Goal: Task Accomplishment & Management: Manage account settings

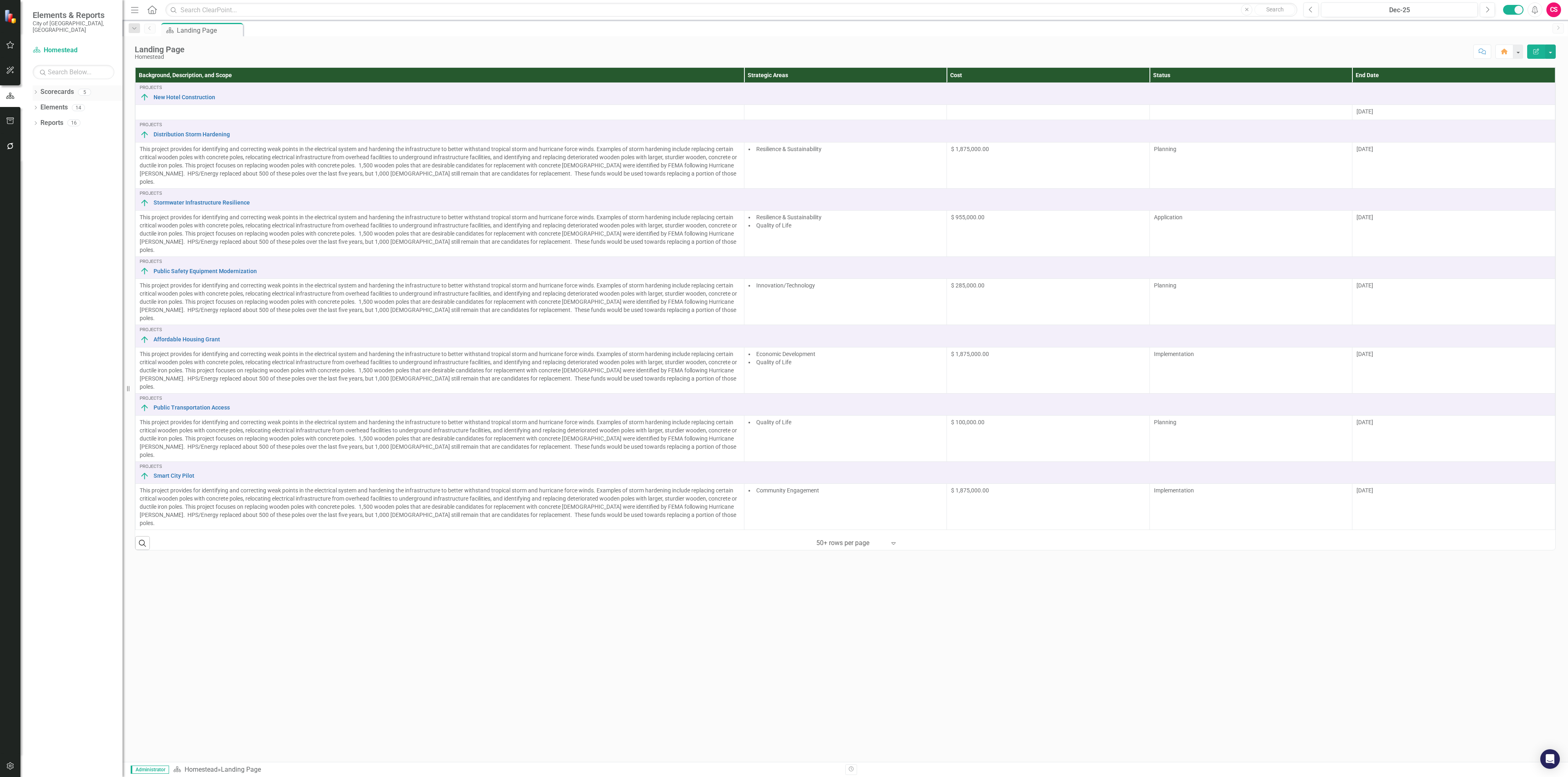
click at [60, 87] on link "Scorecards" at bounding box center [57, 92] width 34 height 10
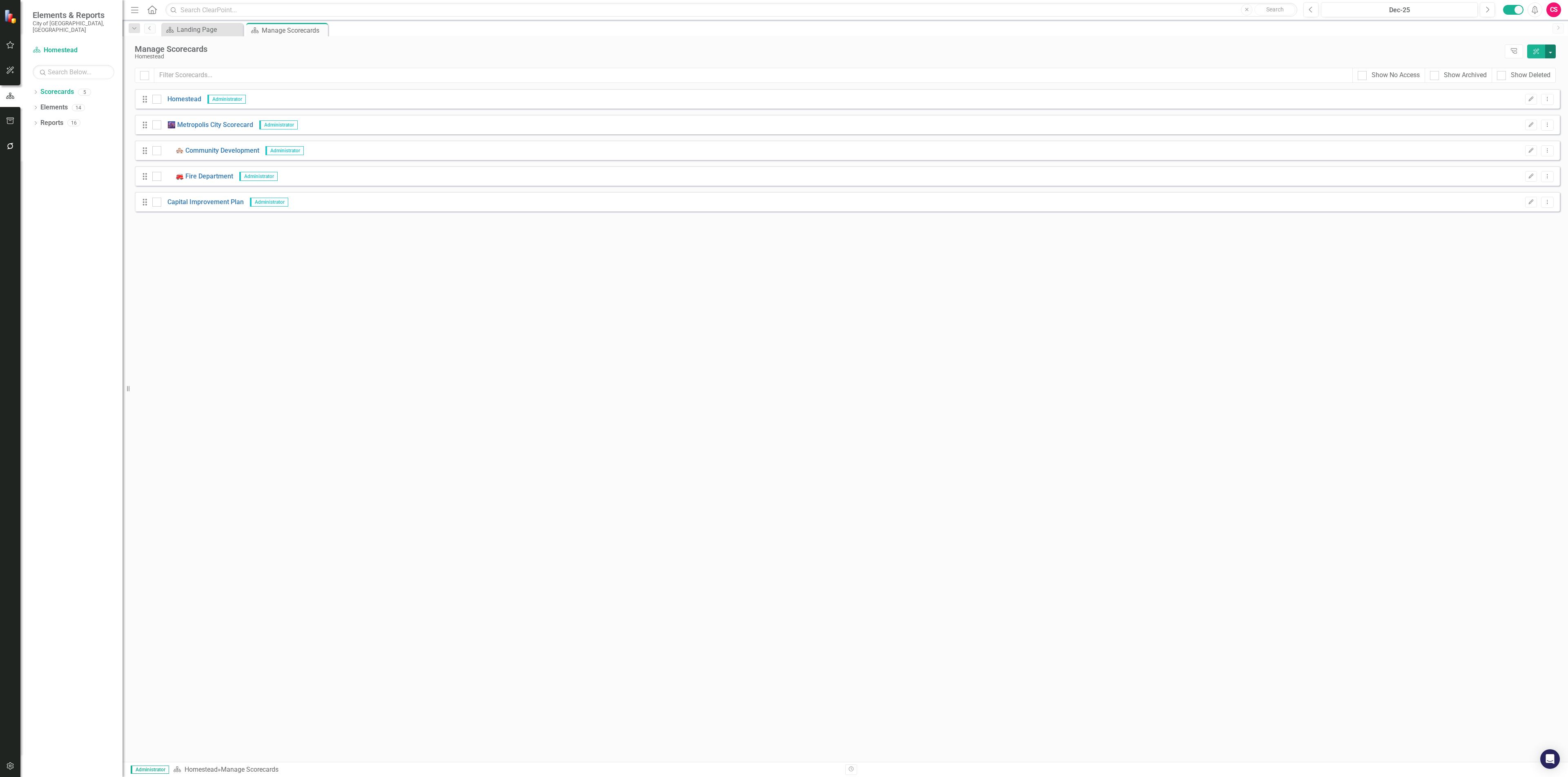
click at [1550, 53] on button "button" at bounding box center [1550, 51] width 10 height 14
click at [1534, 77] on link "Add Add Scorecard" at bounding box center [1513, 83] width 84 height 15
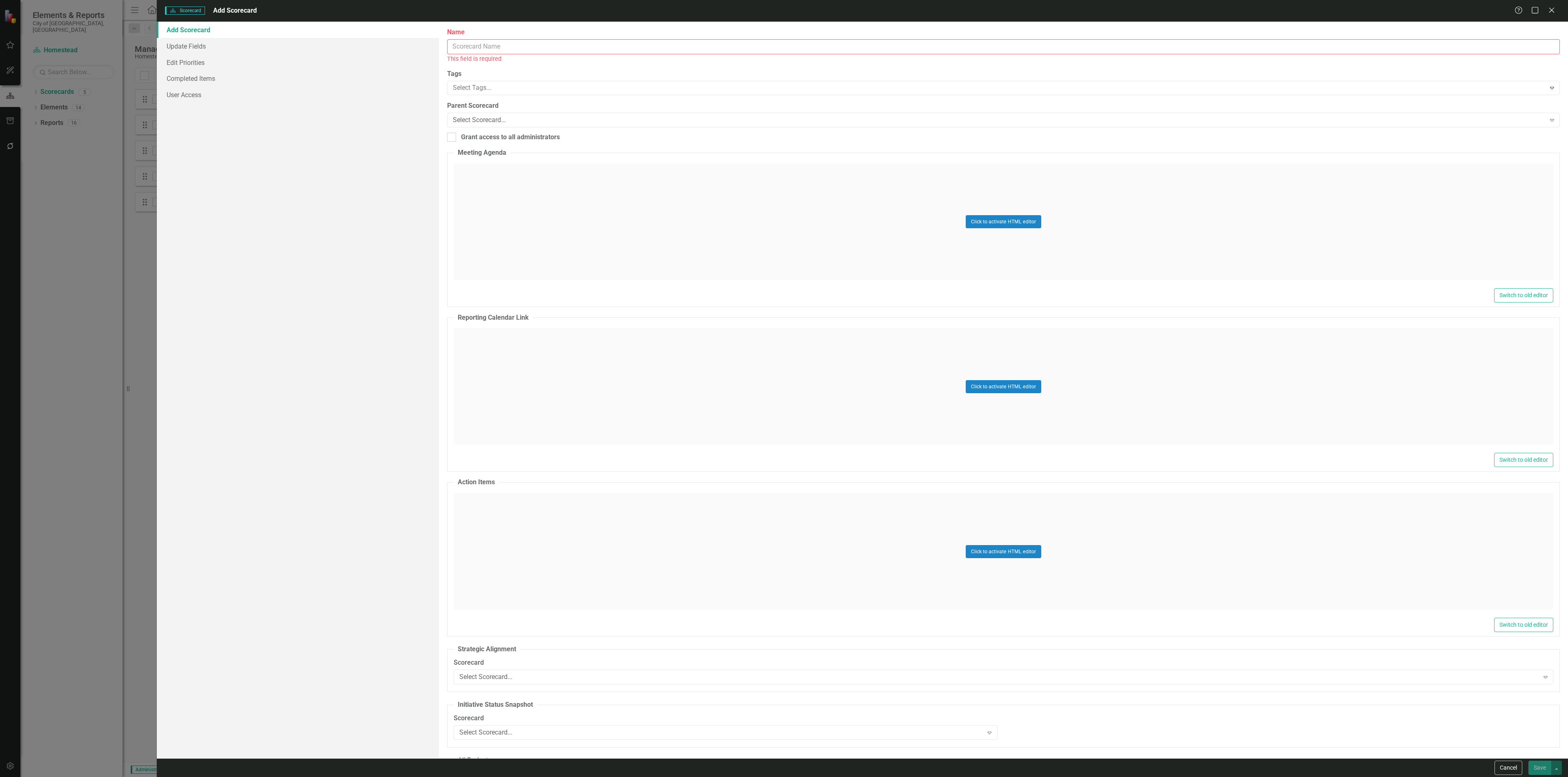
click at [758, 36] on label "Name" at bounding box center [1003, 32] width 1113 height 10
click at [758, 39] on input "Name" at bounding box center [1003, 47] width 1113 height 15
click at [741, 40] on input "Name" at bounding box center [1003, 47] width 1113 height 15
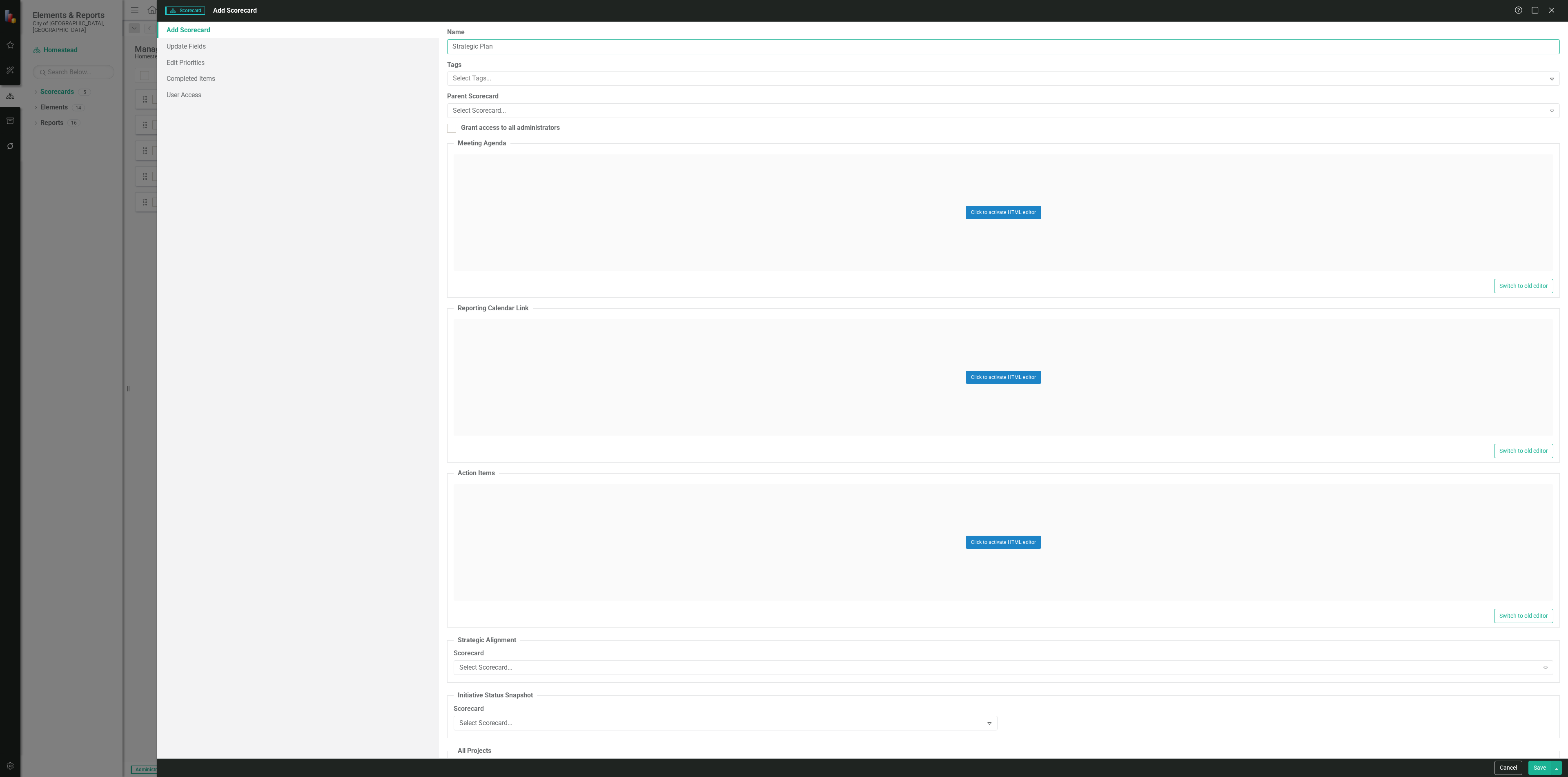
type input "Strategic Plan [DATE]-[DATE]"
click at [1538, 767] on button "Save" at bounding box center [1540, 767] width 23 height 14
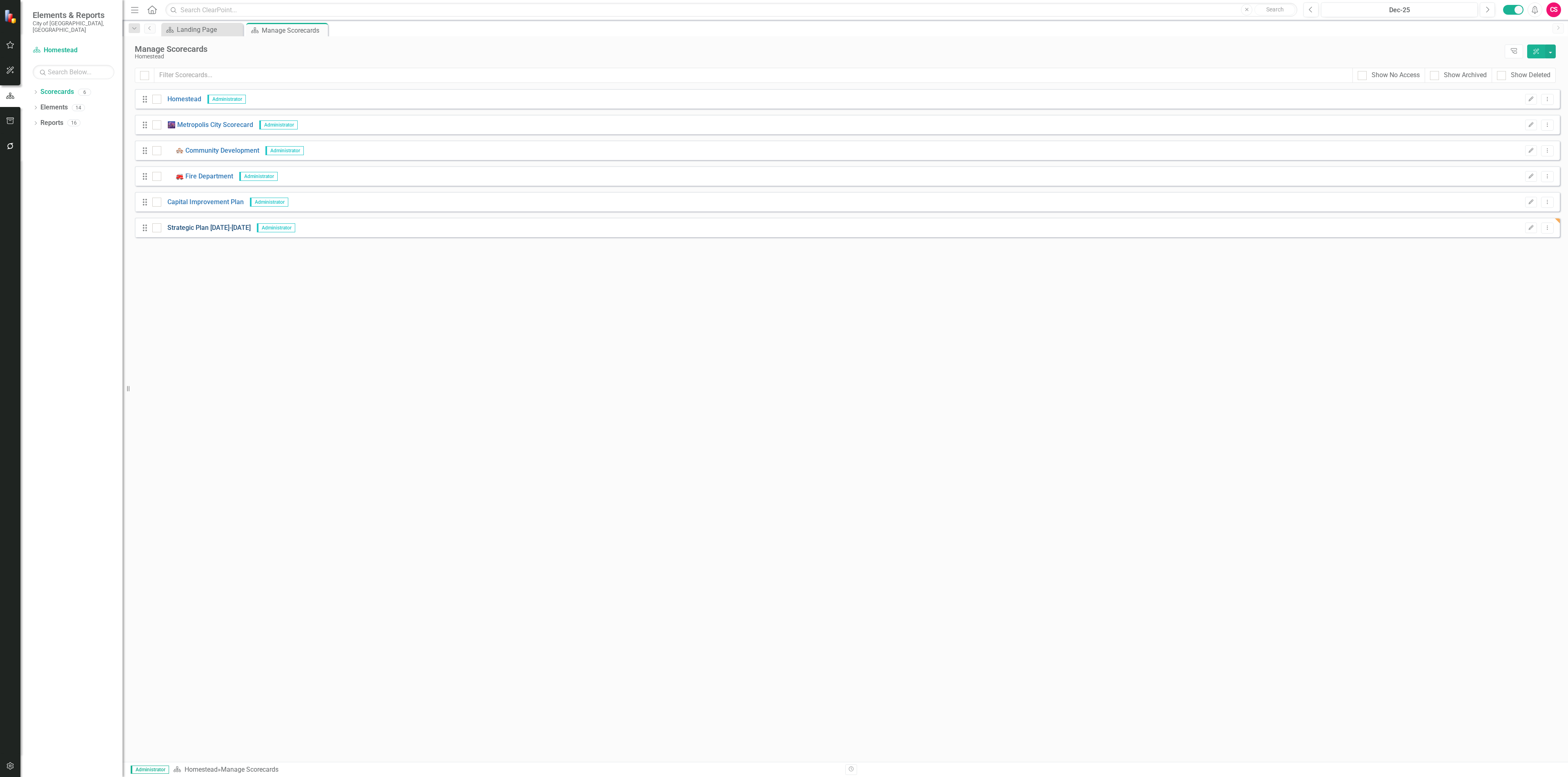
click at [217, 227] on link "Strategic Plan [DATE]-[DATE]" at bounding box center [206, 228] width 89 height 10
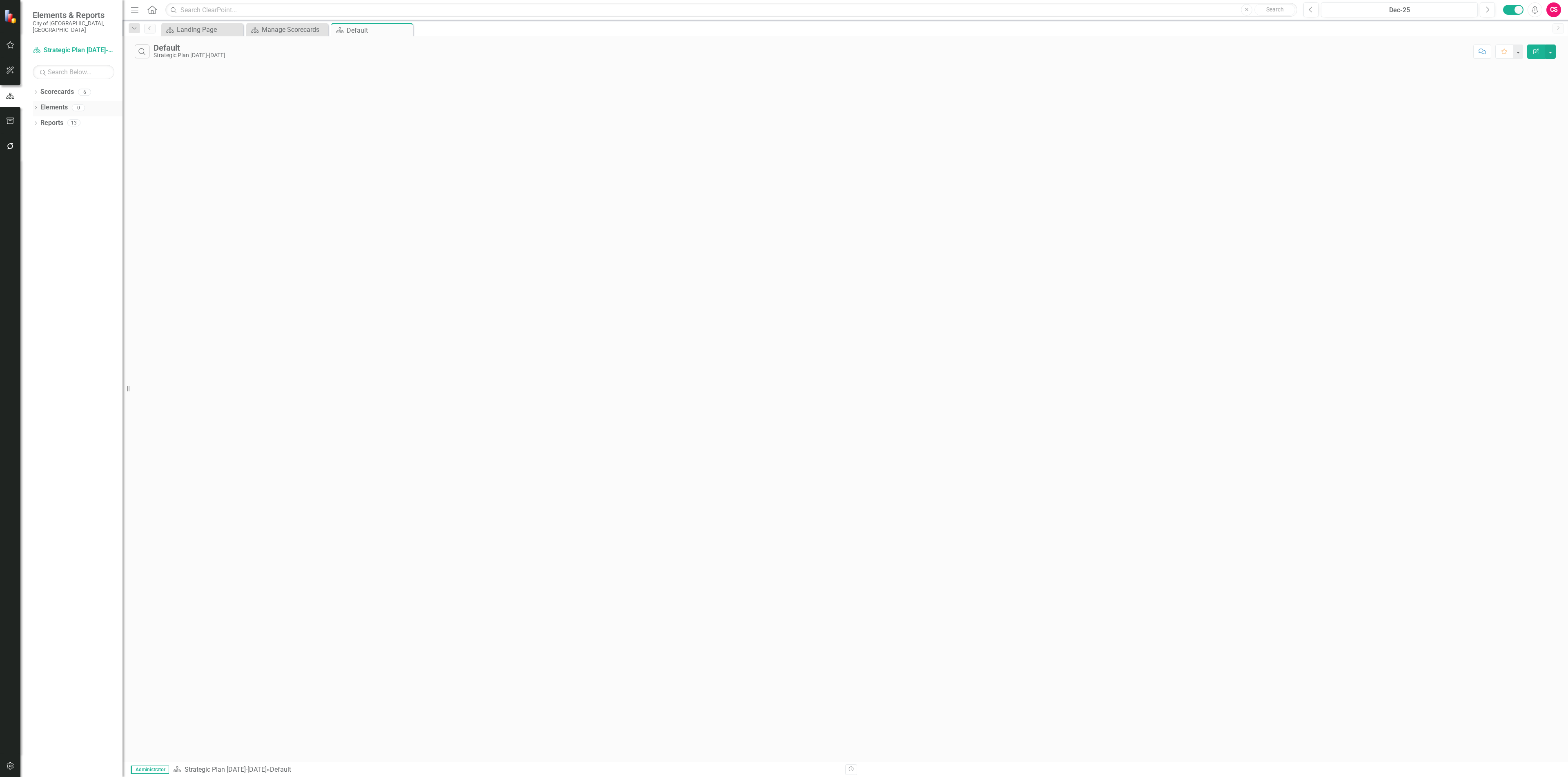
click at [53, 103] on link "Elements" at bounding box center [54, 108] width 27 height 10
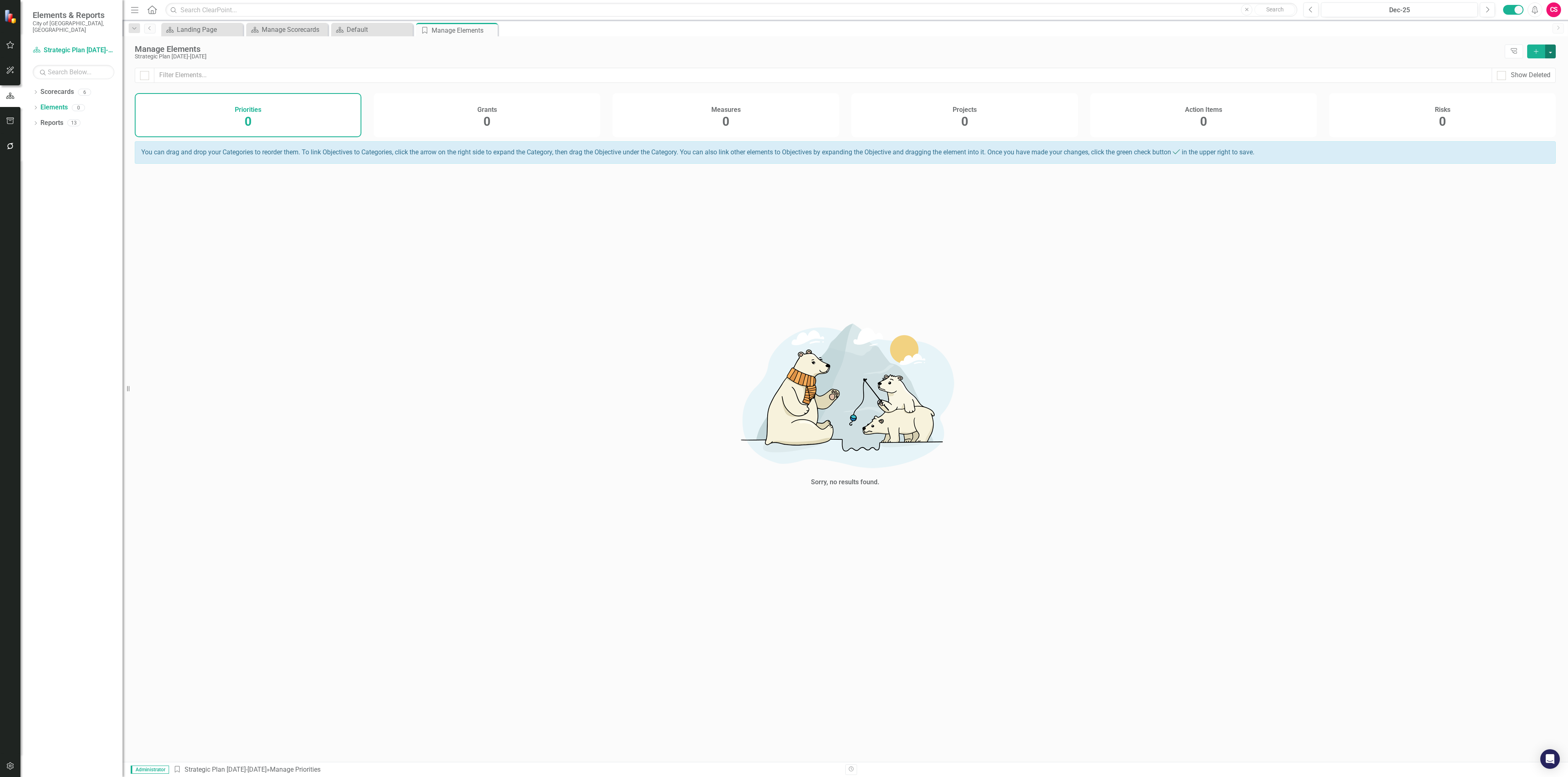
click at [1553, 52] on button "button" at bounding box center [1550, 51] width 10 height 14
click at [1441, 49] on div "Manage Elements" at bounding box center [817, 49] width 1366 height 9
click at [4, 764] on button "button" at bounding box center [10, 766] width 19 height 17
click at [49, 191] on link "System Setup" at bounding box center [73, 196] width 82 height 10
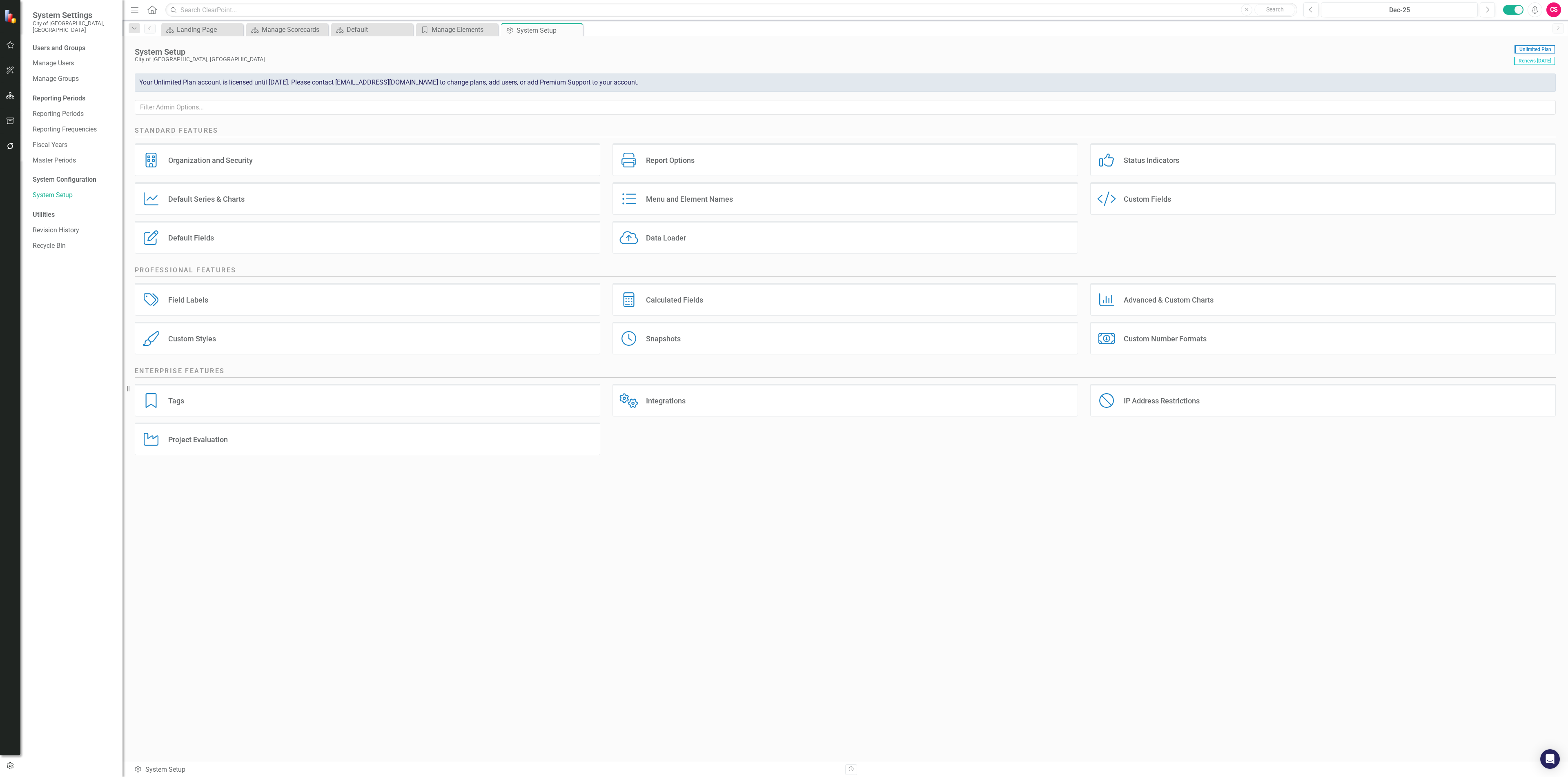
click at [734, 196] on div "Menu and Element Names Menu and Element Names" at bounding box center [845, 198] width 466 height 33
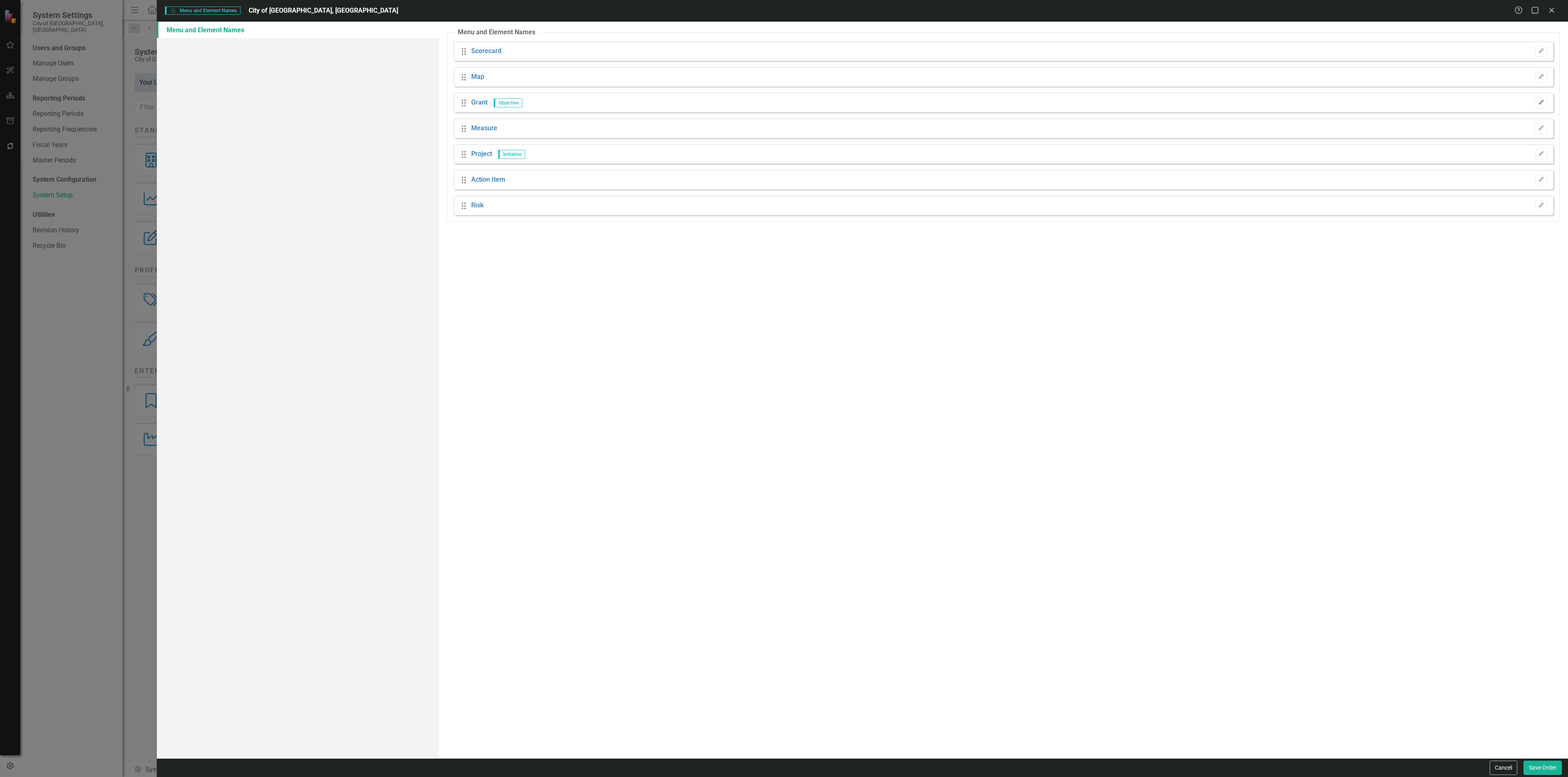
click at [1541, 98] on button "Edit" at bounding box center [1541, 102] width 12 height 10
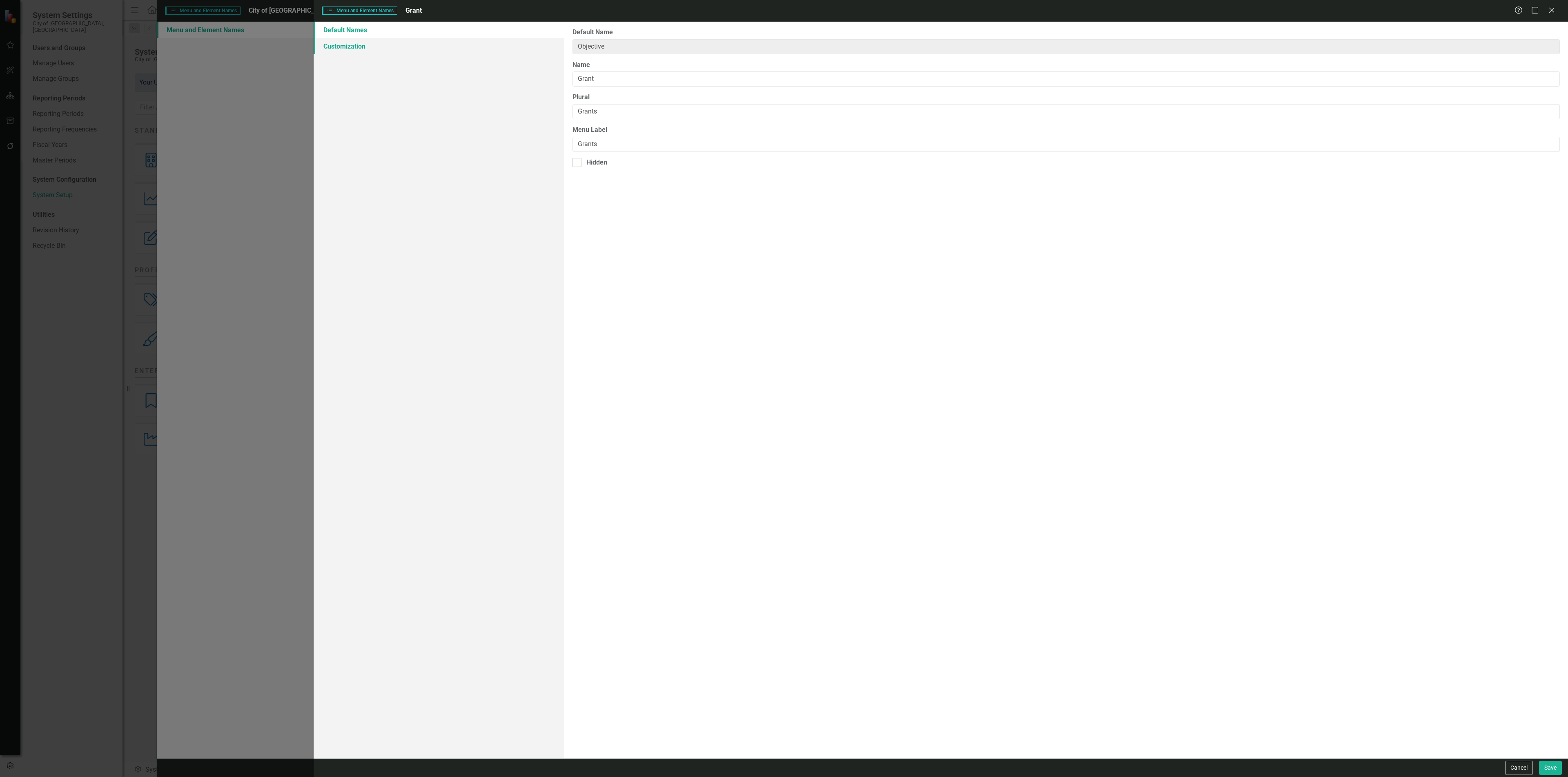
click at [358, 52] on link "Customization" at bounding box center [439, 46] width 251 height 16
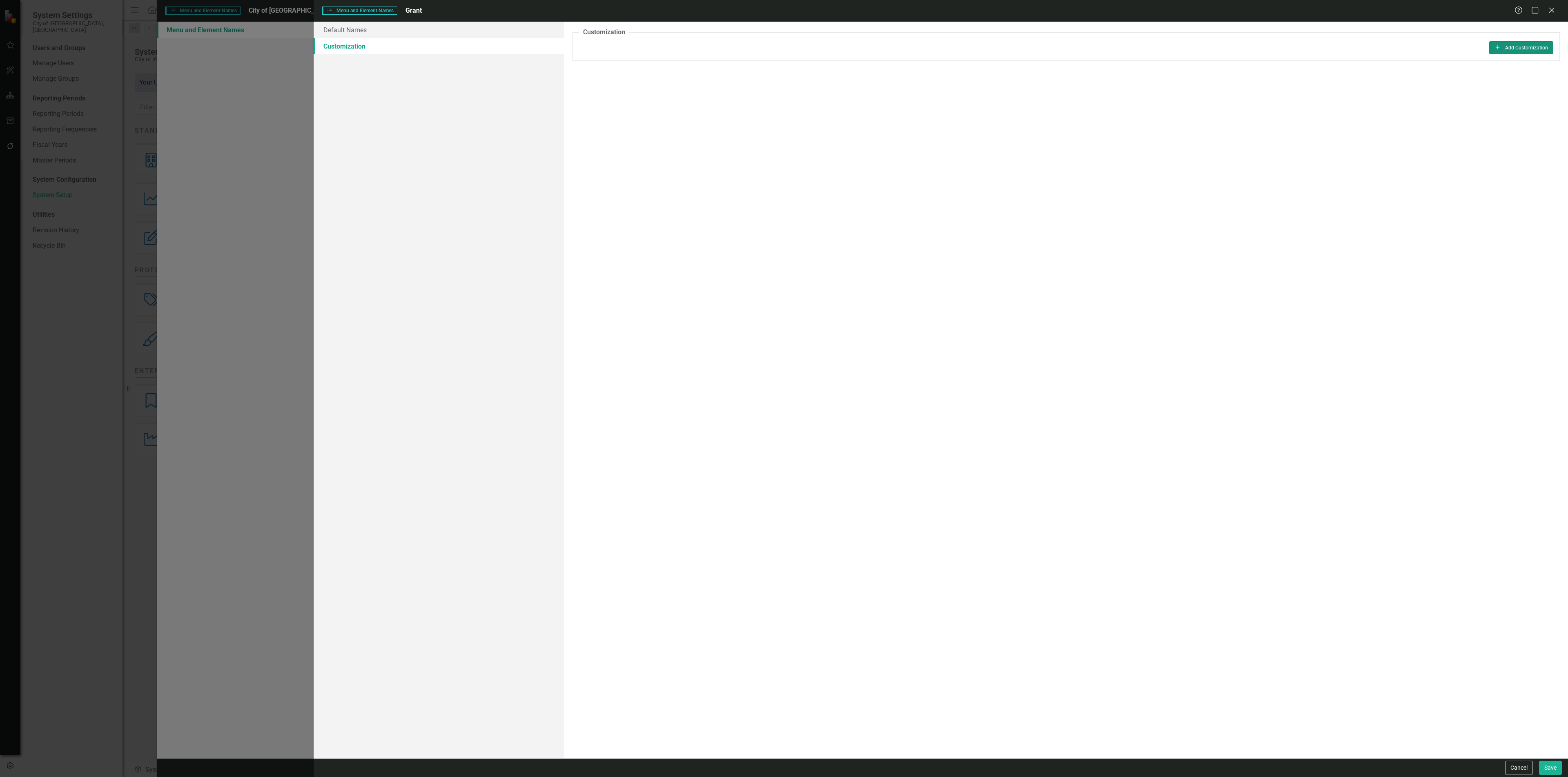
click at [1512, 43] on button "Add Add Customization" at bounding box center [1521, 47] width 64 height 13
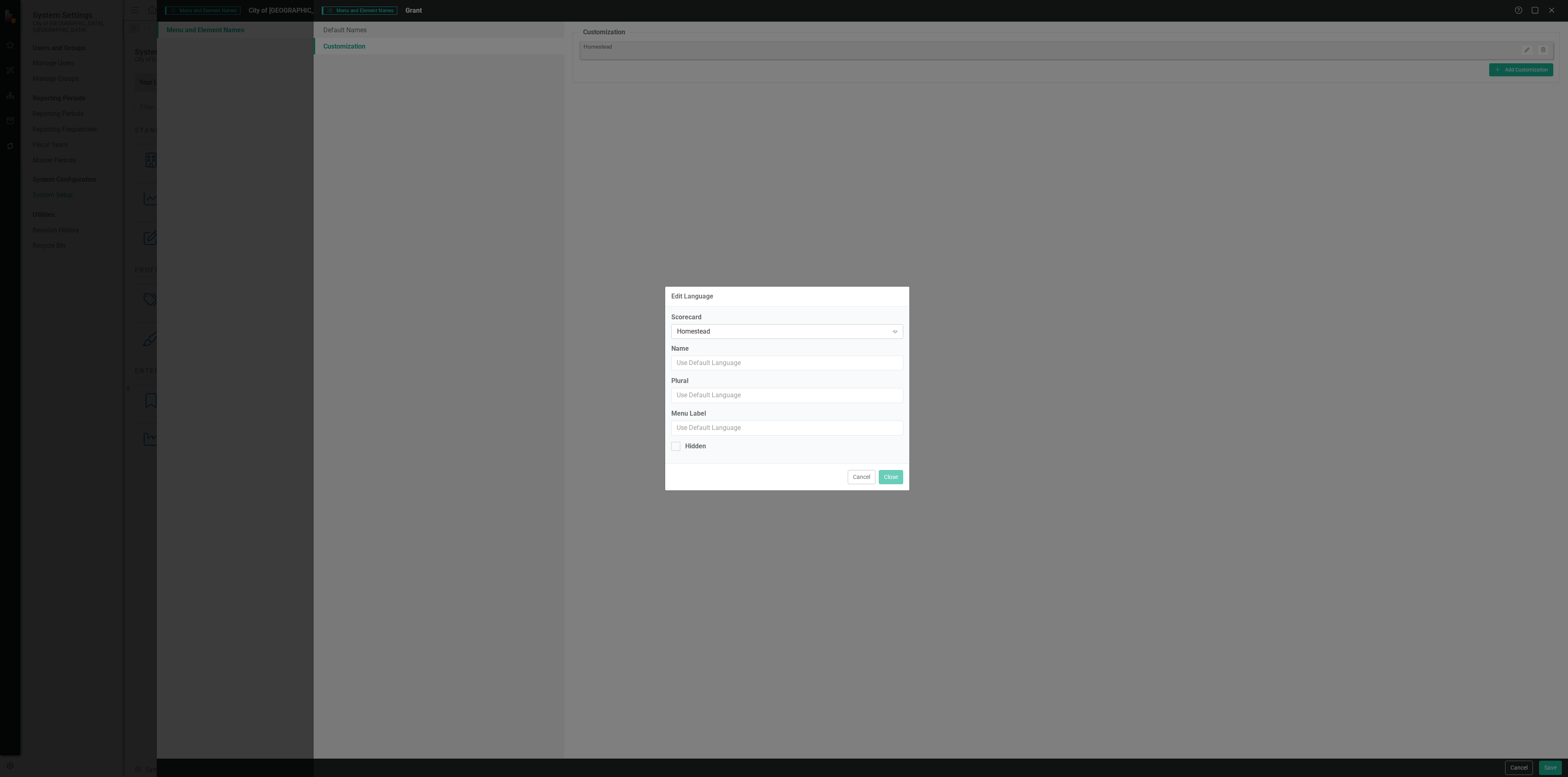
click at [716, 324] on div "Homestead Expand" at bounding box center [788, 331] width 232 height 14
click at [703, 408] on div "Strategic Plan [DATE]-[DATE]" at bounding box center [788, 412] width 218 height 10
click at [709, 351] on label "Name" at bounding box center [788, 349] width 232 height 10
click at [709, 356] on input "Name" at bounding box center [788, 363] width 232 height 15
click at [707, 359] on input "Name" at bounding box center [788, 363] width 232 height 15
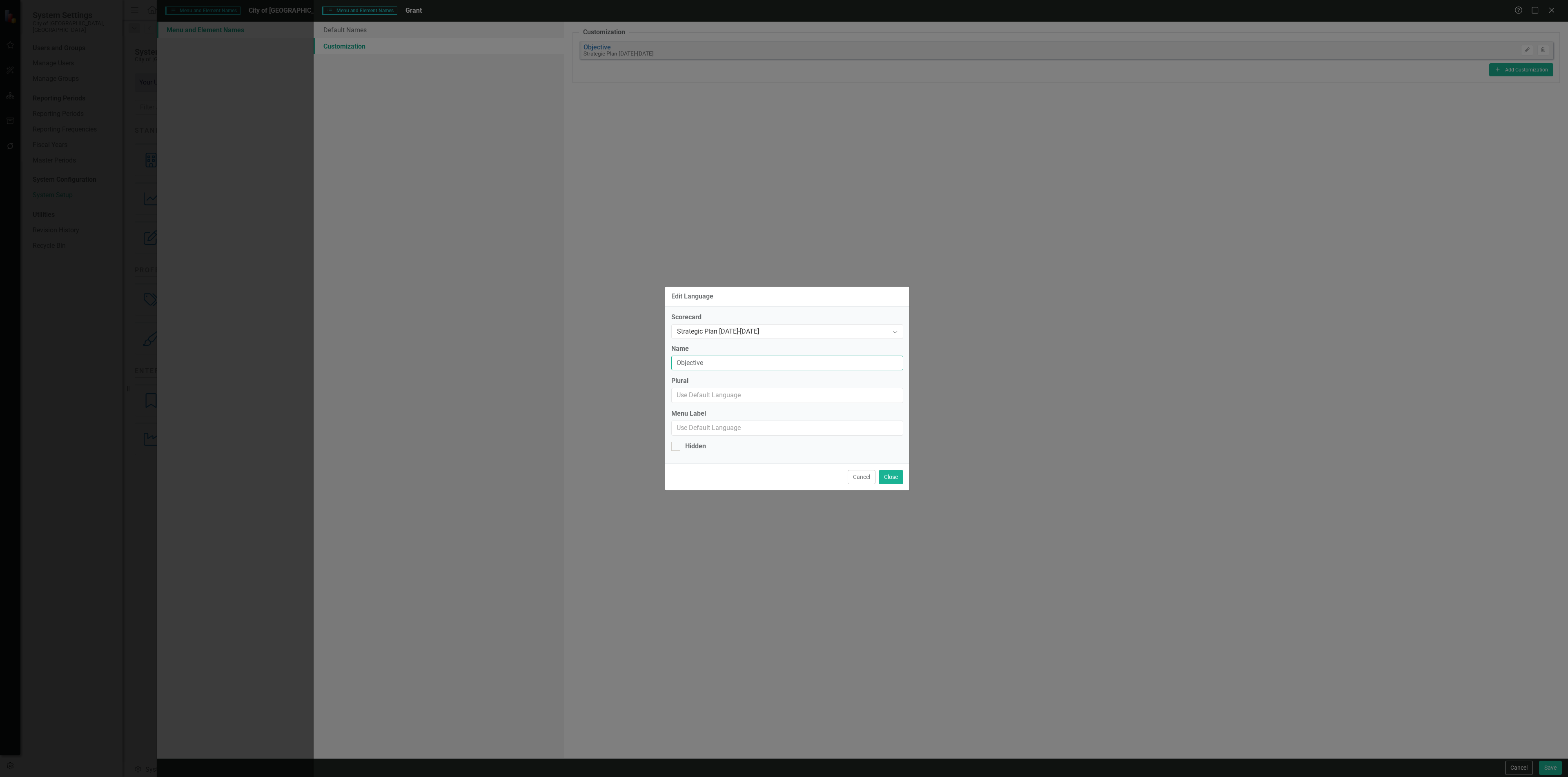
type input "Objective"
type input "o"
type input "Objectives"
click button "Close" at bounding box center [891, 476] width 25 height 14
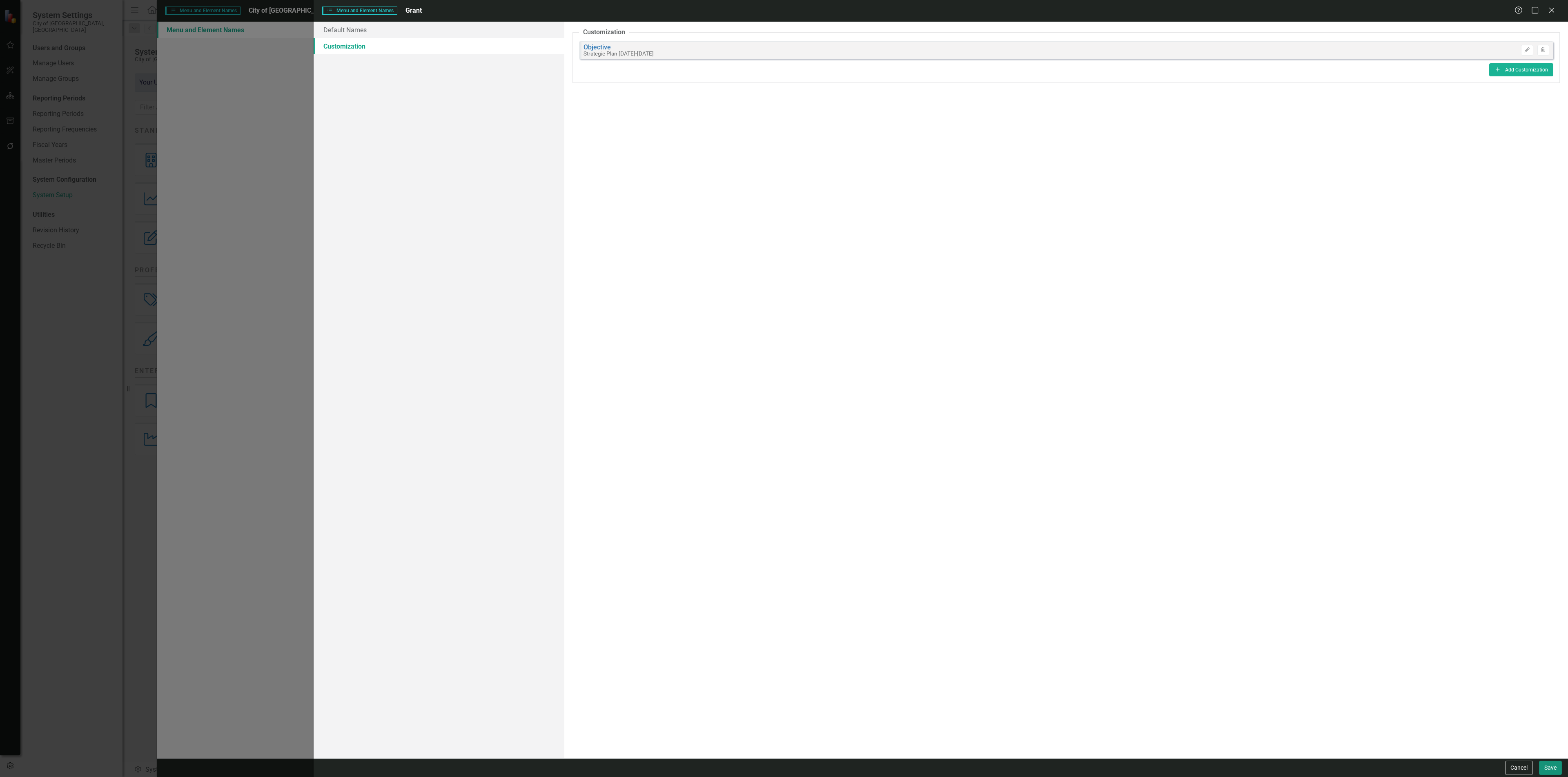
click at [1556, 765] on button "Save" at bounding box center [1550, 767] width 23 height 14
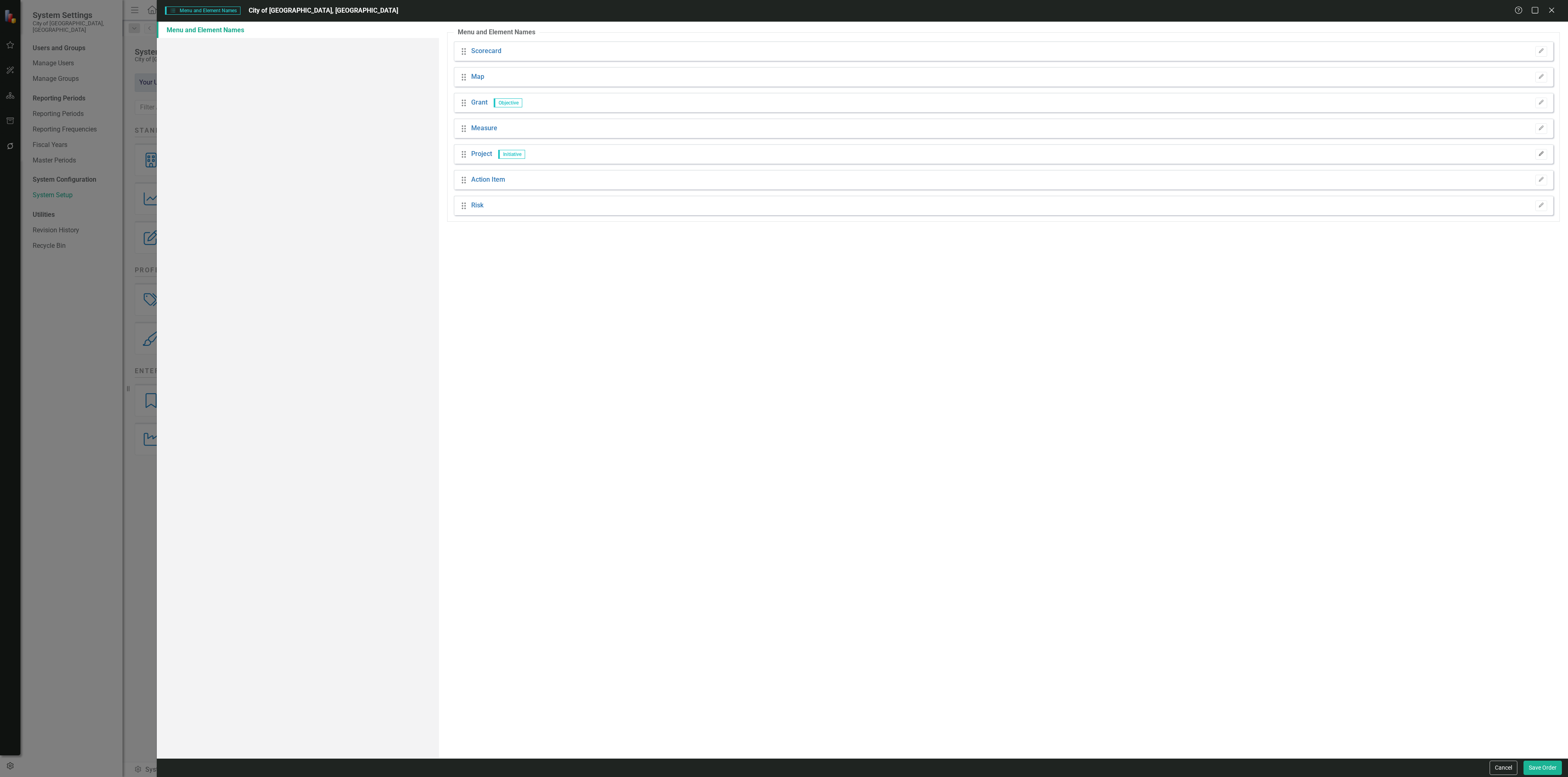
click at [1537, 152] on button "Edit" at bounding box center [1541, 154] width 12 height 10
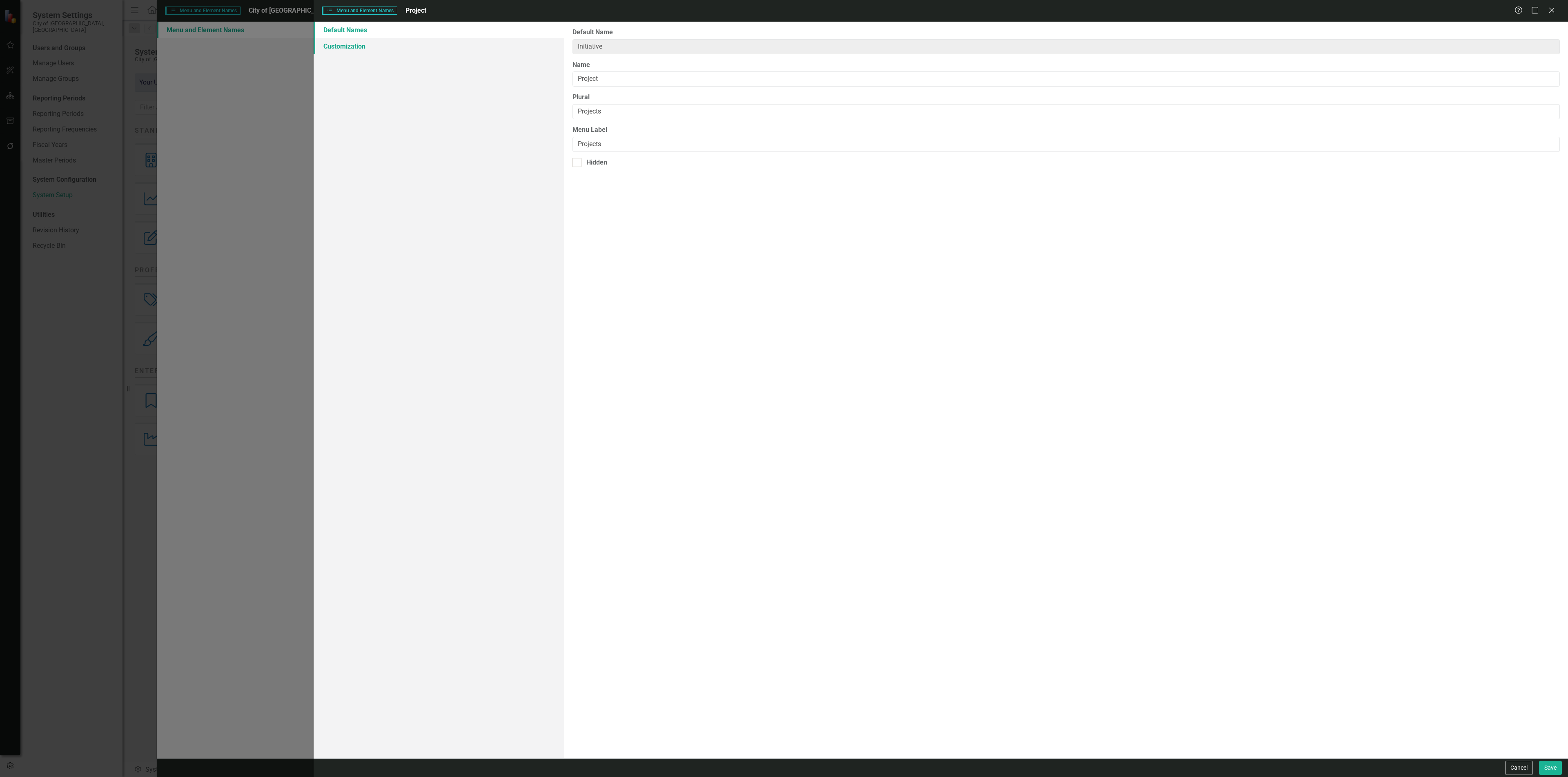
click at [434, 48] on link "Customization" at bounding box center [439, 46] width 251 height 16
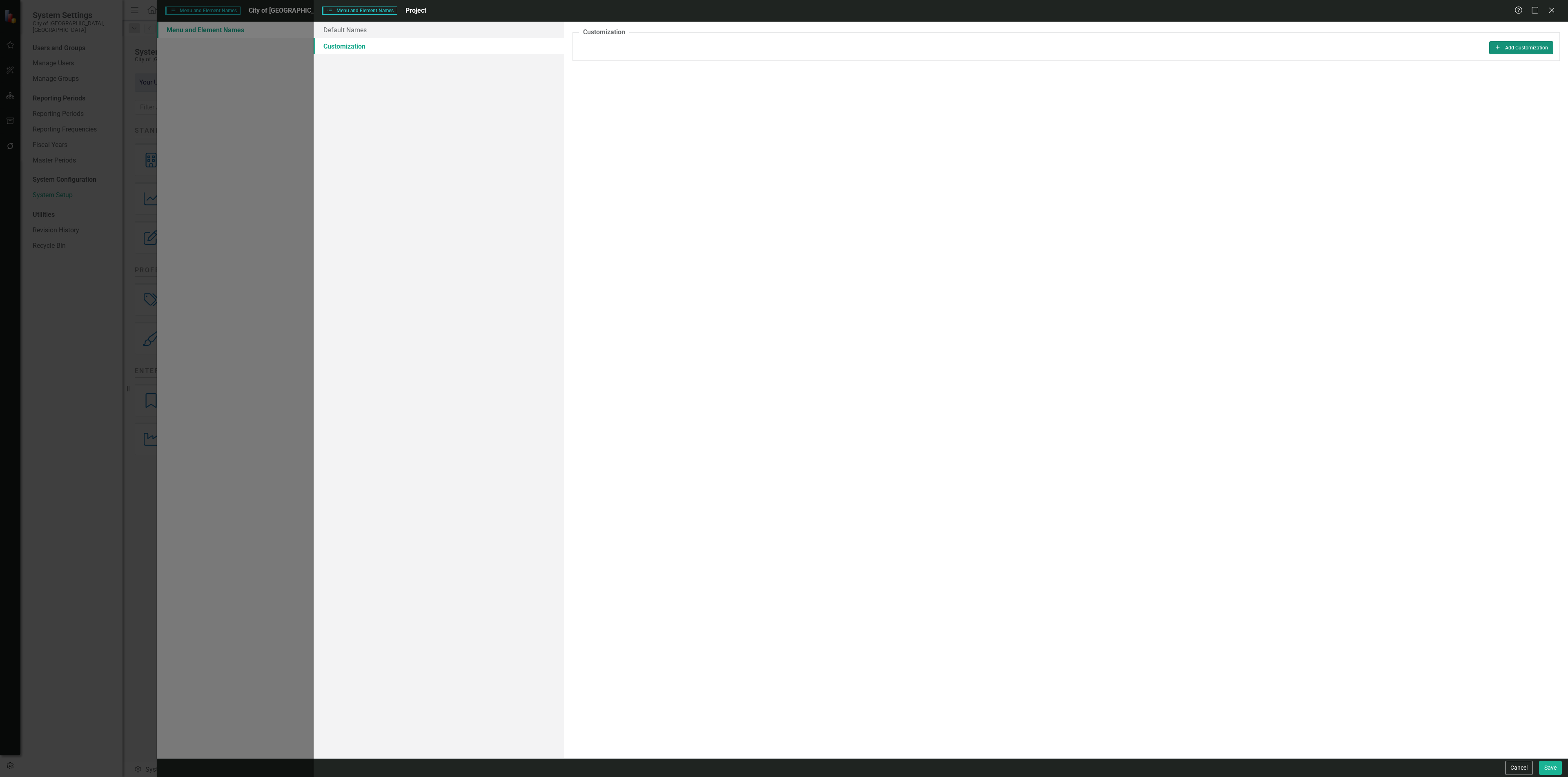
click at [1499, 46] on icon "Add" at bounding box center [1498, 47] width 7 height 5
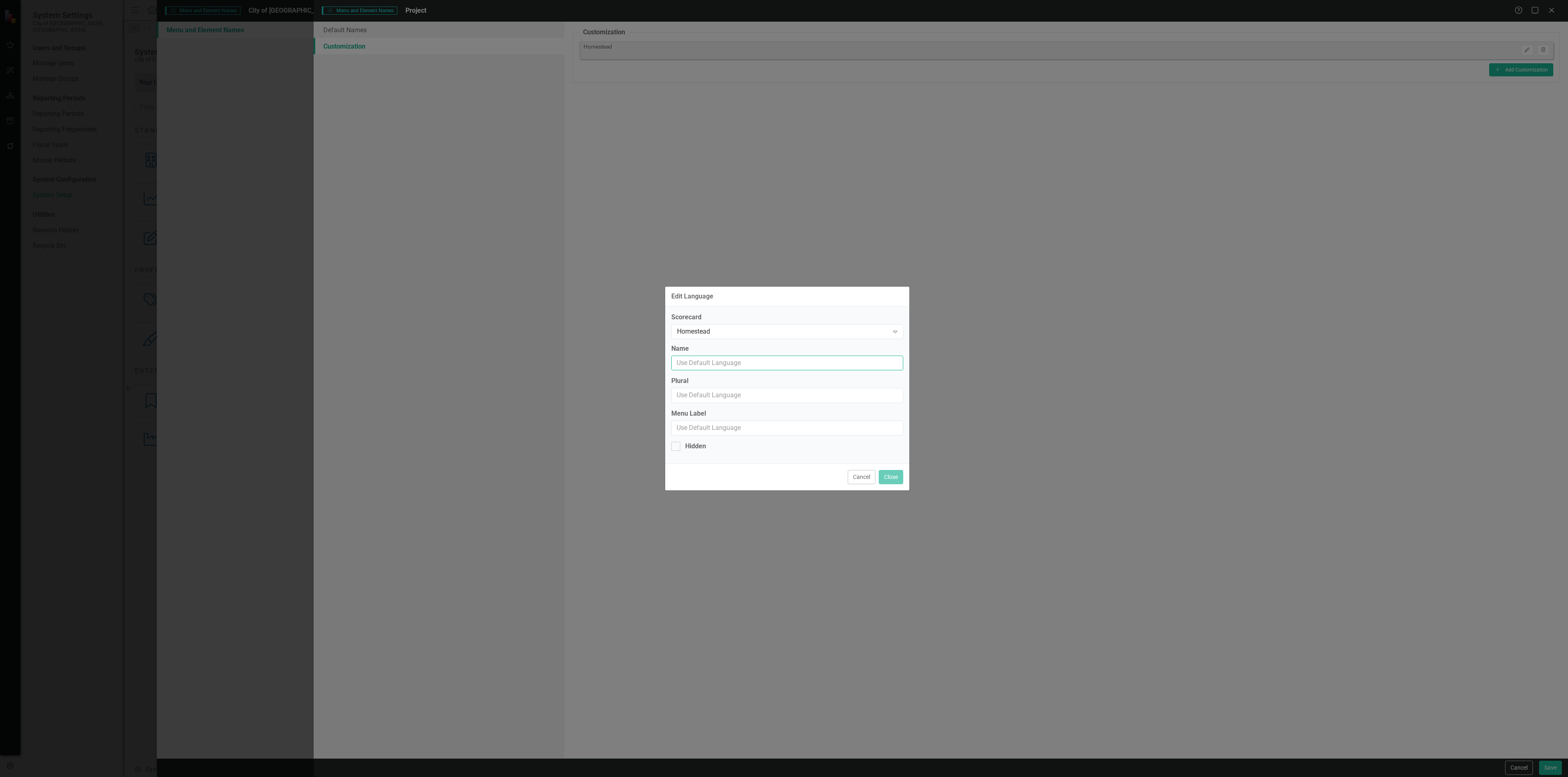
click at [709, 367] on input "Name" at bounding box center [788, 363] width 232 height 15
type input "What are we doing?"
click at [738, 397] on input "Plural" at bounding box center [788, 395] width 232 height 15
type input "What are we doing?"
click at [747, 428] on input "Menu Label" at bounding box center [788, 428] width 232 height 15
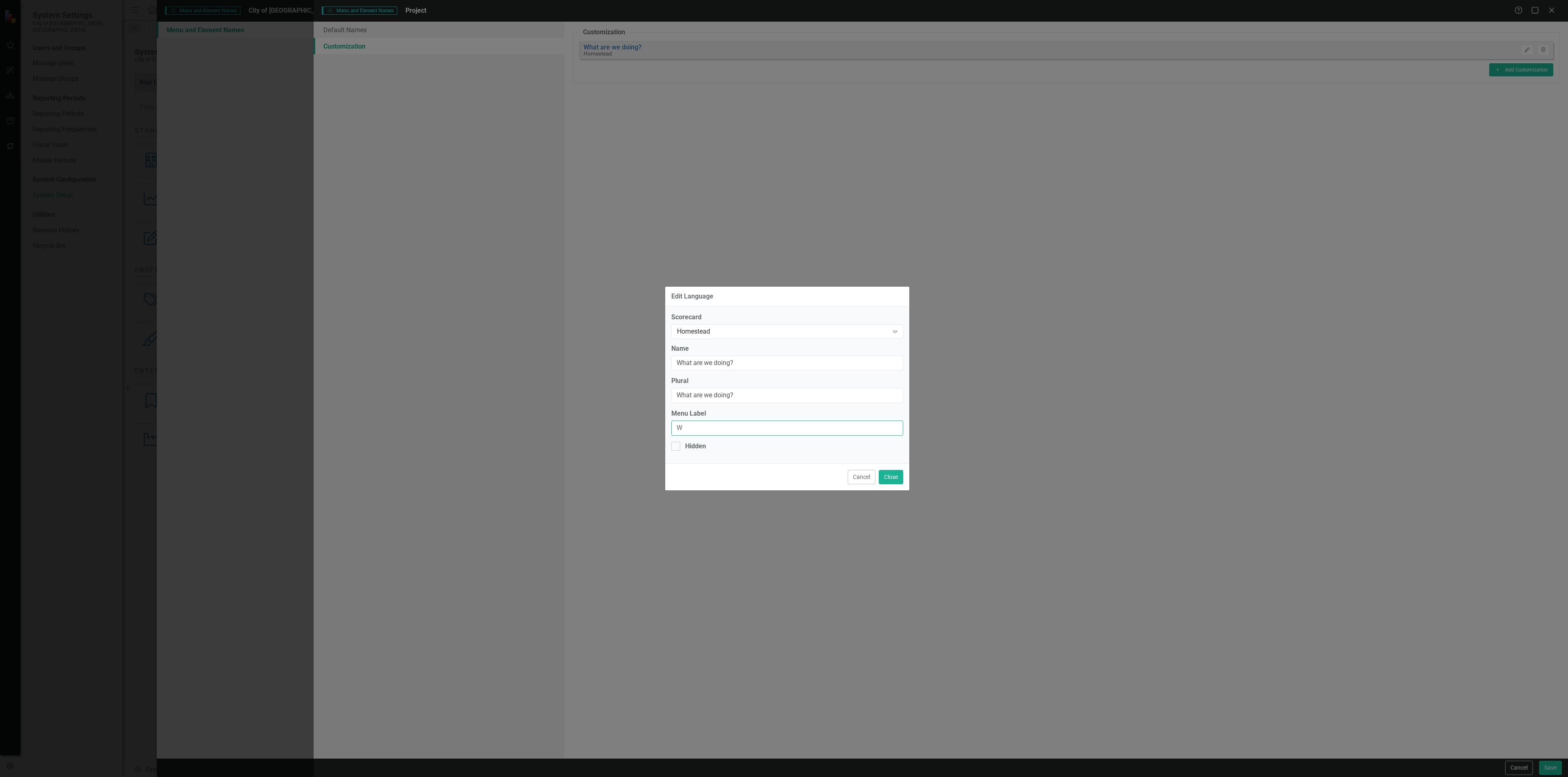
type input "What are we doing?"
click at [889, 478] on button "Close" at bounding box center [891, 476] width 25 height 14
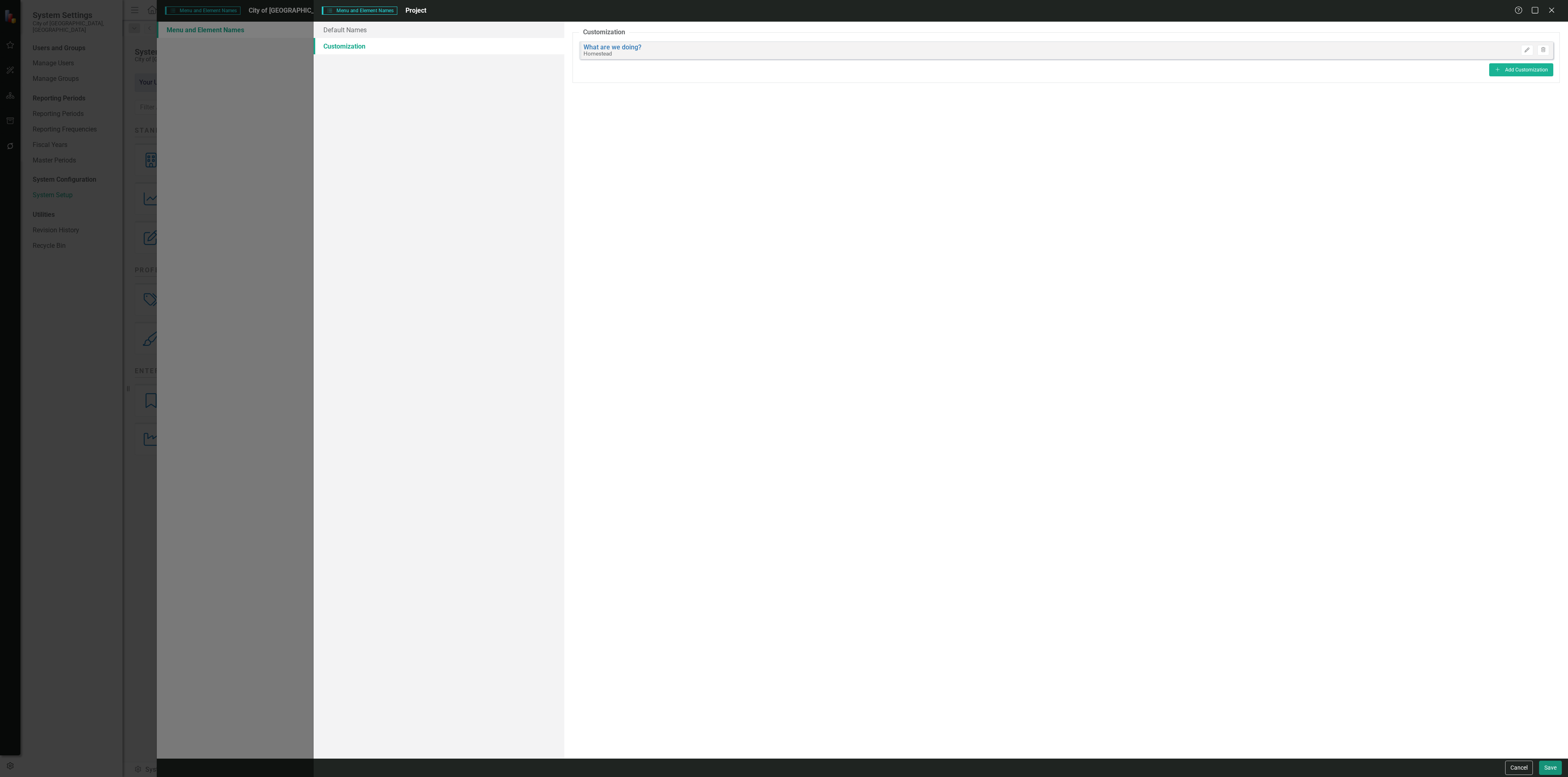
click at [1547, 765] on button "Save" at bounding box center [1550, 767] width 23 height 14
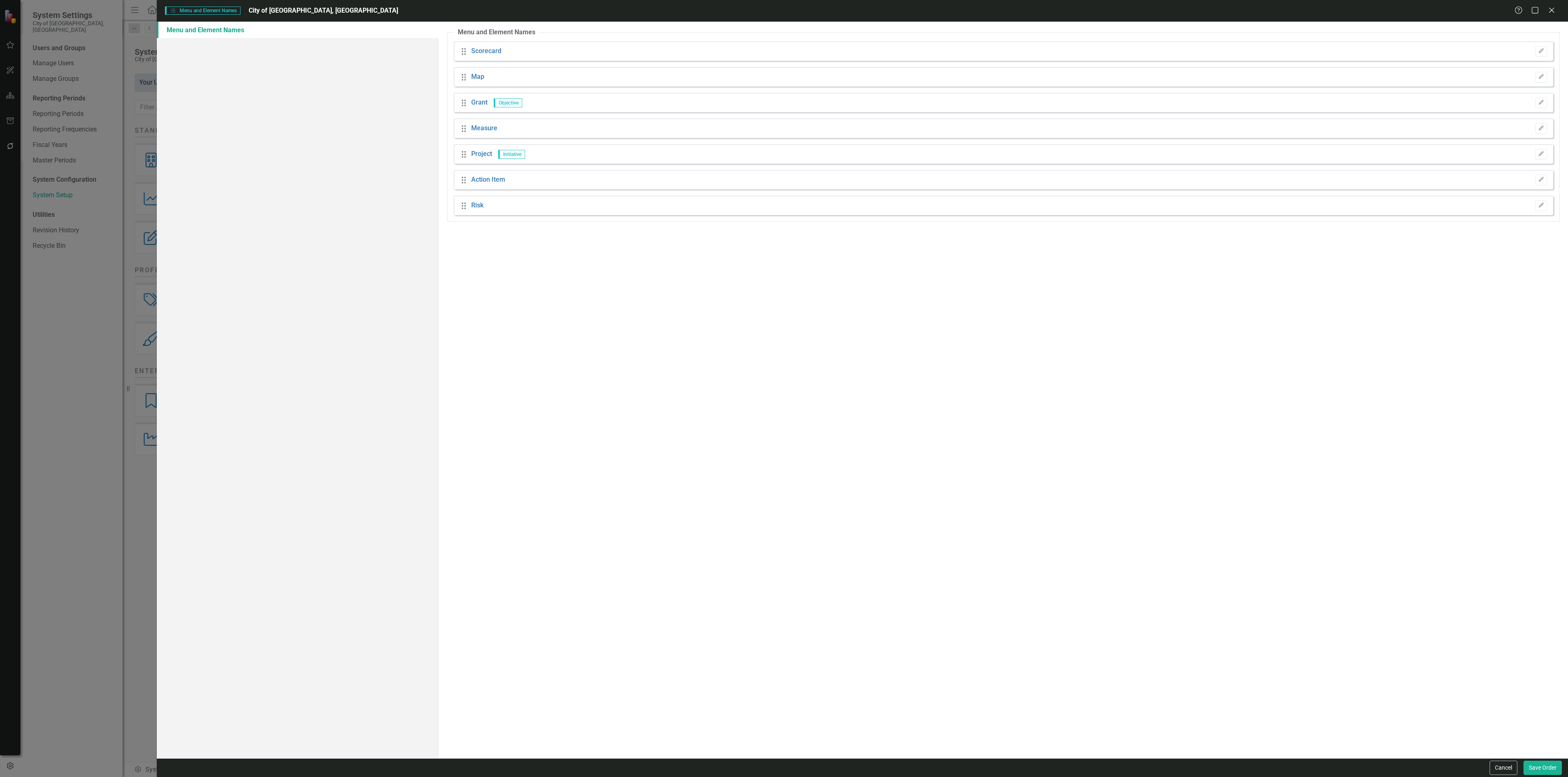
click at [1542, 173] on div "Drag Action Item Edit" at bounding box center [1003, 179] width 1100 height 20
click at [1538, 178] on icon "Edit" at bounding box center [1541, 179] width 6 height 5
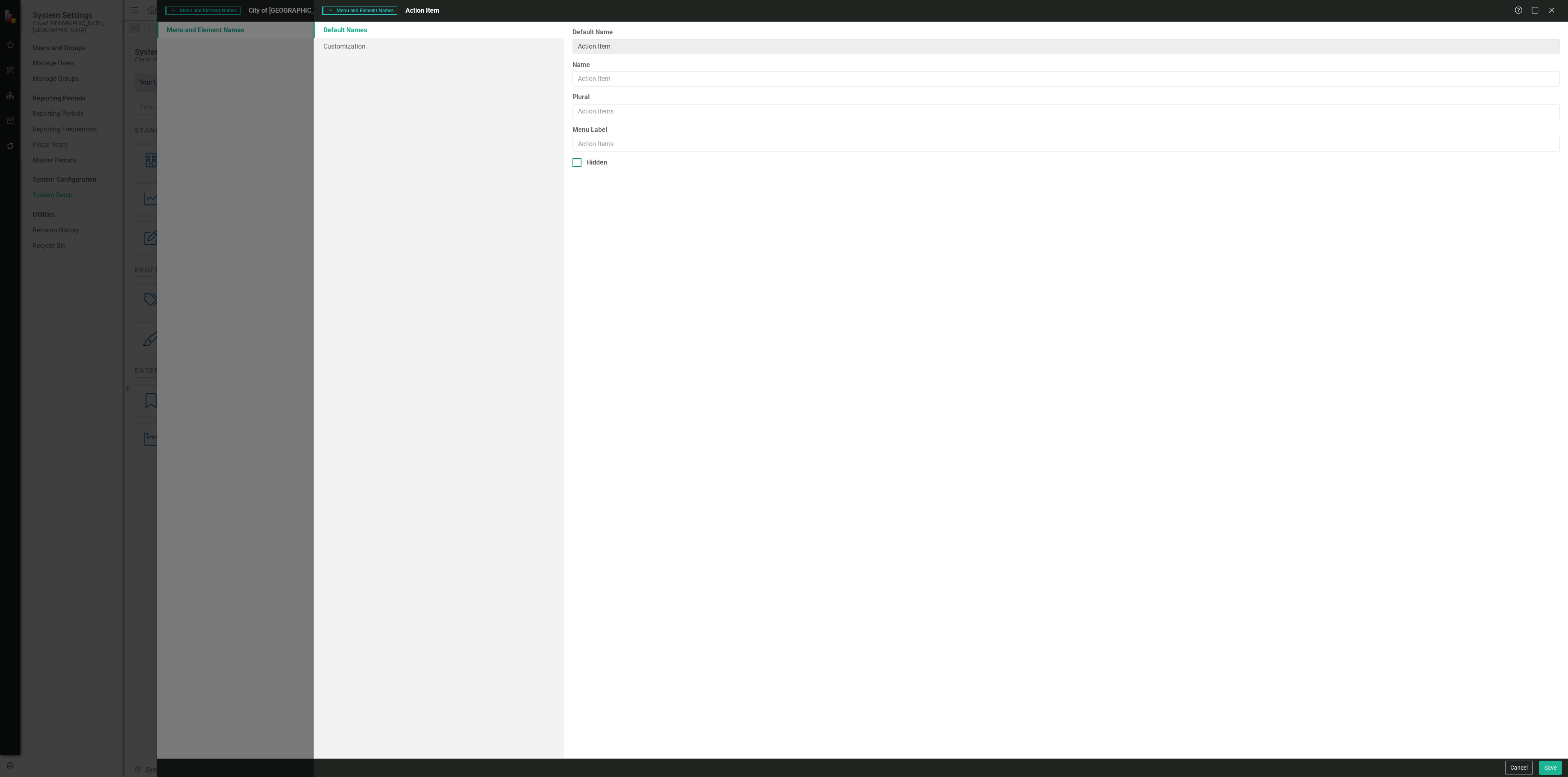
click at [580, 167] on div at bounding box center [577, 162] width 9 height 9
click at [578, 163] on input "Hidden" at bounding box center [576, 161] width 5 height 5
checkbox input "true"
click at [1549, 767] on button "Save" at bounding box center [1550, 767] width 23 height 14
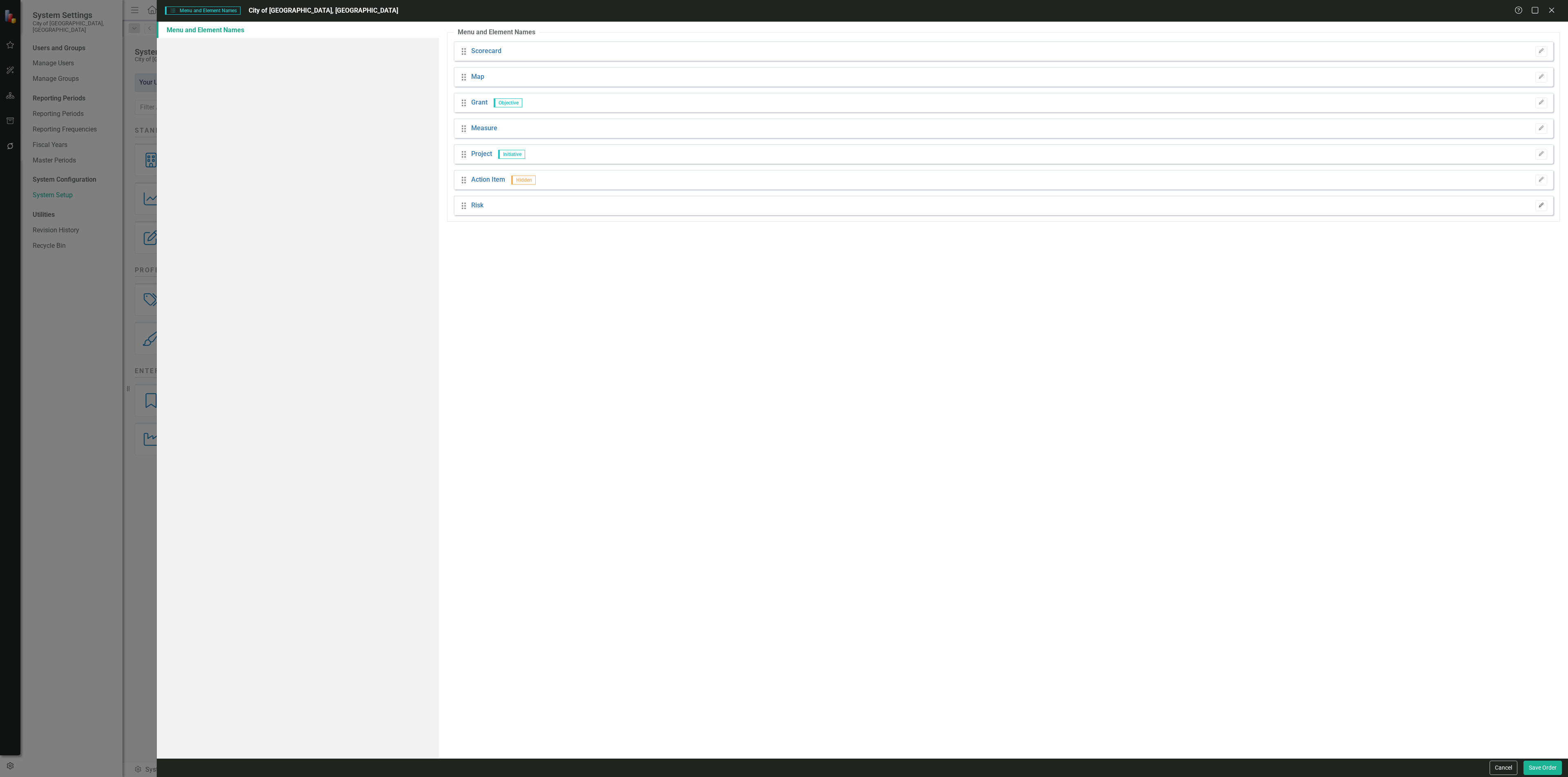
click at [1536, 201] on button "Edit" at bounding box center [1541, 205] width 12 height 10
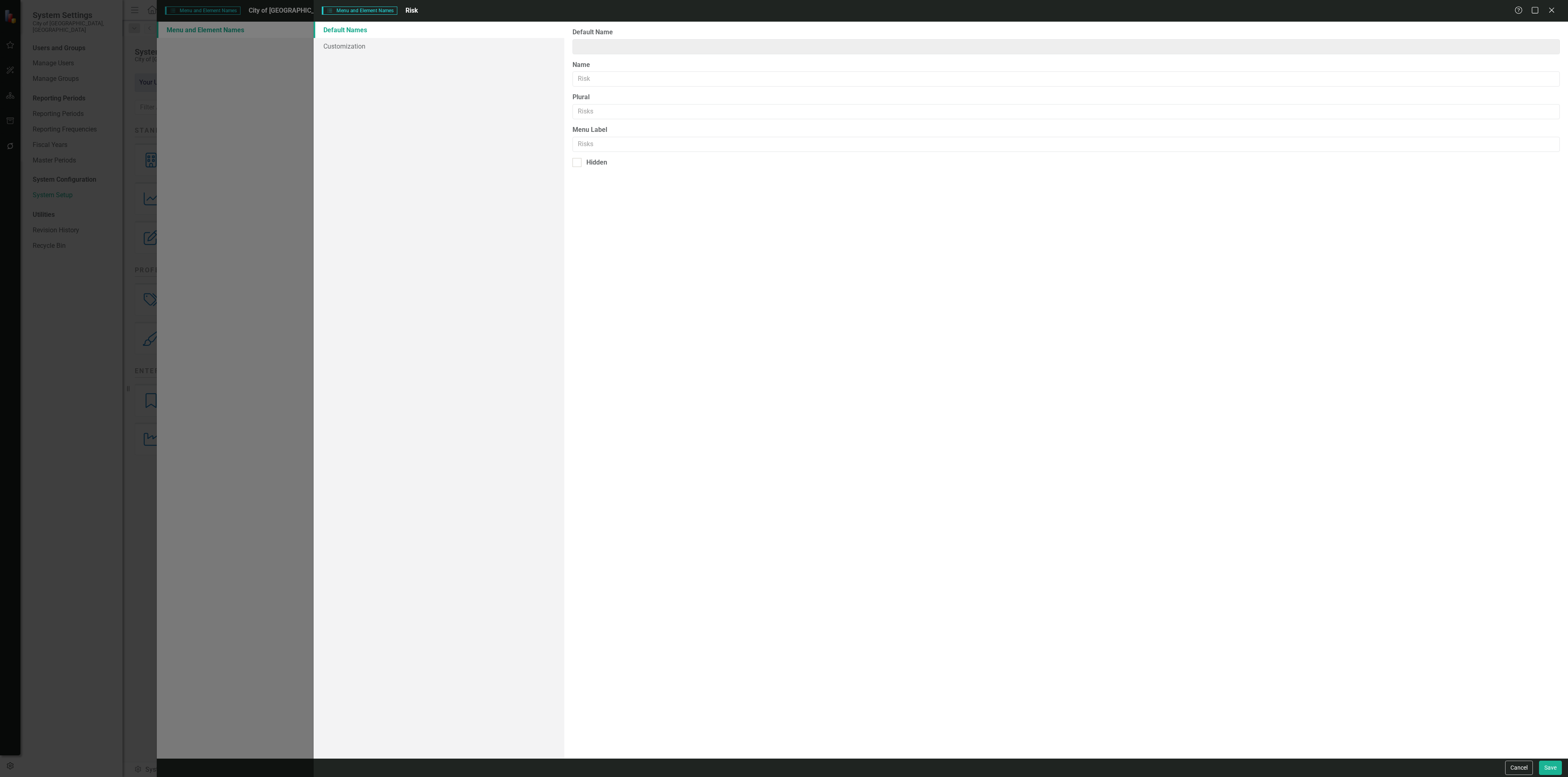
type input "Risk"
click at [573, 162] on input "Hidden" at bounding box center [576, 161] width 5 height 5
checkbox input "true"
click at [1548, 769] on button "Save" at bounding box center [1550, 767] width 23 height 14
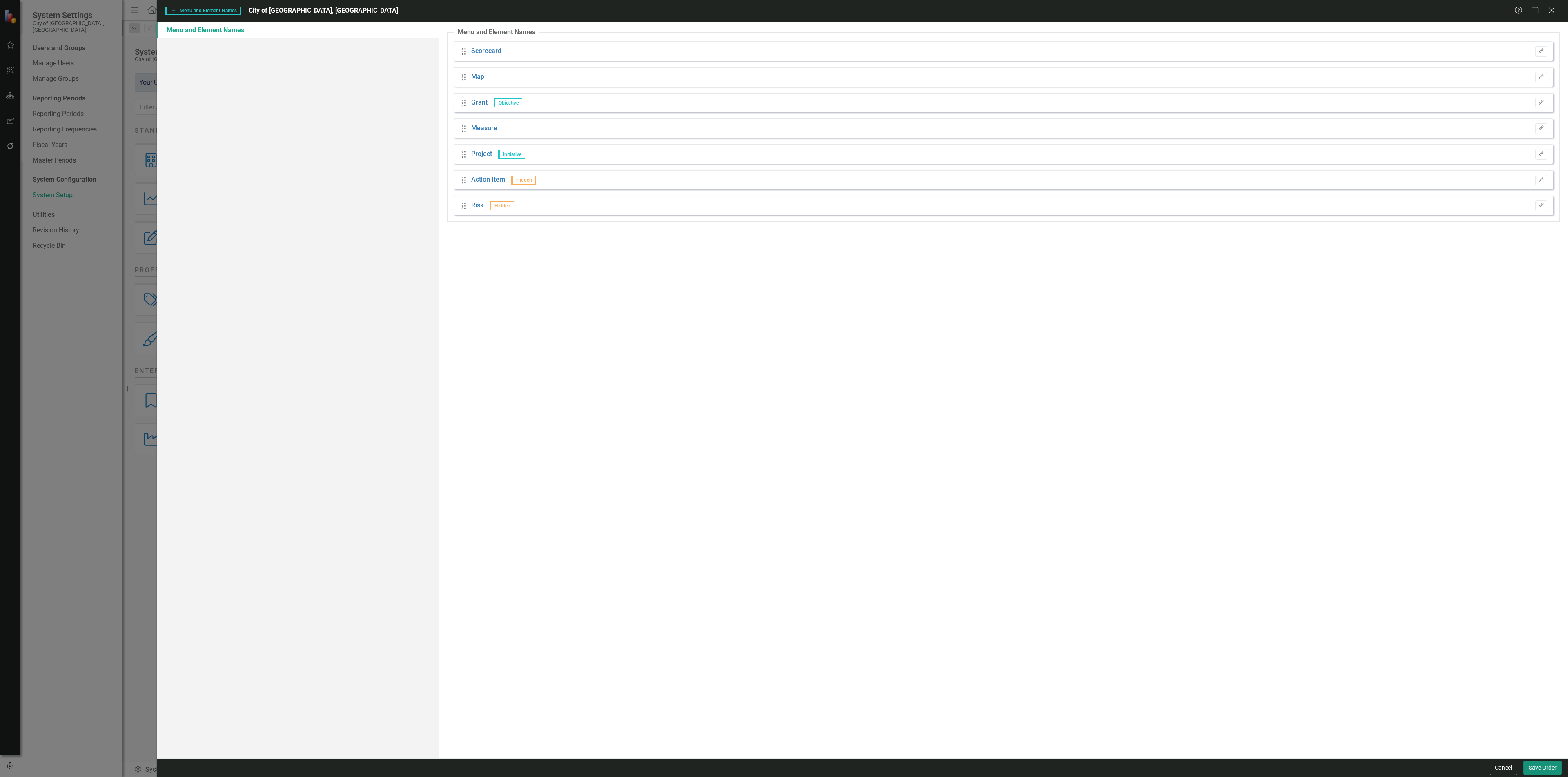
click at [1538, 767] on button "Save Order" at bounding box center [1543, 767] width 38 height 14
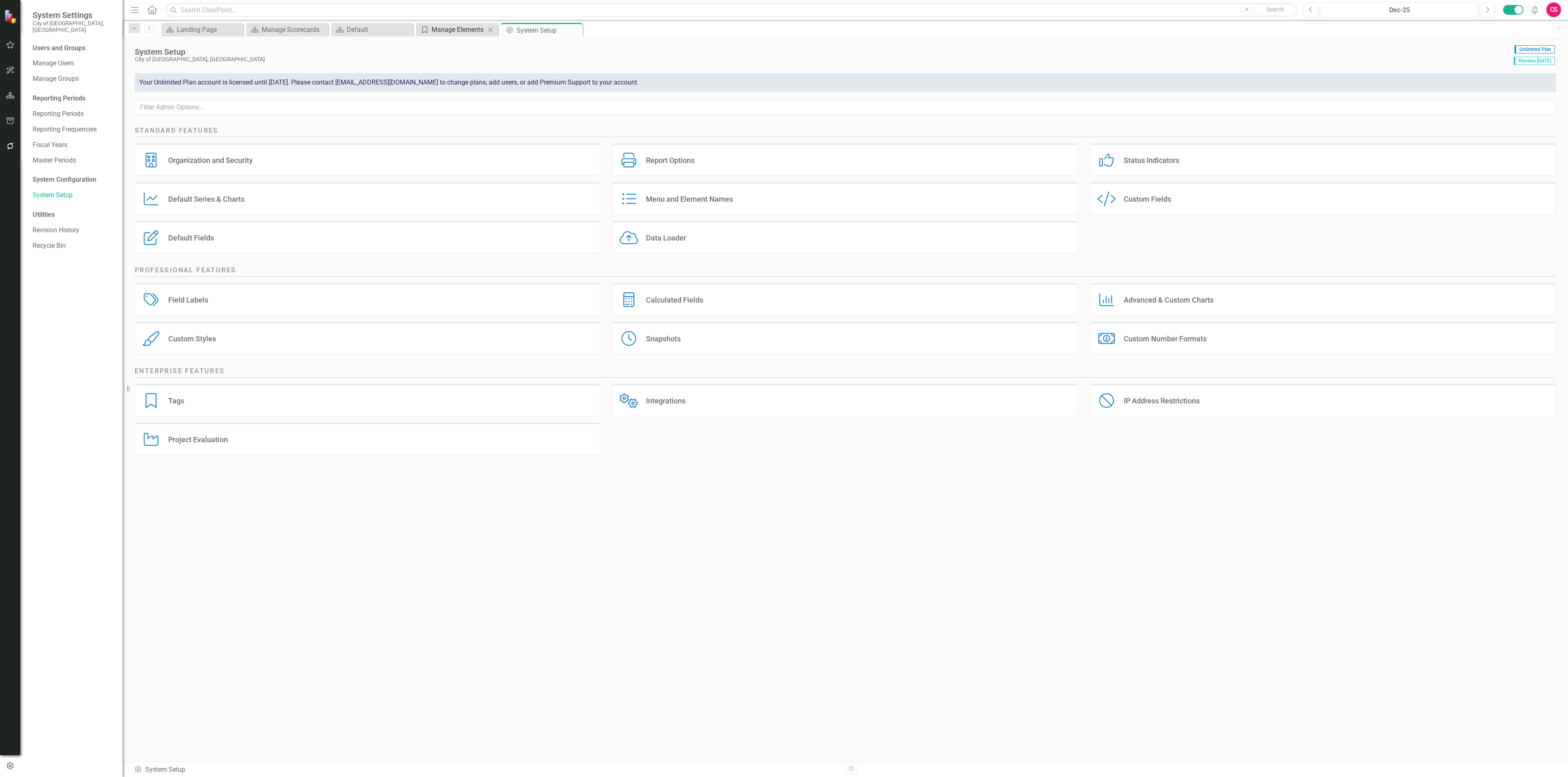
click at [444, 25] on div "Manage Elements" at bounding box center [459, 30] width 54 height 10
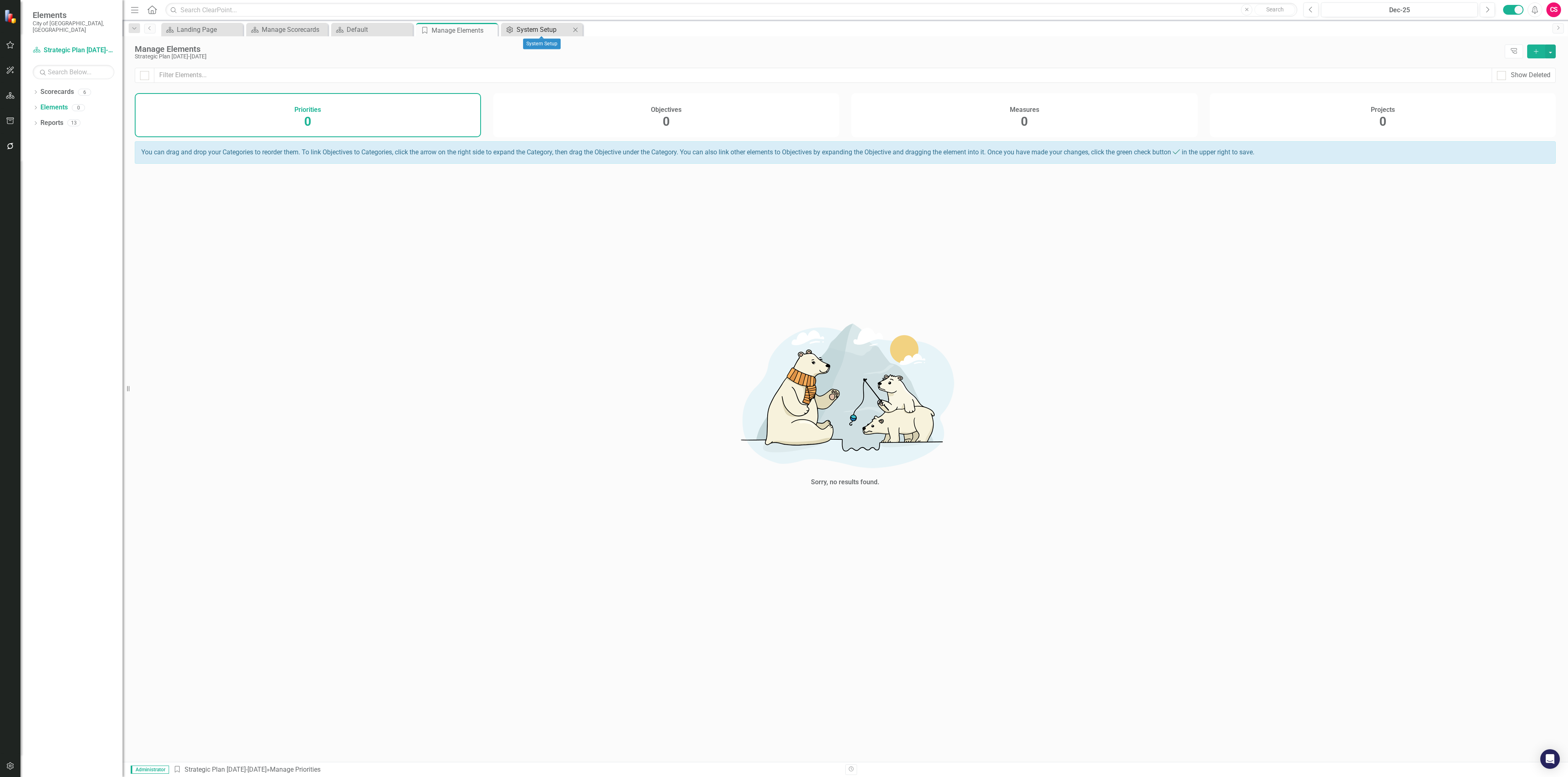
click at [541, 28] on div "System Setup" at bounding box center [543, 30] width 54 height 10
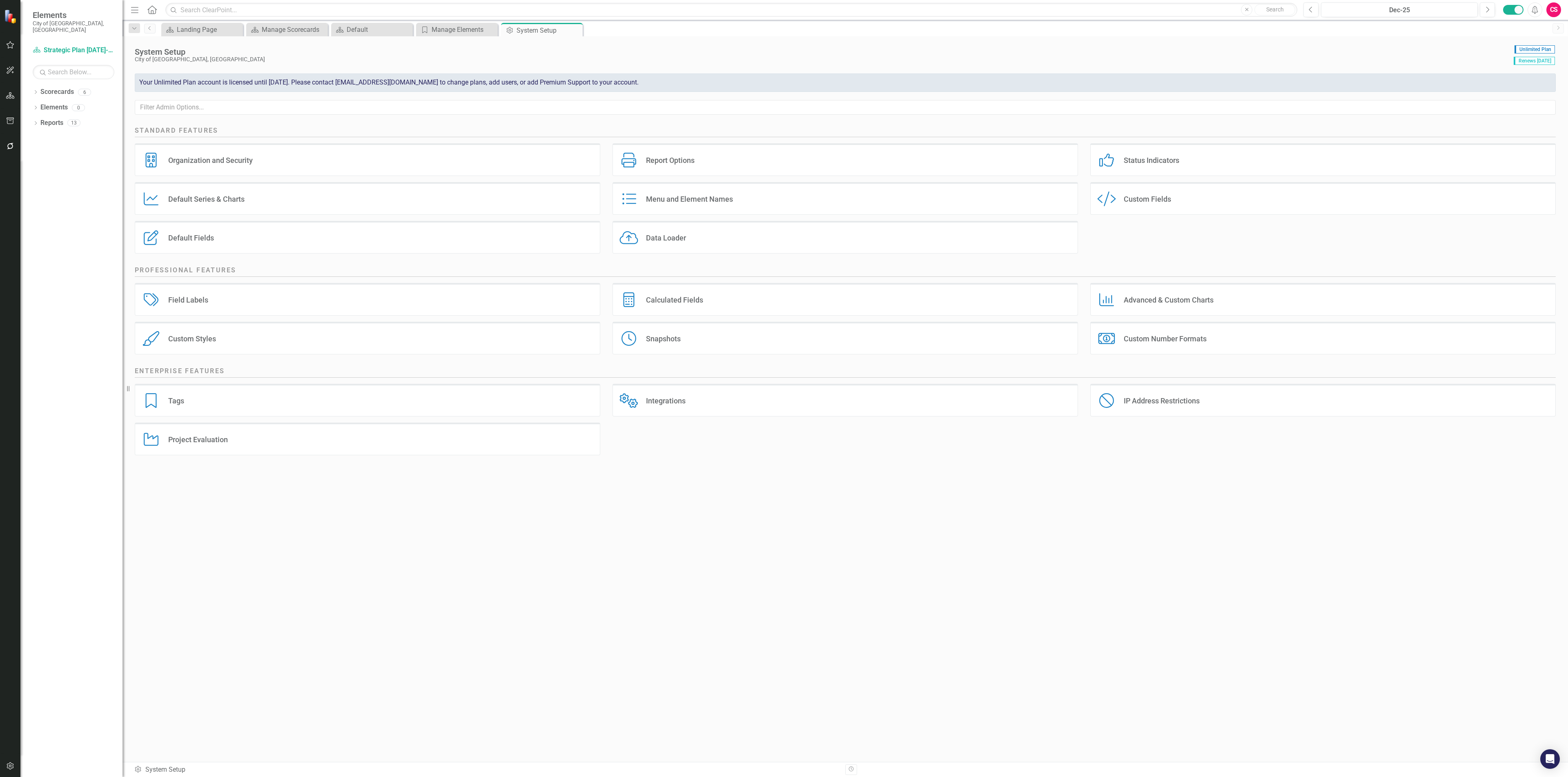
click at [696, 199] on div "Menu and Element Names" at bounding box center [690, 199] width 87 height 10
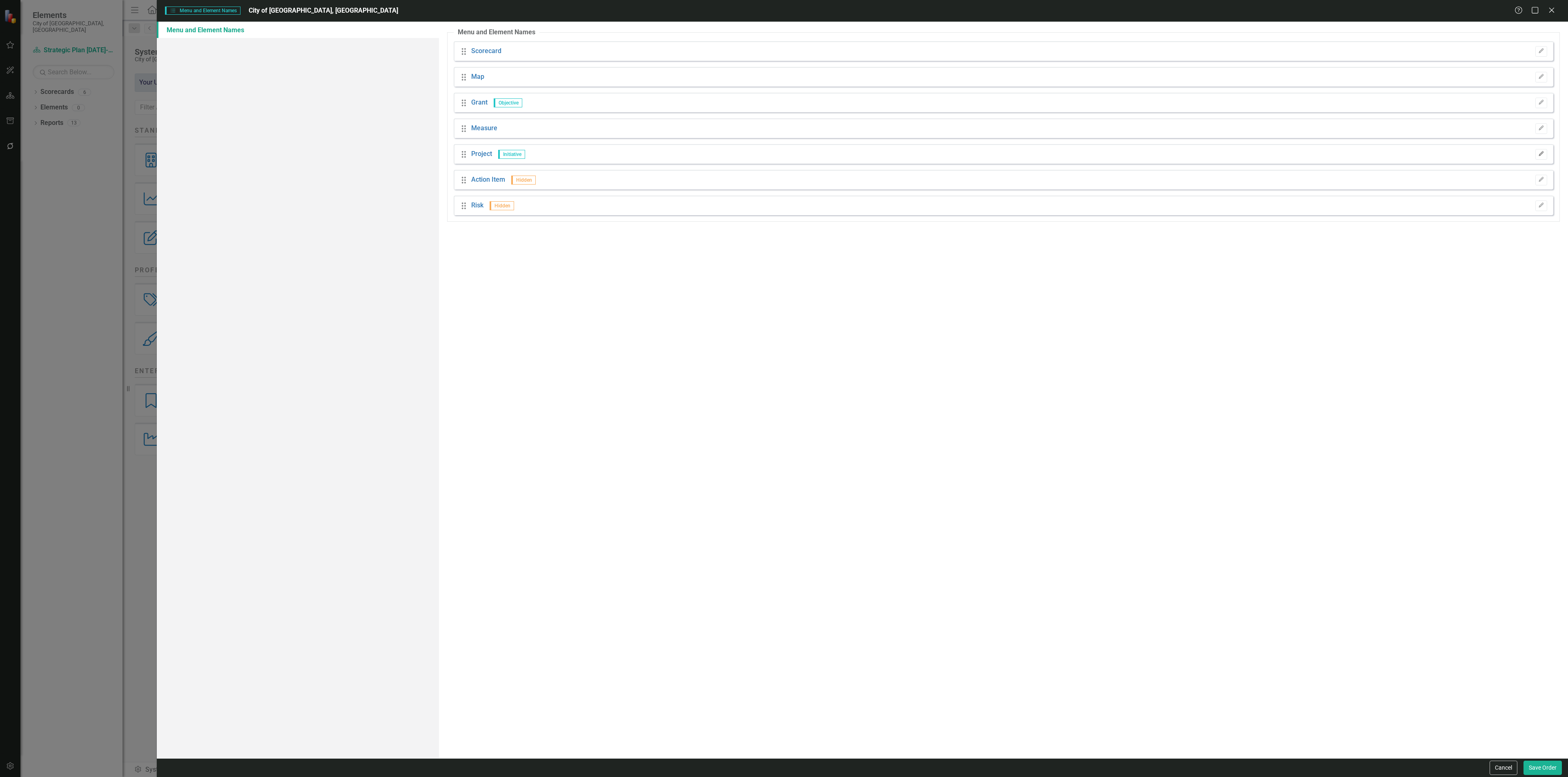
click at [1543, 152] on icon "button" at bounding box center [1541, 153] width 5 height 5
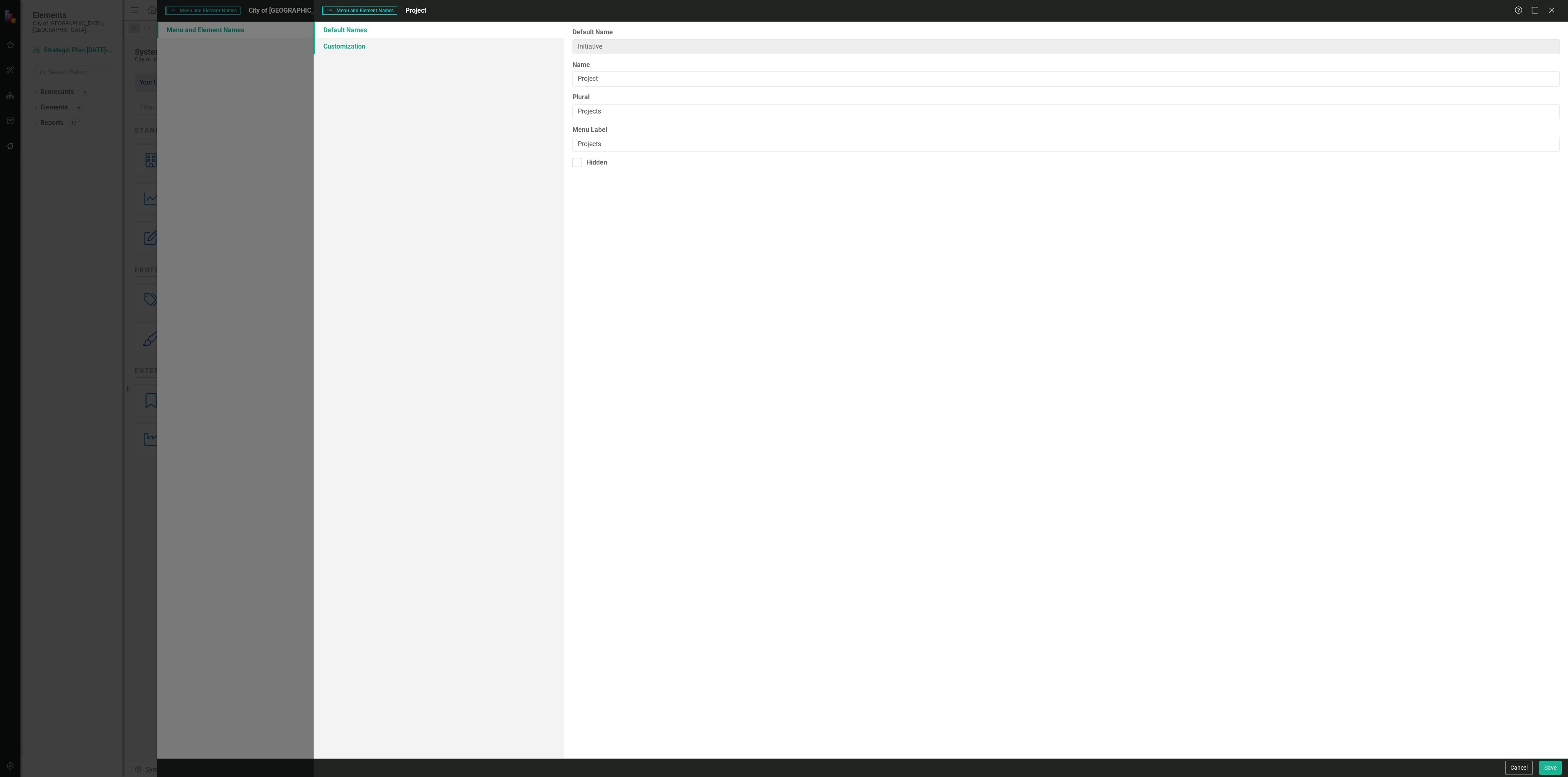
click at [341, 53] on div "Default Names Customization" at bounding box center [439, 390] width 251 height 737
click at [342, 47] on link "Customization" at bounding box center [439, 46] width 251 height 16
click at [1527, 53] on button "Edit" at bounding box center [1527, 49] width 12 height 10
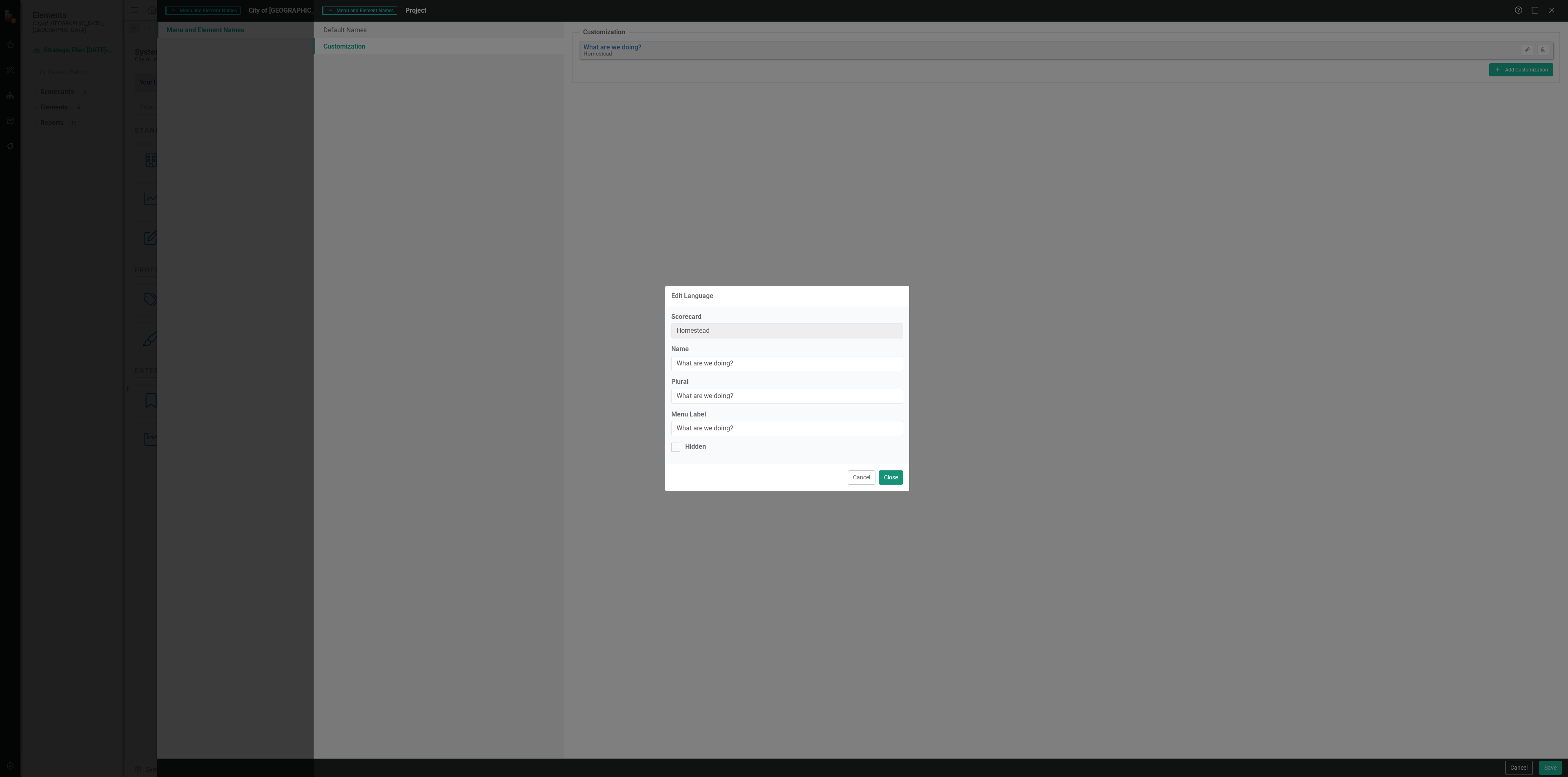
click at [891, 479] on button "Close" at bounding box center [891, 477] width 25 height 14
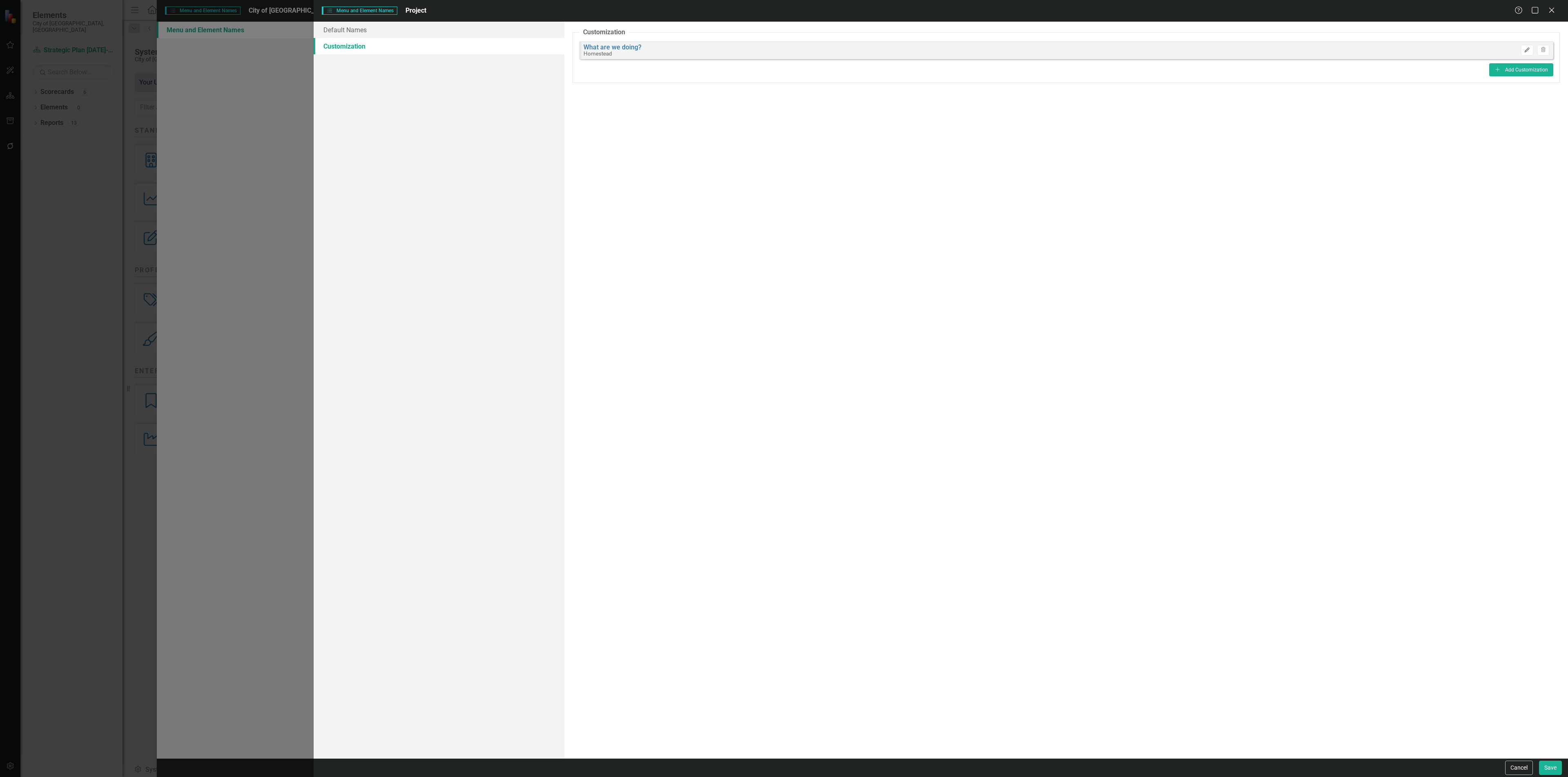
click at [1527, 51] on icon "Edit" at bounding box center [1527, 50] width 6 height 5
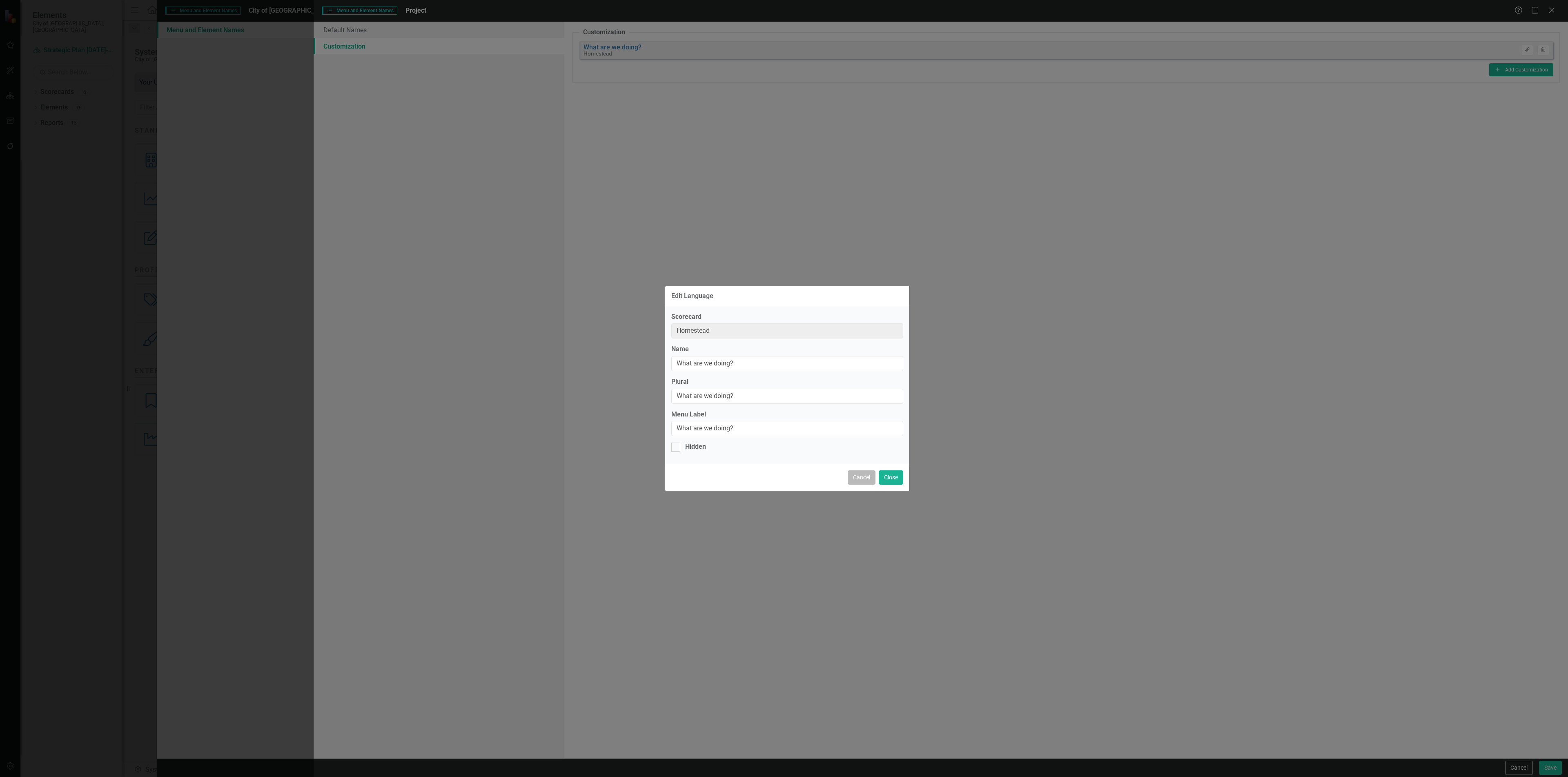
click at [856, 484] on button "Cancel" at bounding box center [861, 477] width 27 height 14
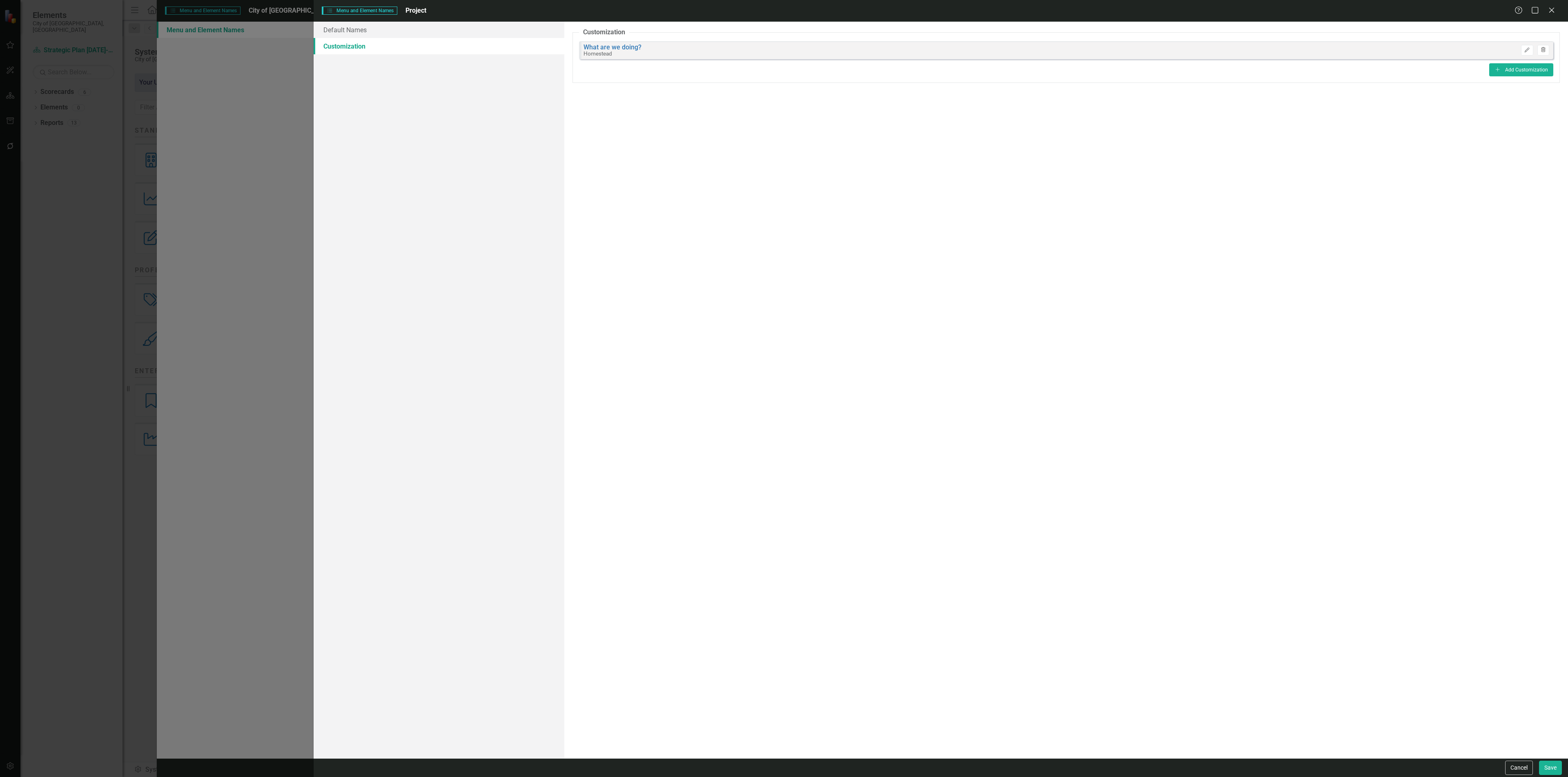
click at [1545, 48] on icon "Trash" at bounding box center [1543, 50] width 6 height 5
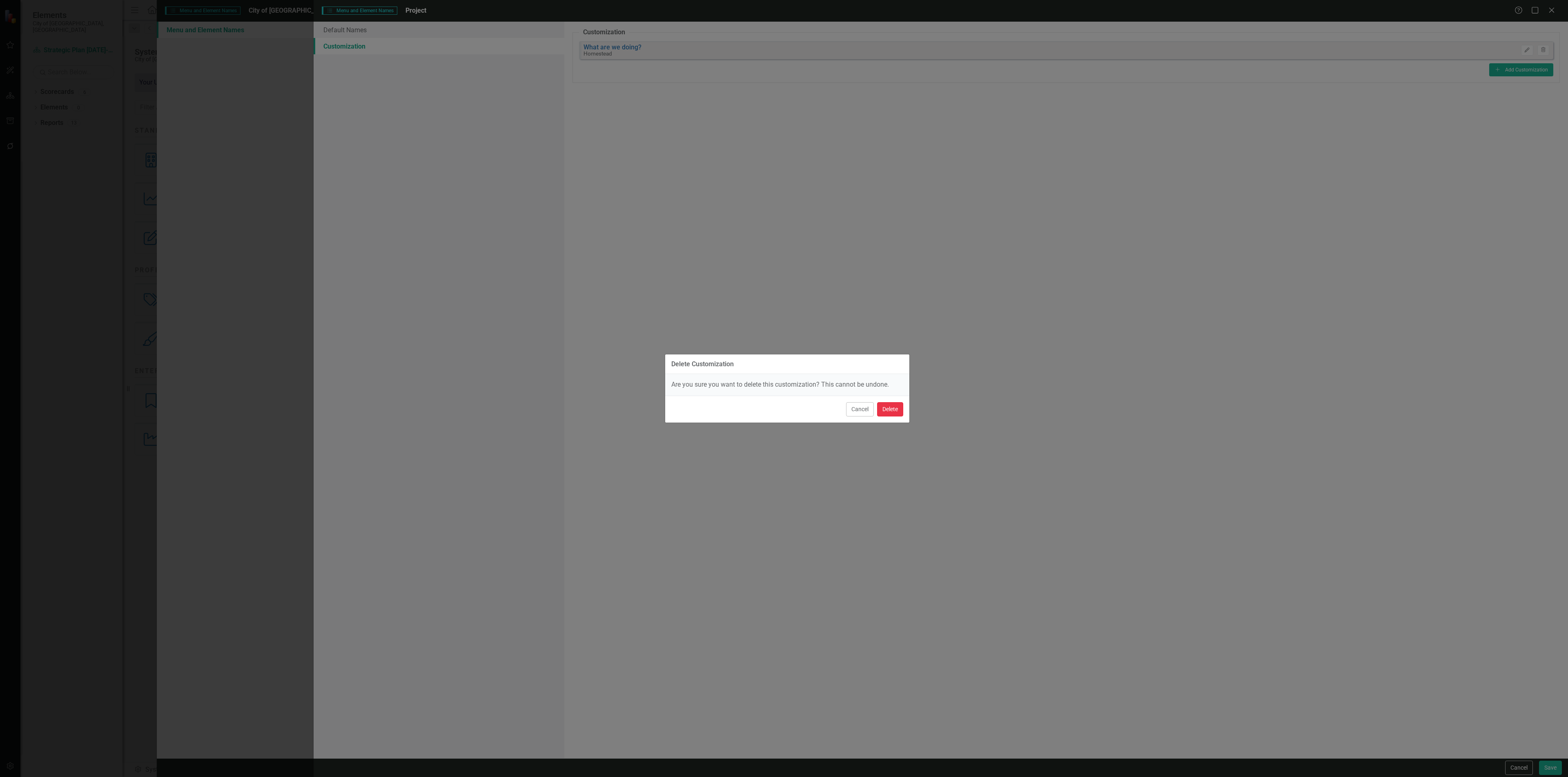
click at [892, 410] on button "Delete" at bounding box center [890, 409] width 26 height 14
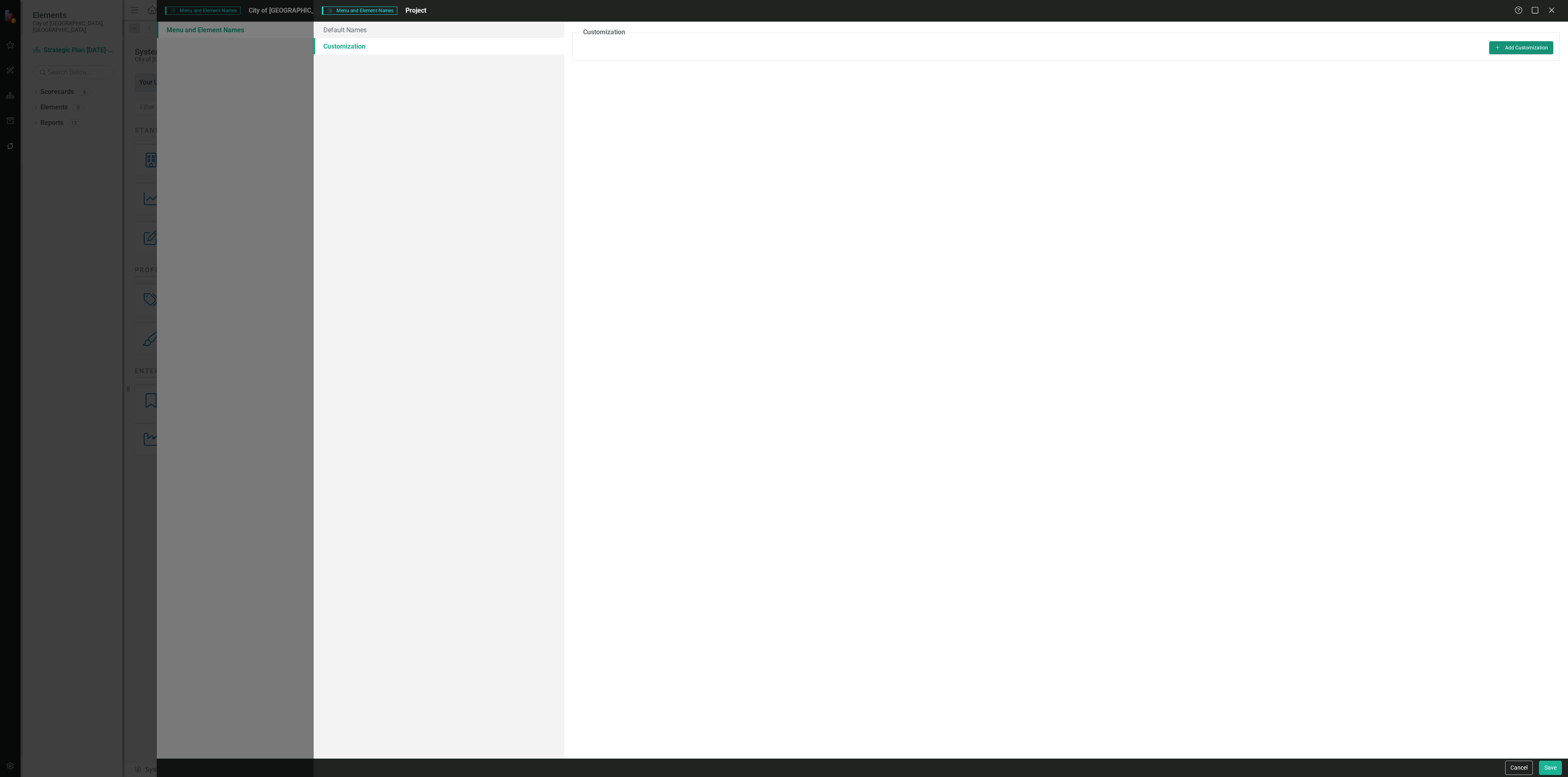
click at [1522, 45] on button "Add Add Customization" at bounding box center [1521, 47] width 64 height 13
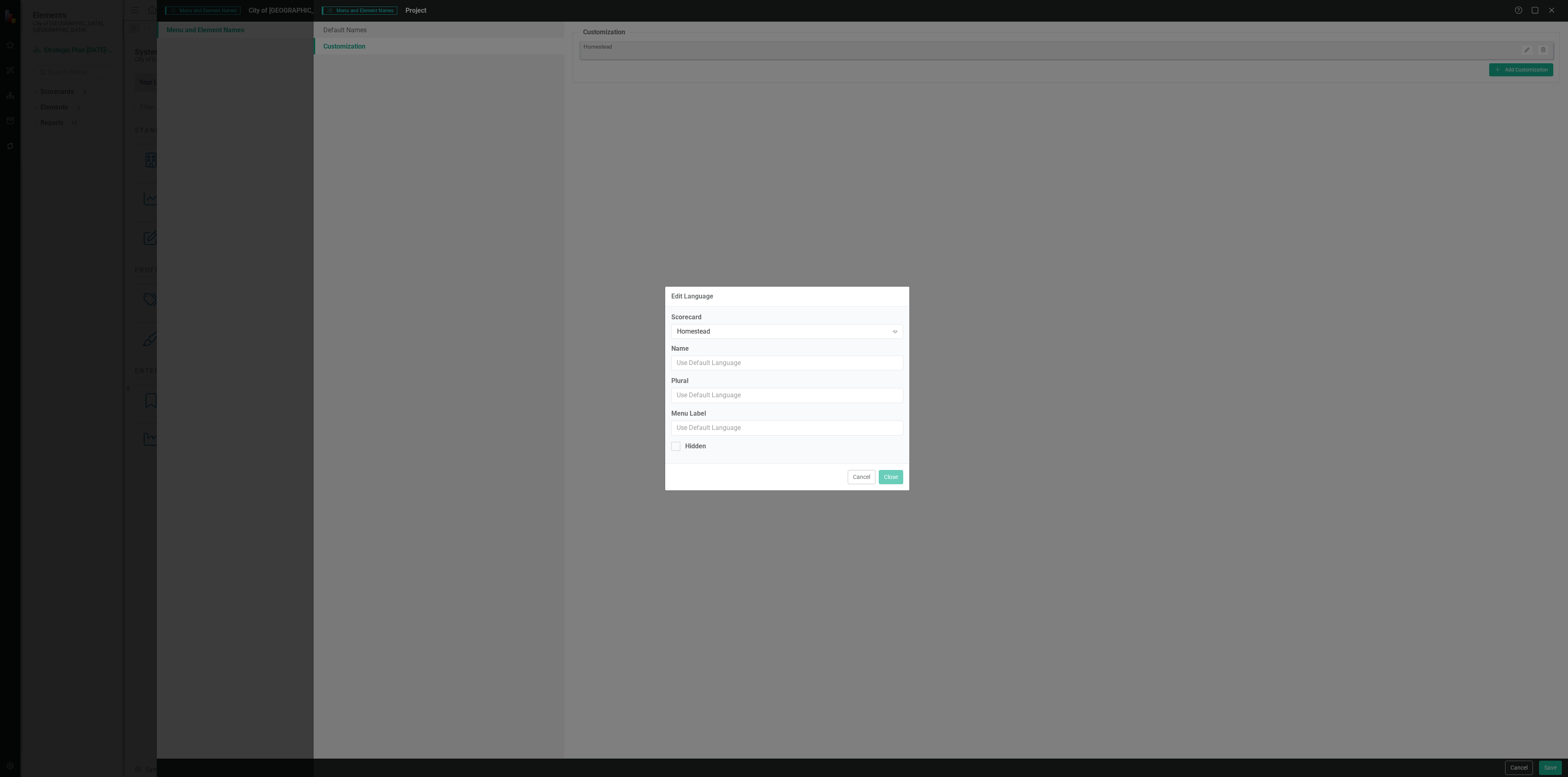
click at [796, 338] on div "Scorecard Homestead Expand Name Plural Menu Label Hidden" at bounding box center [788, 385] width 245 height 156
click at [792, 332] on div "Homestead" at bounding box center [783, 332] width 212 height 10
click at [725, 412] on div "Strategic Plan [DATE]-[DATE]" at bounding box center [788, 412] width 218 height 10
click at [724, 365] on input "Name" at bounding box center [788, 363] width 232 height 15
type input "What are we doing?"
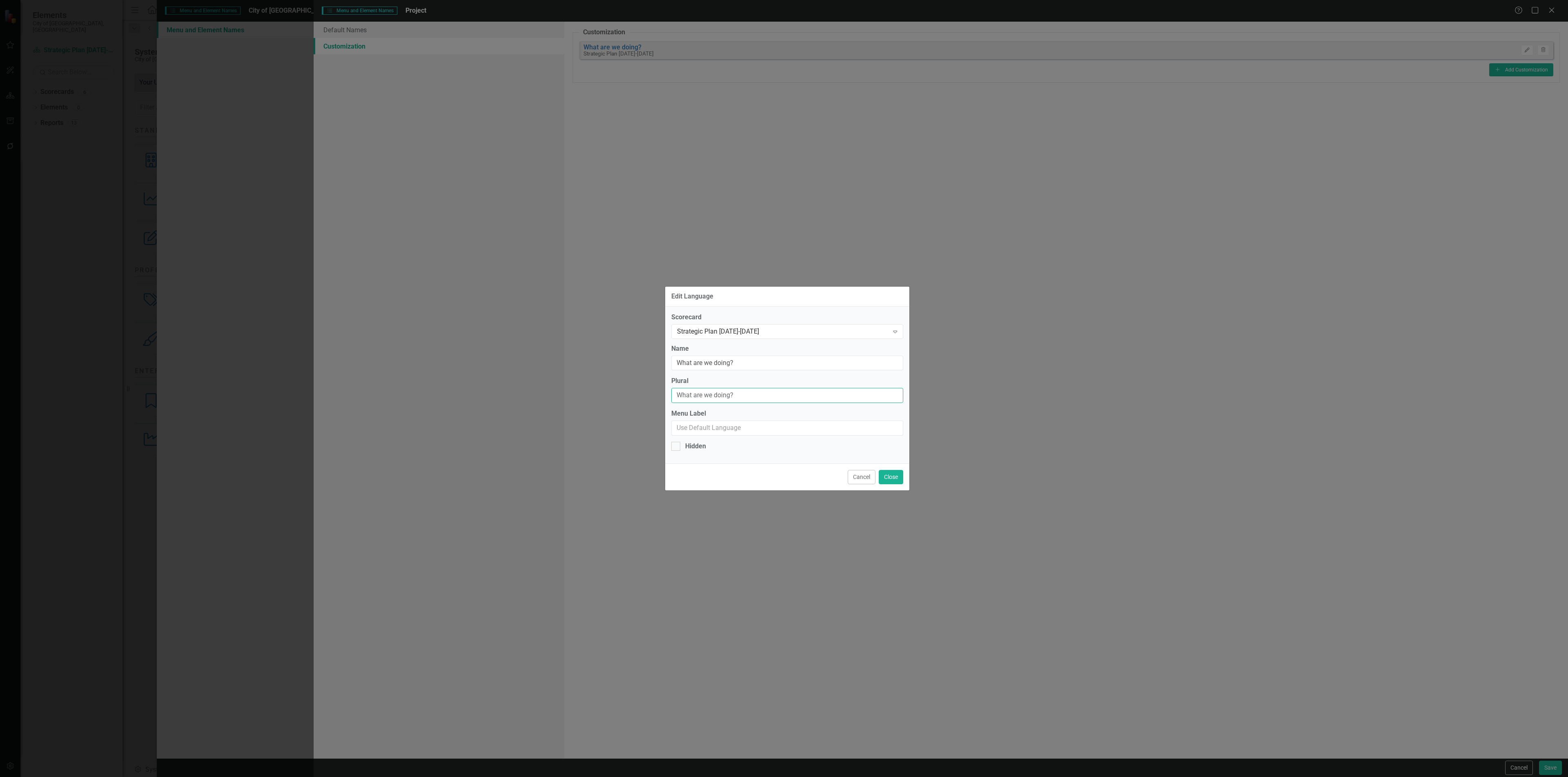
type input "What are we doing?"
click button "Close" at bounding box center [891, 476] width 25 height 14
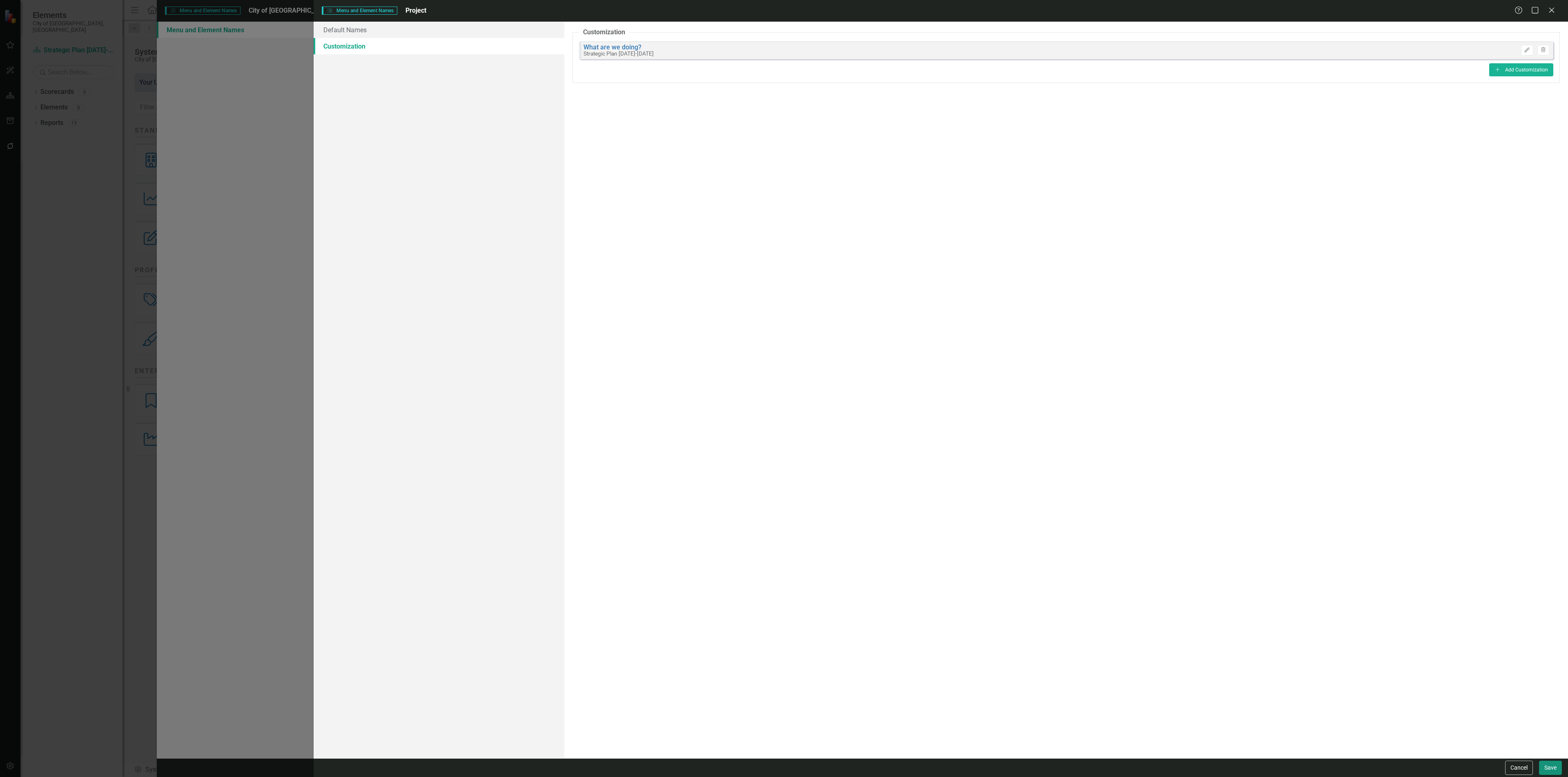
click at [1552, 767] on button "Save" at bounding box center [1550, 767] width 23 height 14
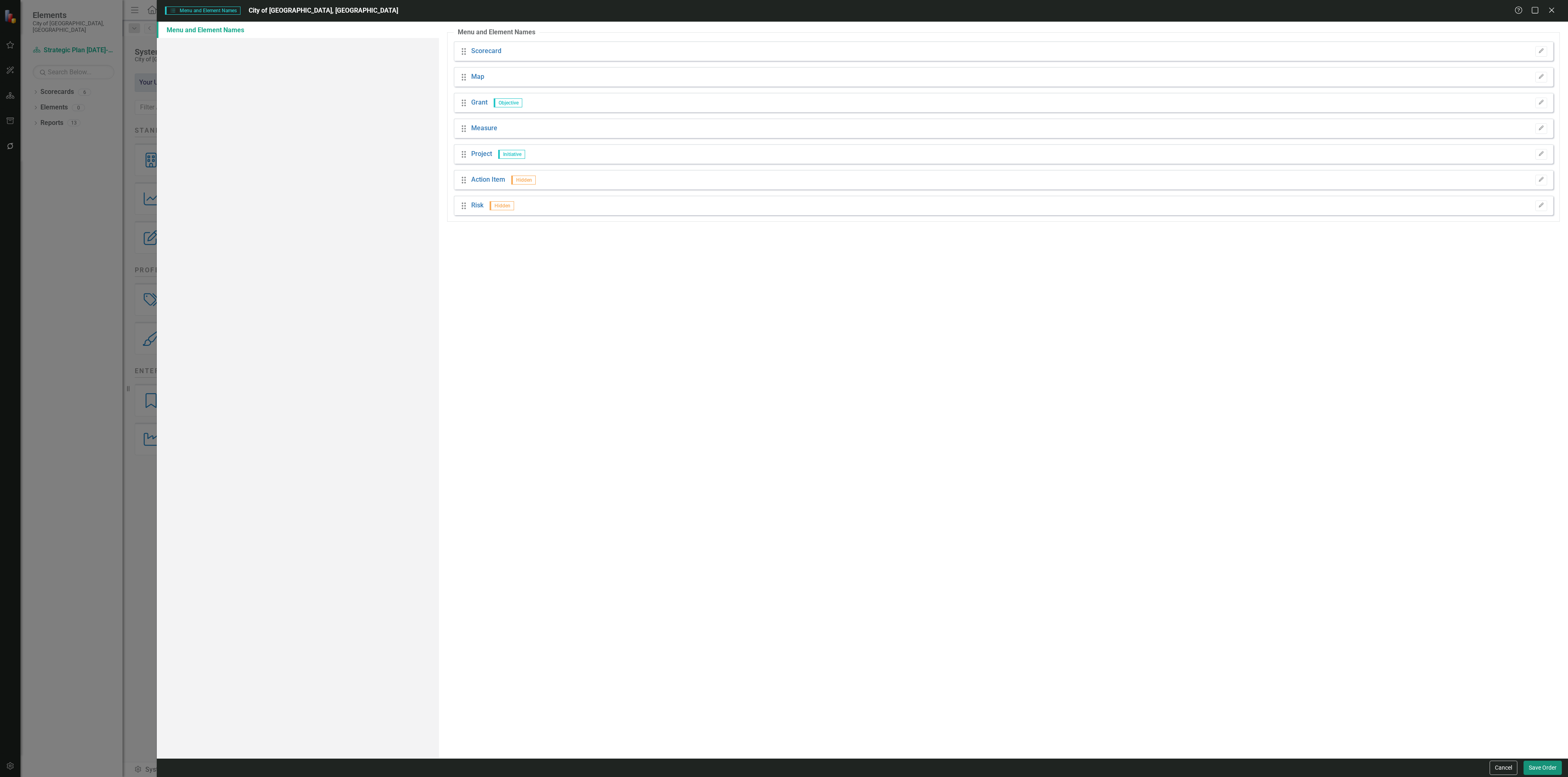
click at [1530, 765] on button "Save Order" at bounding box center [1543, 767] width 38 height 14
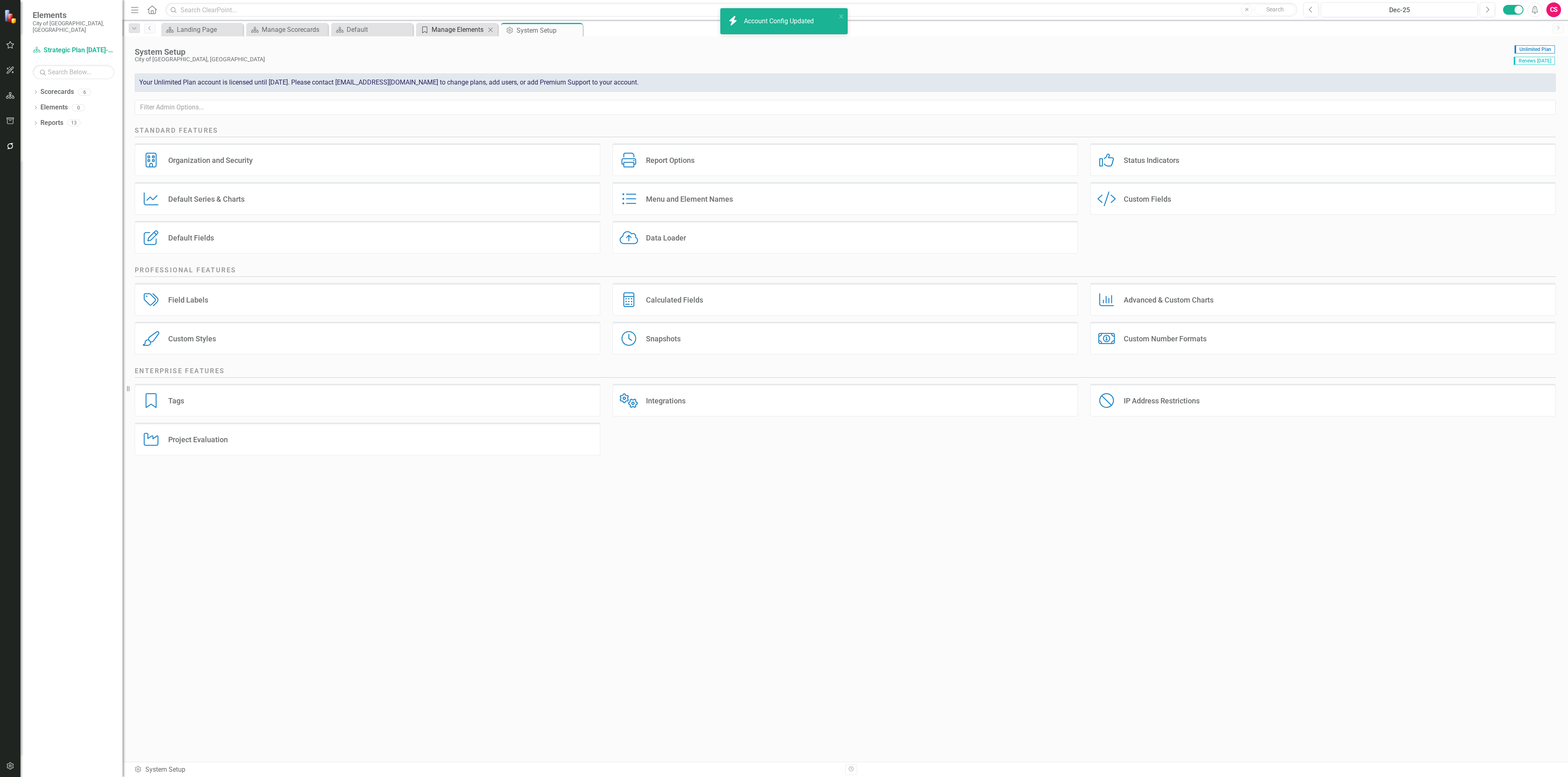
click at [462, 33] on div "Manage Elements" at bounding box center [459, 30] width 54 height 10
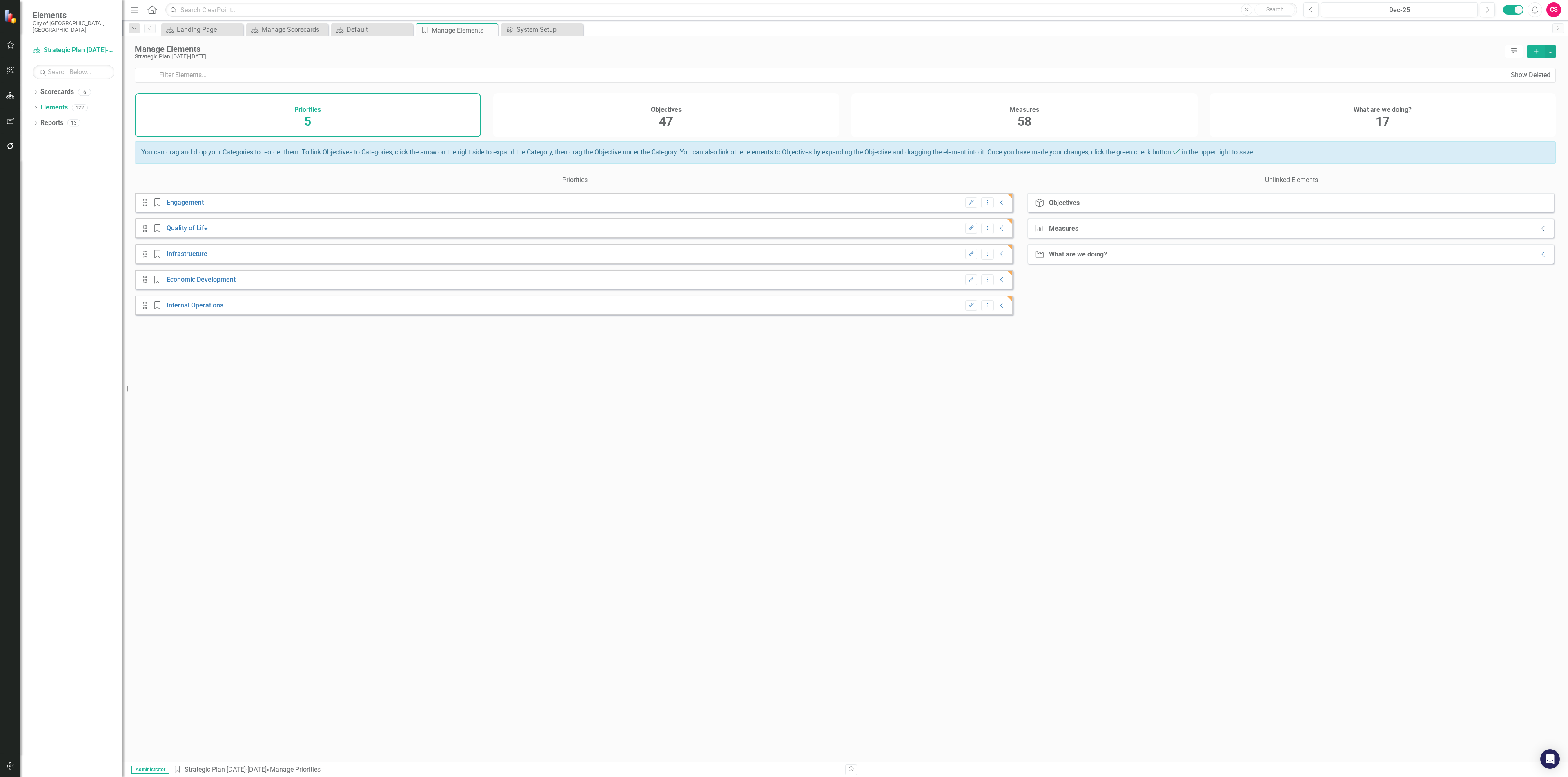
click at [1540, 232] on icon "Collapse" at bounding box center [1544, 229] width 8 height 7
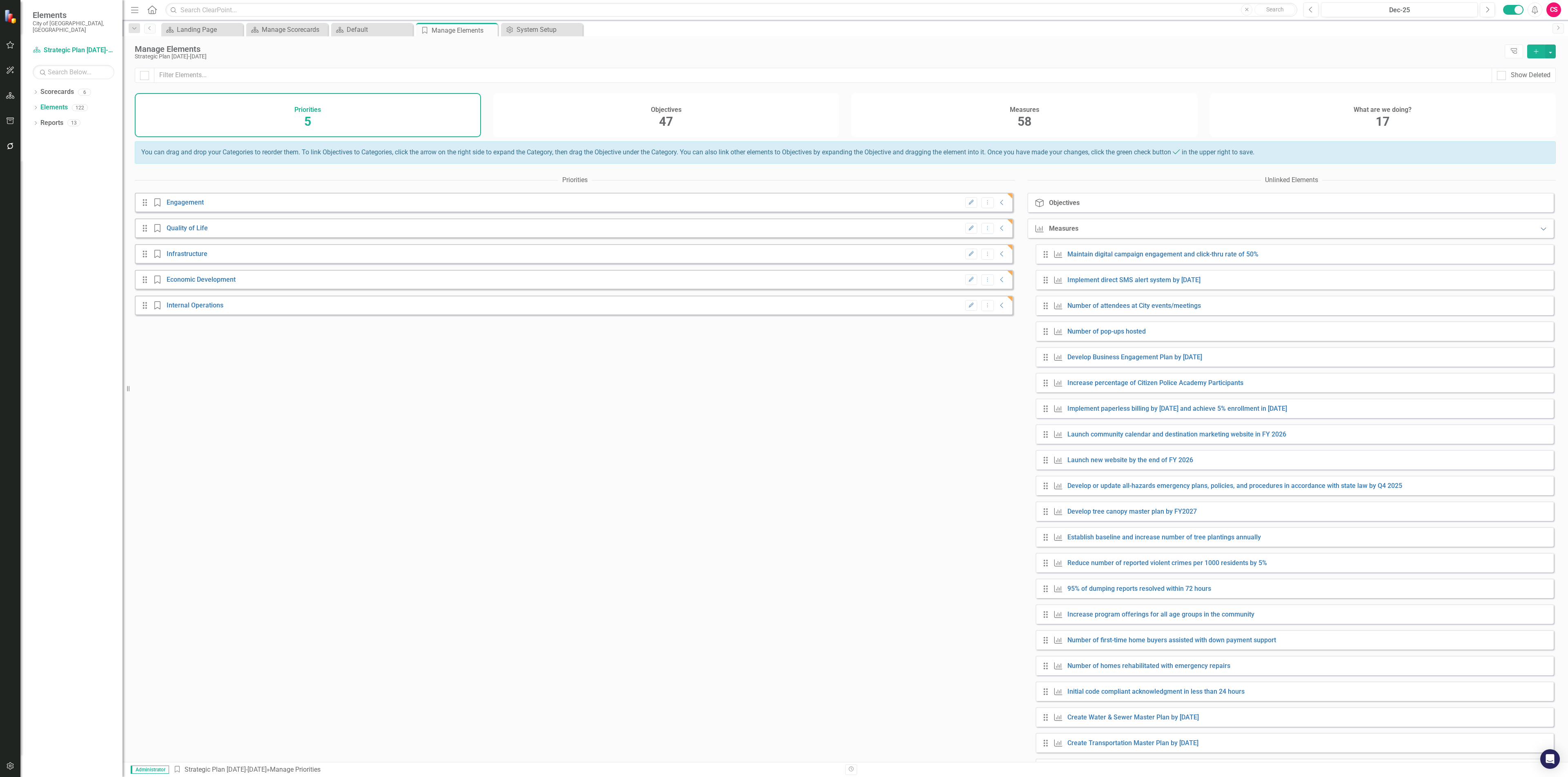
click at [1540, 232] on icon "Expanded" at bounding box center [1544, 229] width 8 height 7
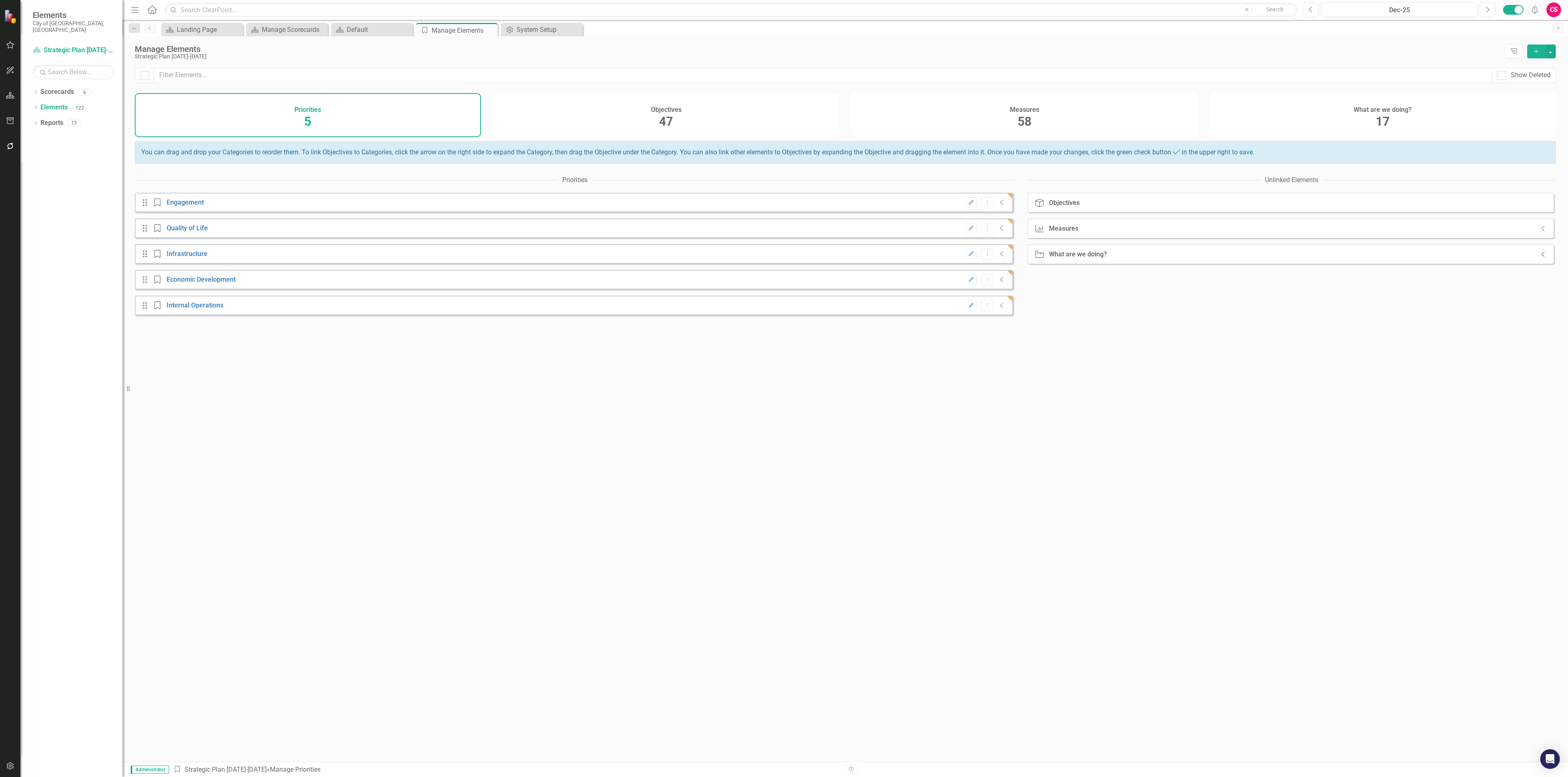
click at [1540, 257] on icon "Collapse" at bounding box center [1544, 255] width 8 height 7
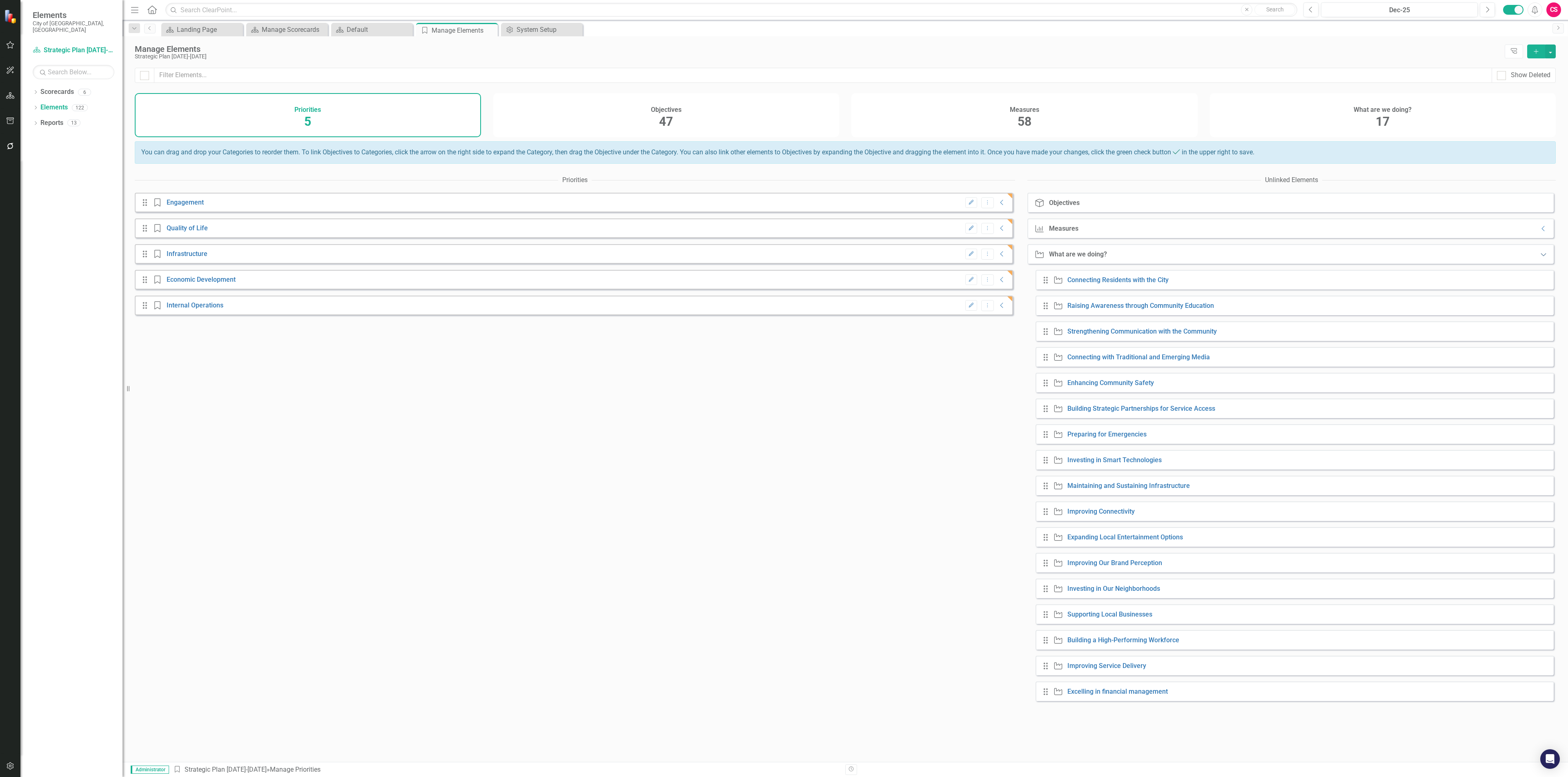
click at [1540, 257] on icon "Expanded" at bounding box center [1544, 255] width 8 height 7
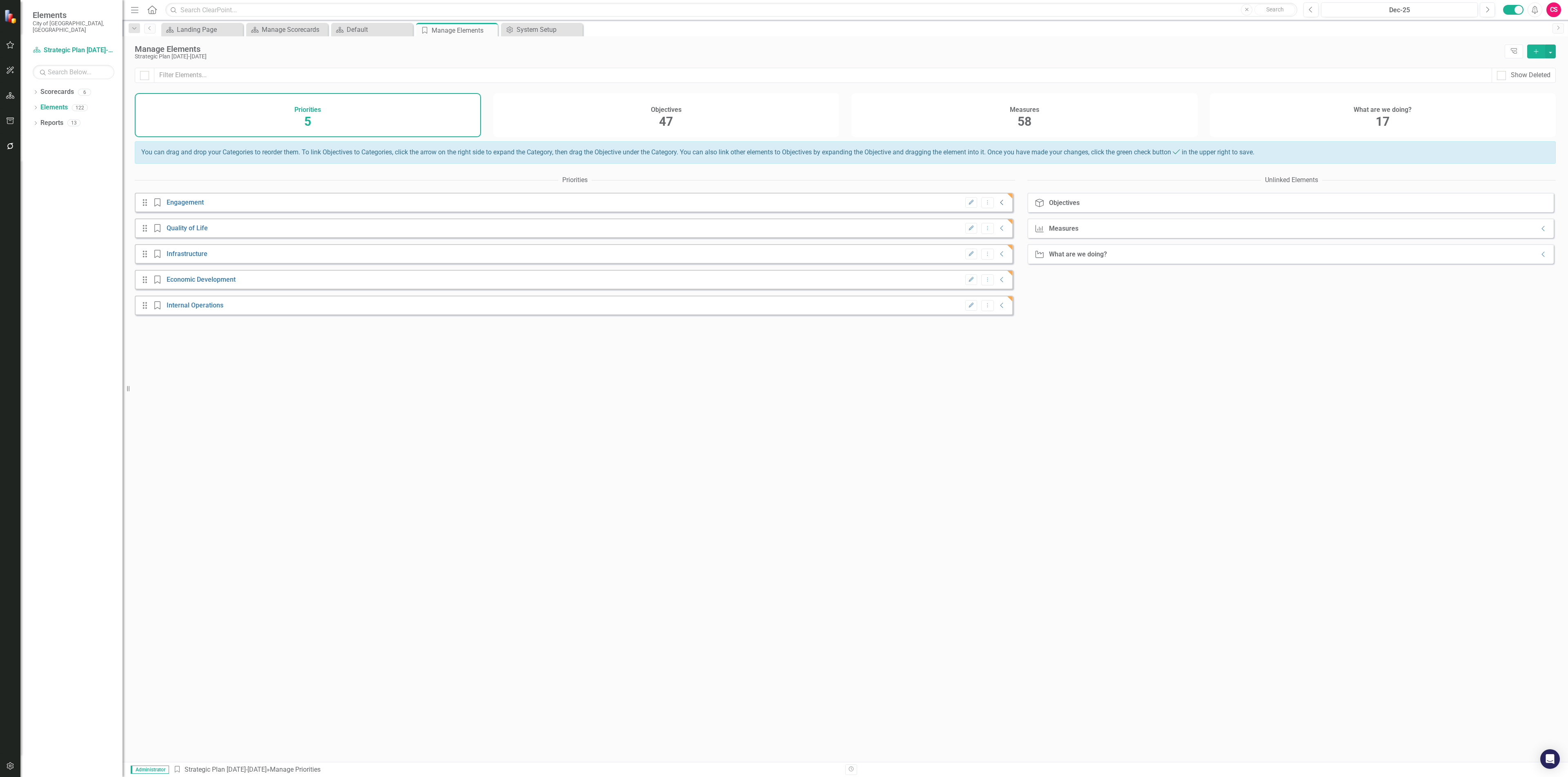
click at [998, 206] on icon "Collapse" at bounding box center [1002, 202] width 8 height 7
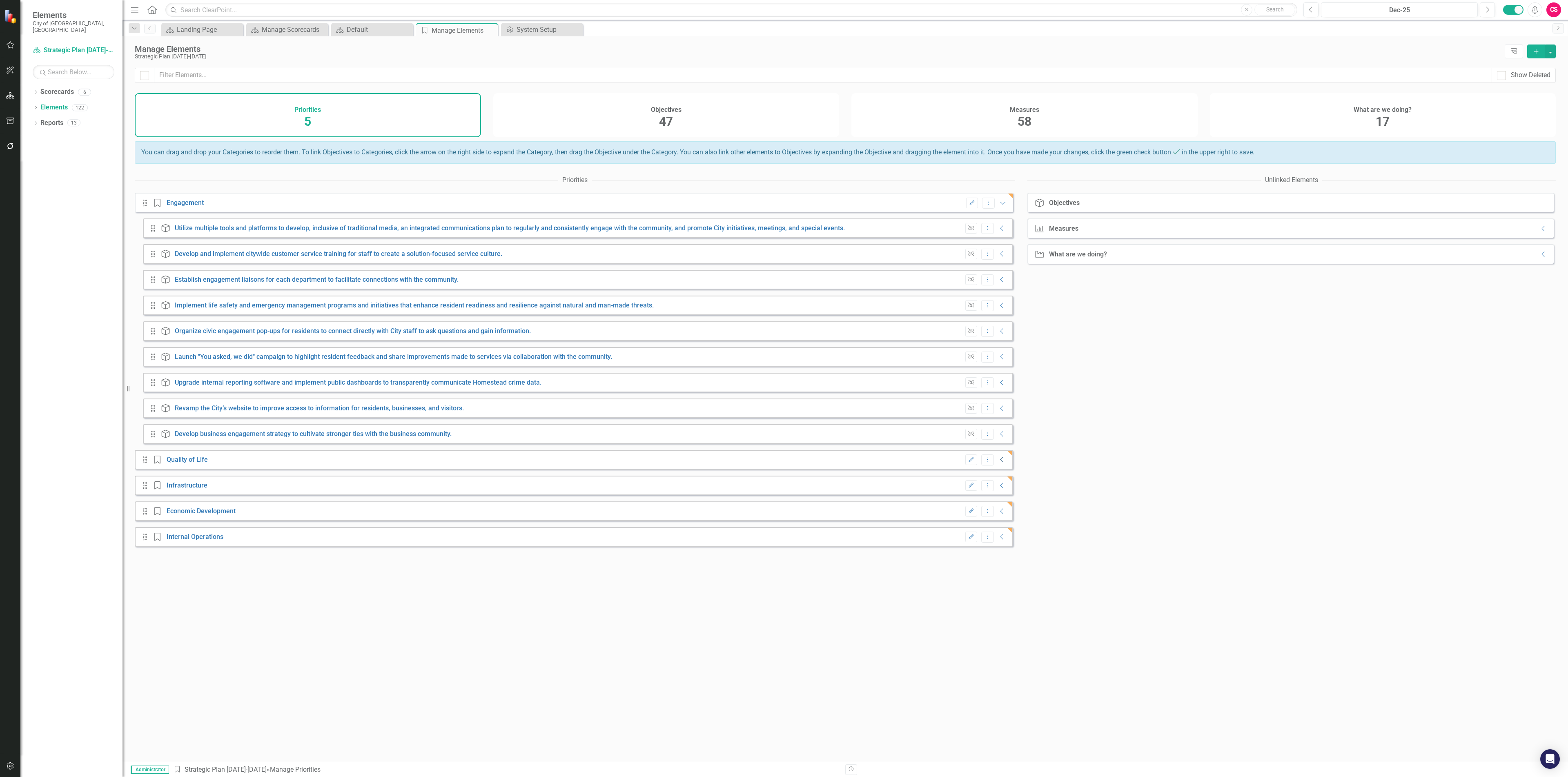
click at [998, 463] on icon "Collapse" at bounding box center [1002, 460] width 8 height 7
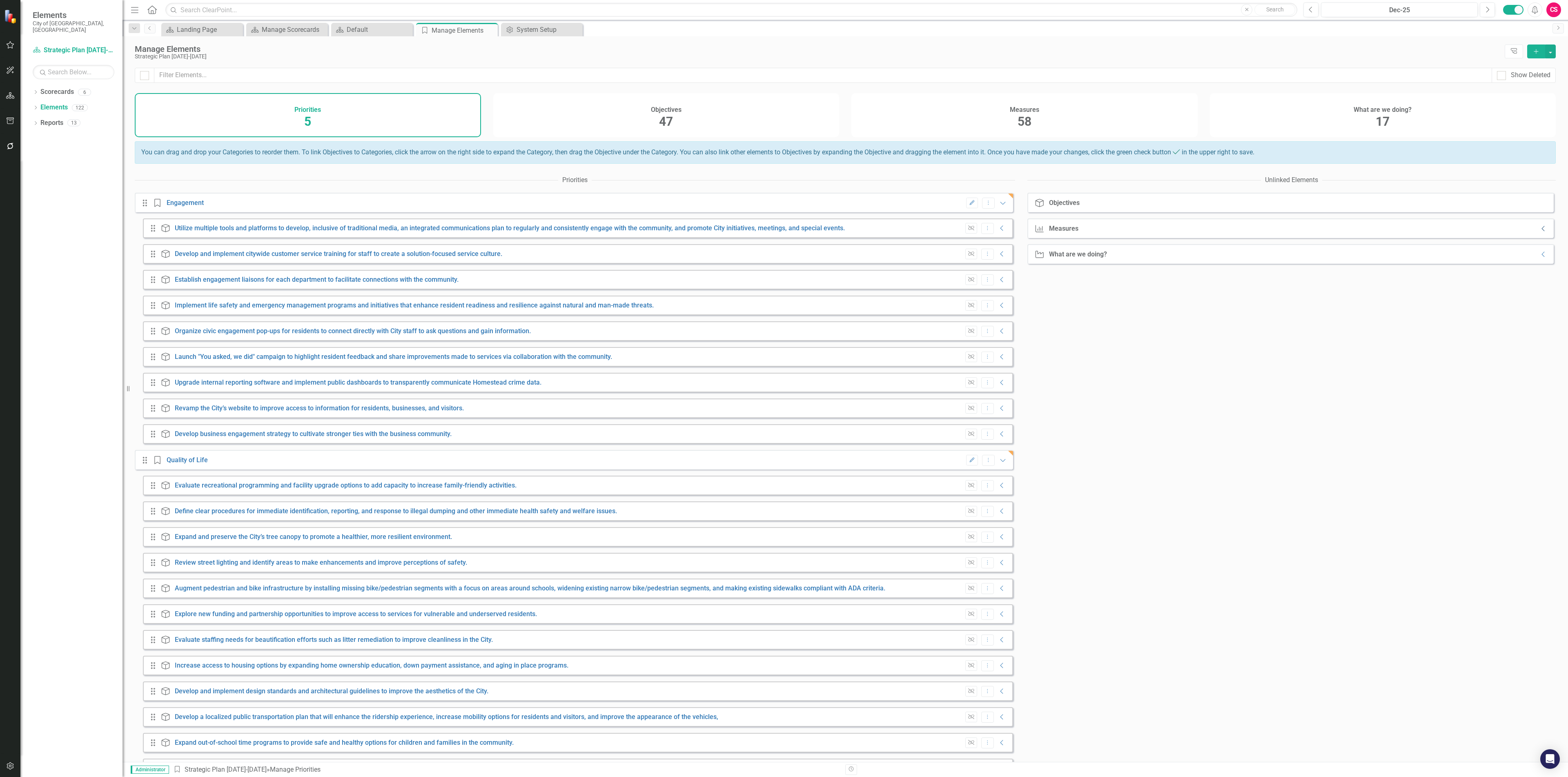
click at [1540, 232] on icon "Collapse" at bounding box center [1544, 229] width 8 height 7
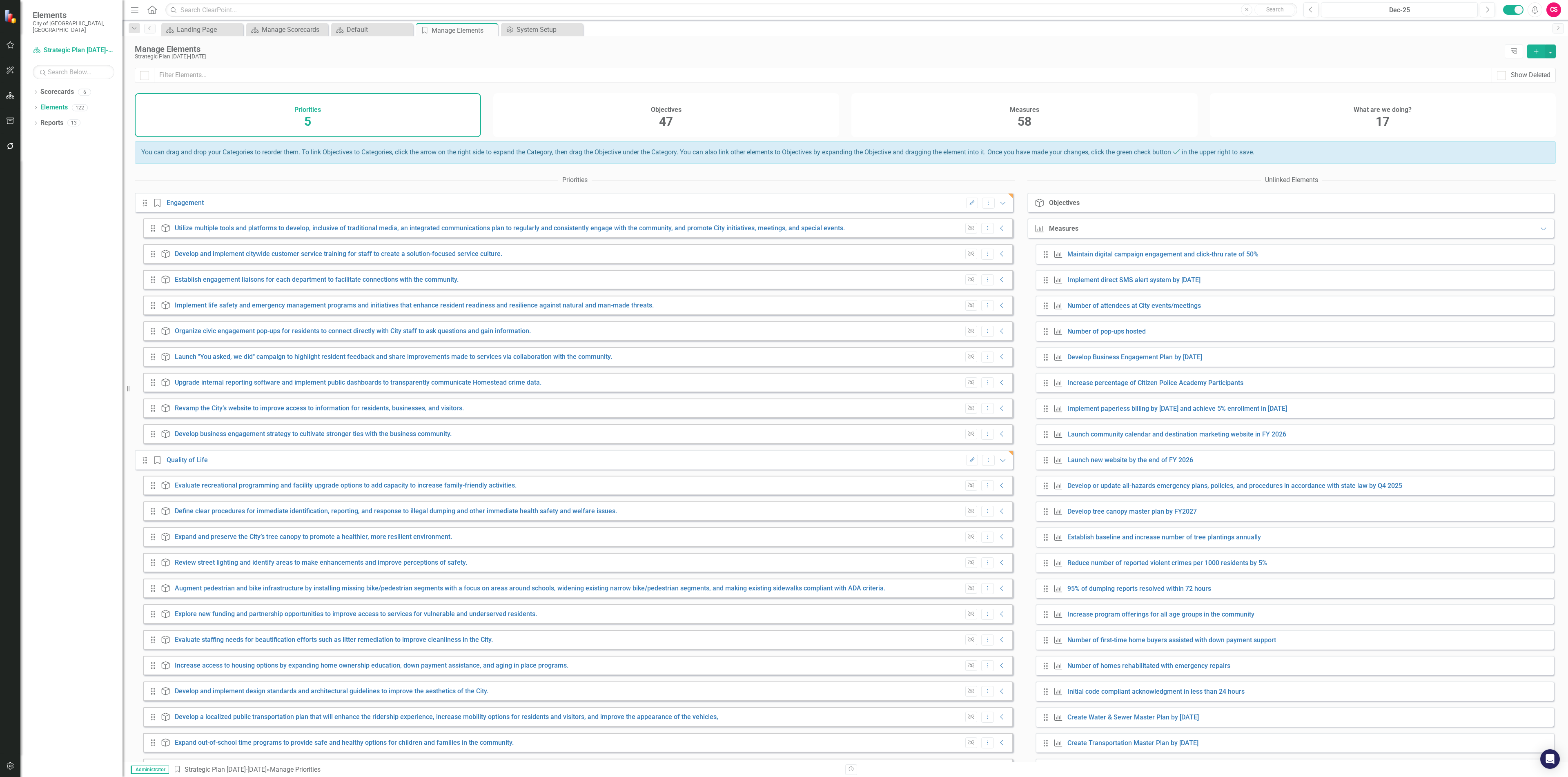
drag, startPoint x: 1049, startPoint y: 266, endPoint x: 1023, endPoint y: 265, distance: 26.0
click at [1023, 265] on div "Priorities Drag Priority Engagement Edit Dropdown Menu Expanded Drag Objective …" at bounding box center [845, 466] width 1421 height 590
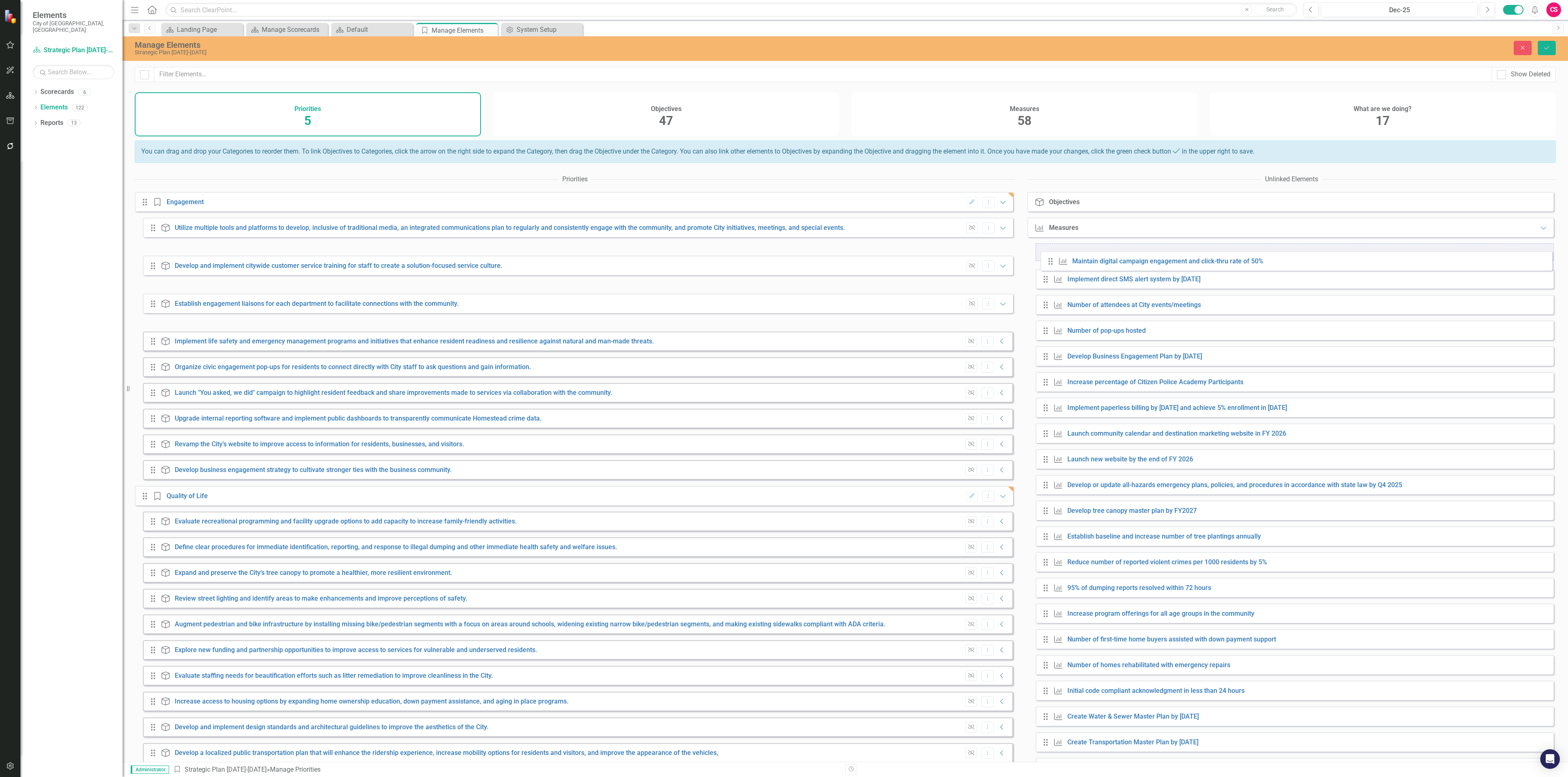
drag, startPoint x: 1044, startPoint y: 260, endPoint x: 1049, endPoint y: 259, distance: 5.1
click at [1540, 231] on icon "Expanded" at bounding box center [1544, 228] width 8 height 7
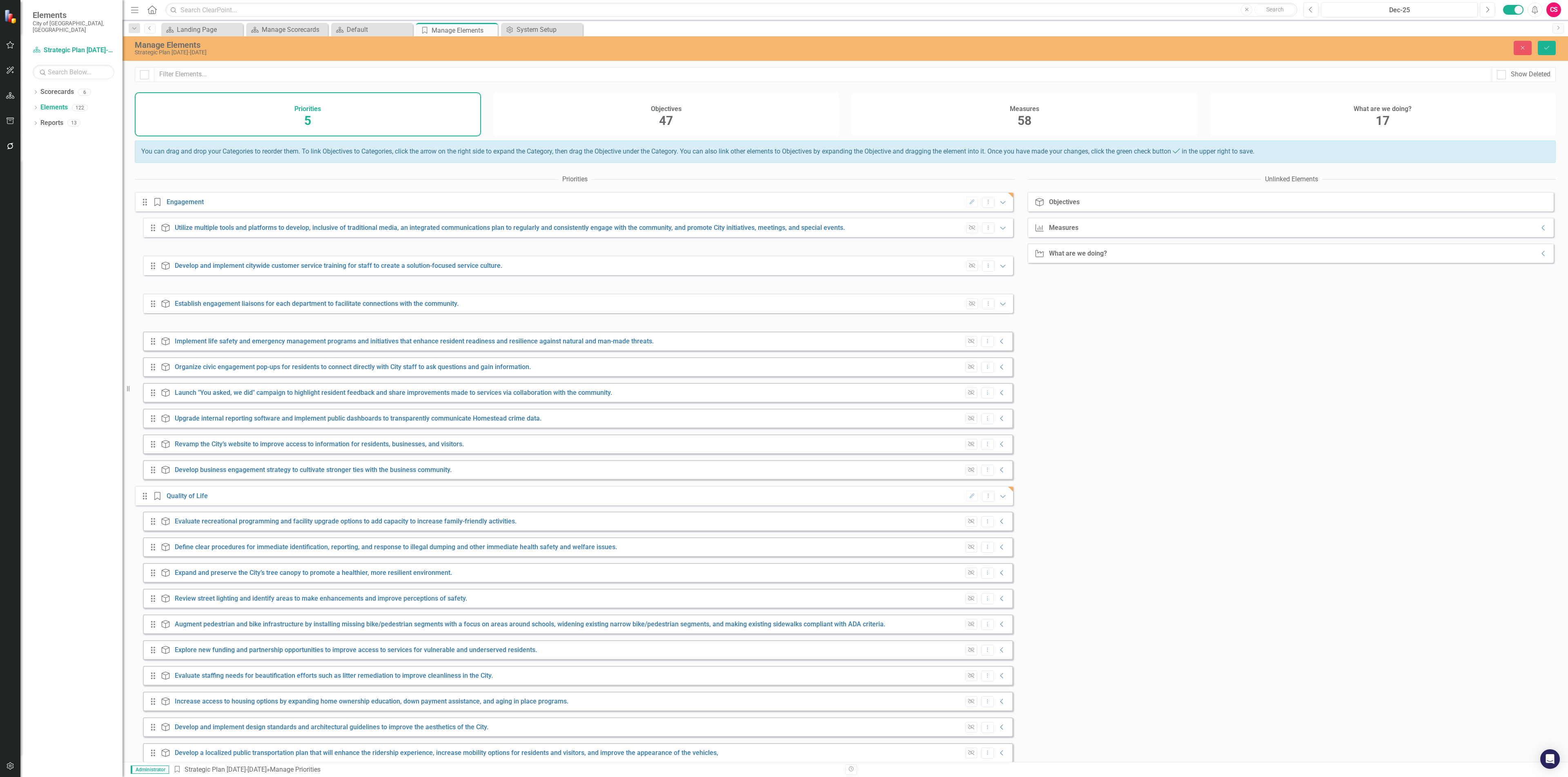
click at [1535, 263] on div "What are we doing? What are we doing? Collapse" at bounding box center [1291, 253] width 526 height 20
click at [1542, 256] on icon at bounding box center [1543, 254] width 3 height 5
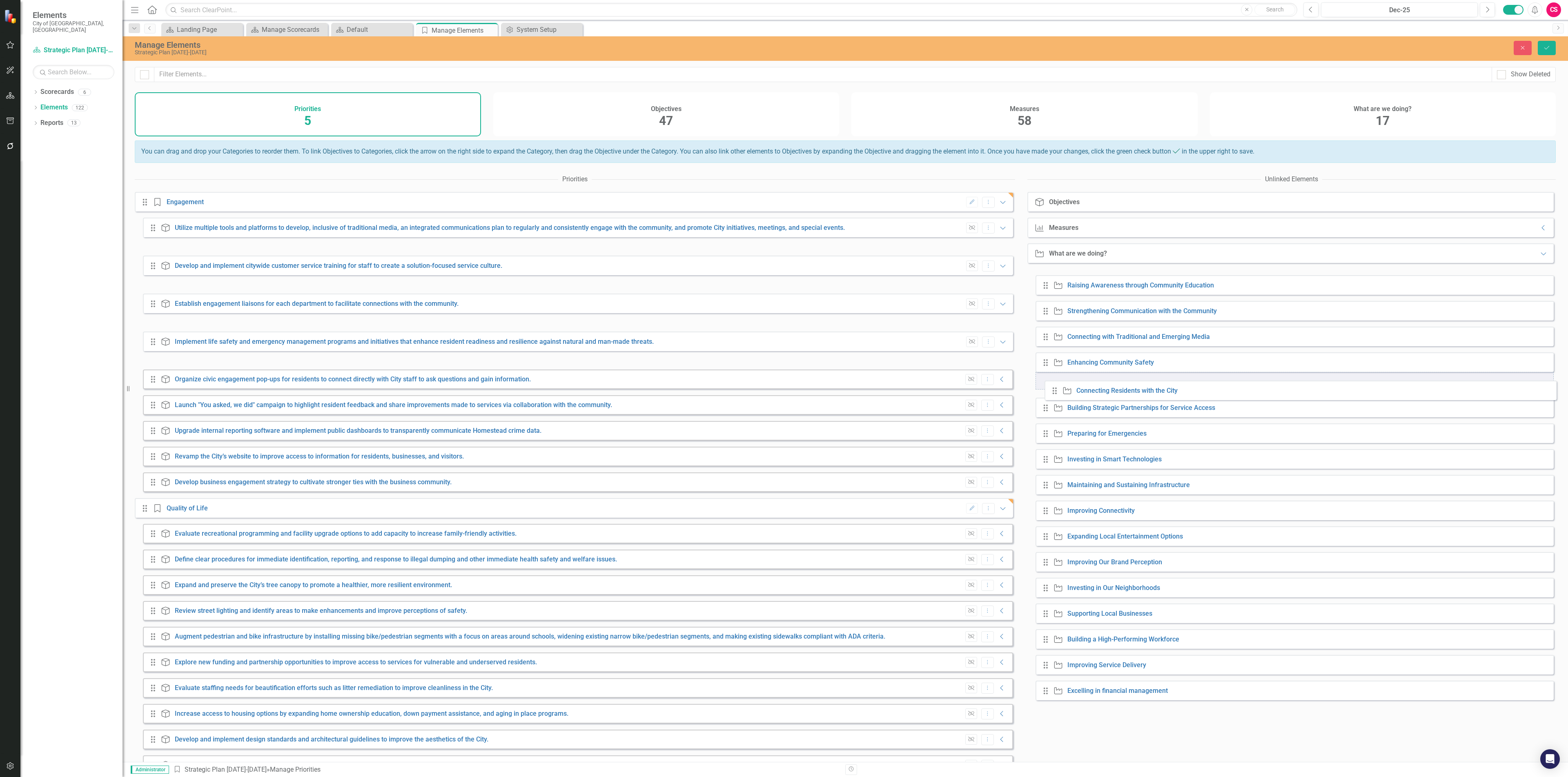
drag, startPoint x: 1041, startPoint y: 288, endPoint x: 1059, endPoint y: 392, distance: 105.5
click at [1059, 392] on div "Drag What are we doing? Connecting Residents with the City Drag What are we doi…" at bounding box center [1295, 485] width 519 height 431
click at [999, 205] on icon "Expanded" at bounding box center [1003, 202] width 8 height 7
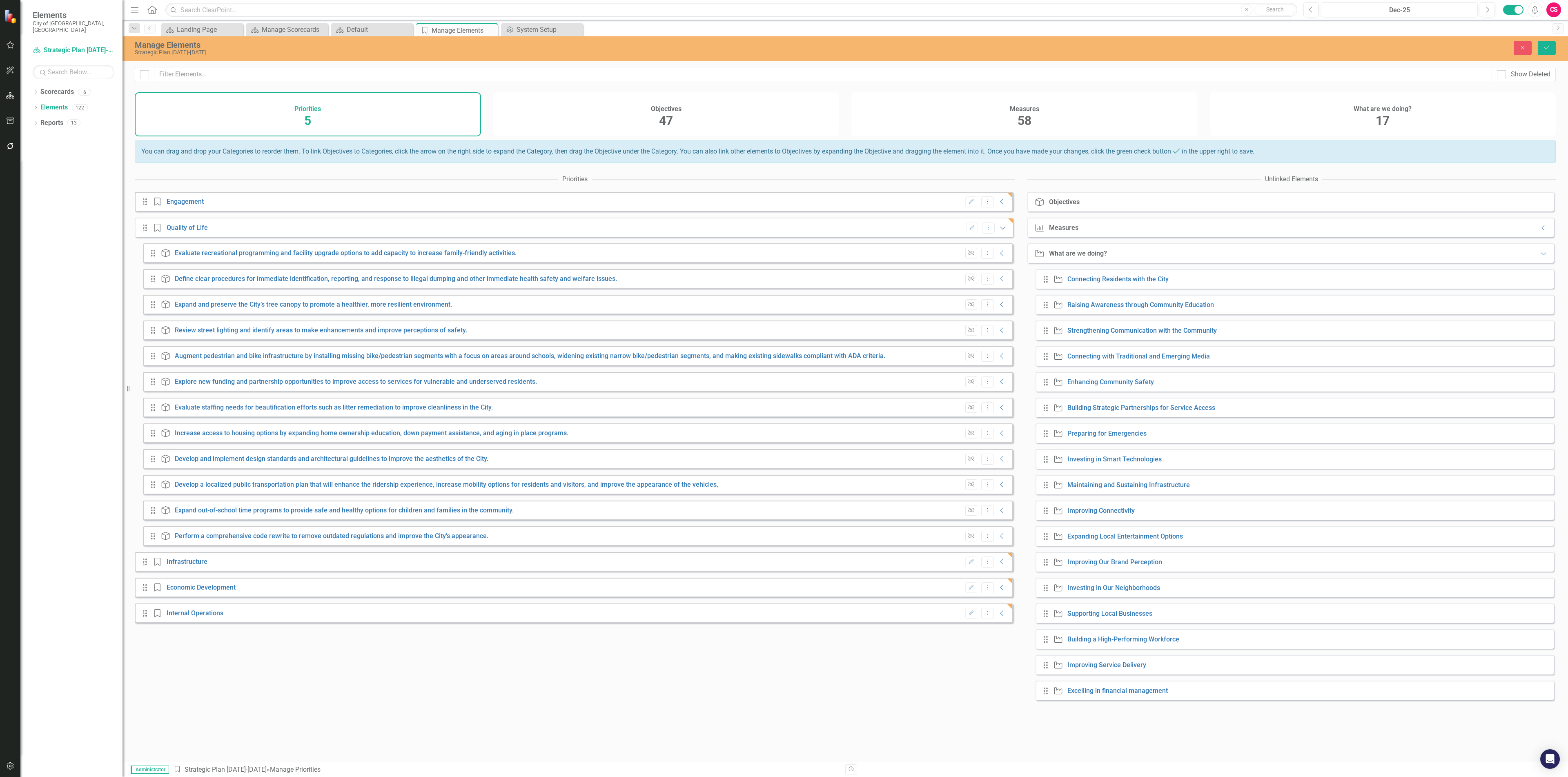
click at [999, 231] on icon "Expanded" at bounding box center [1003, 228] width 8 height 7
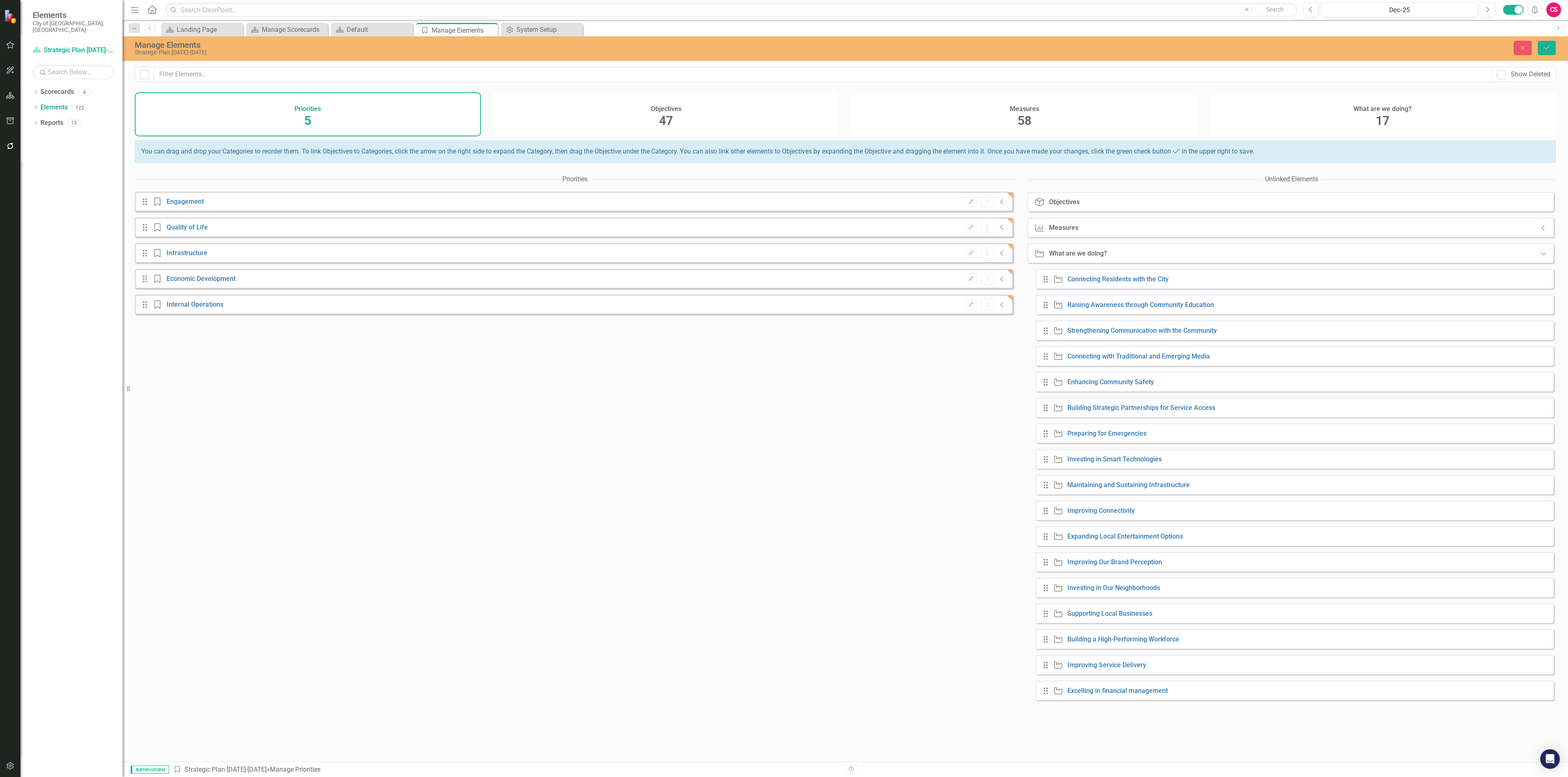
click at [1000, 207] on div "Edit Dropdown Menu Collapse" at bounding box center [984, 202] width 45 height 11
click at [998, 205] on icon "Collapse" at bounding box center [1002, 202] width 8 height 7
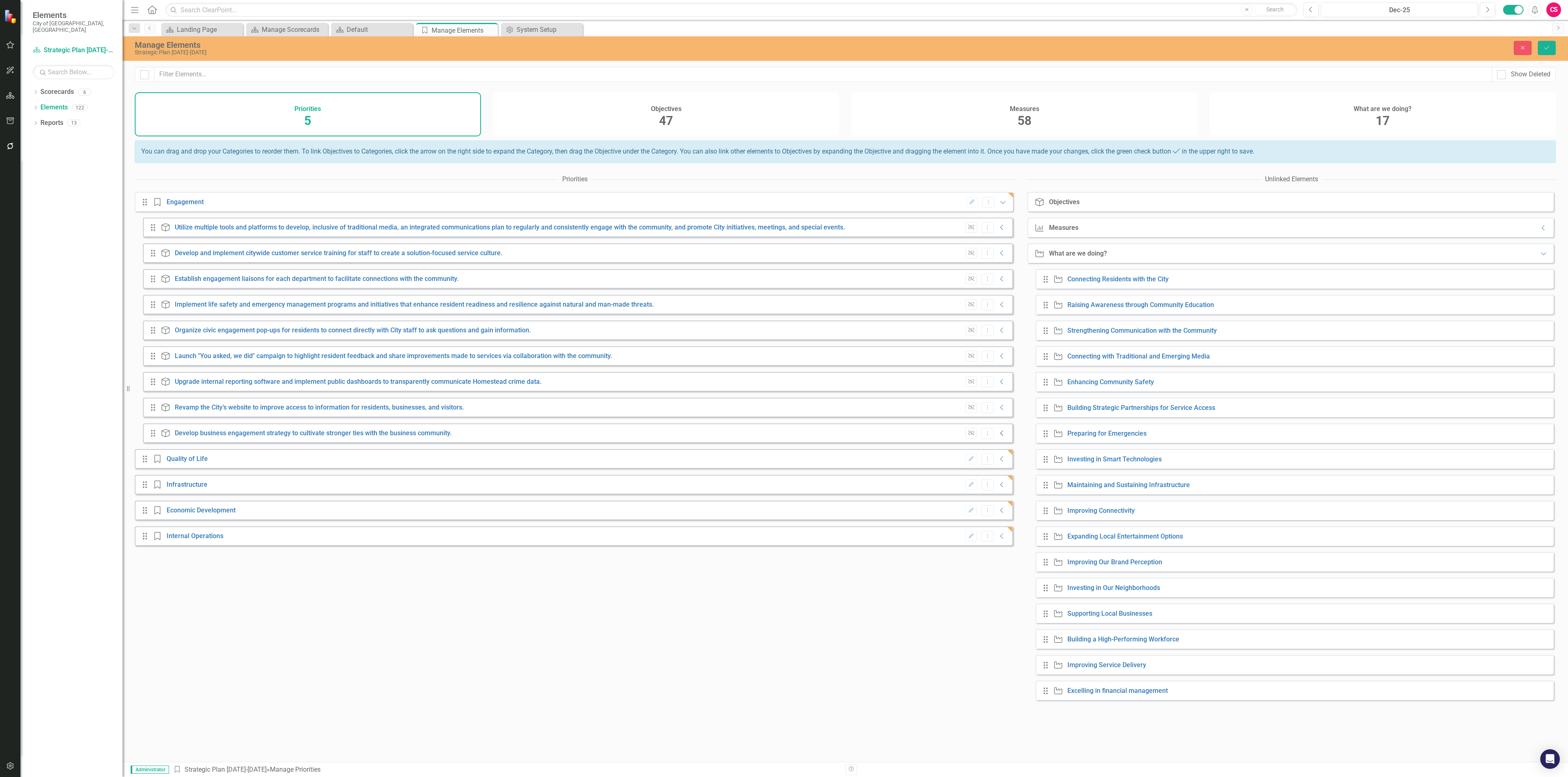
click at [998, 437] on icon "Collapse" at bounding box center [1002, 433] width 8 height 7
click at [1540, 257] on icon "Expanded" at bounding box center [1544, 253] width 8 height 7
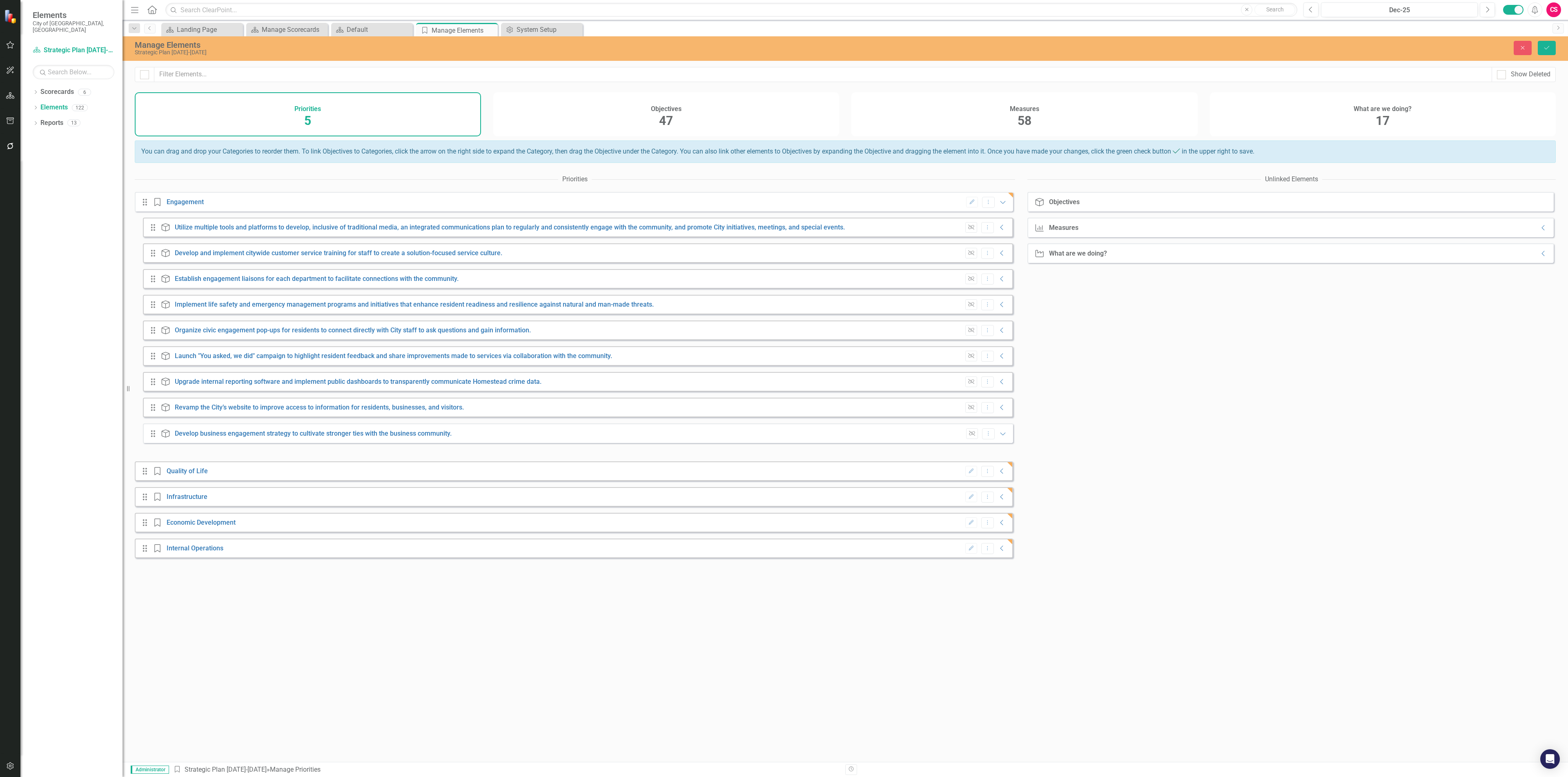
click at [1538, 230] on div "Measure Measures Collapse" at bounding box center [1291, 227] width 526 height 20
click at [1540, 231] on icon "Collapse" at bounding box center [1544, 228] width 8 height 7
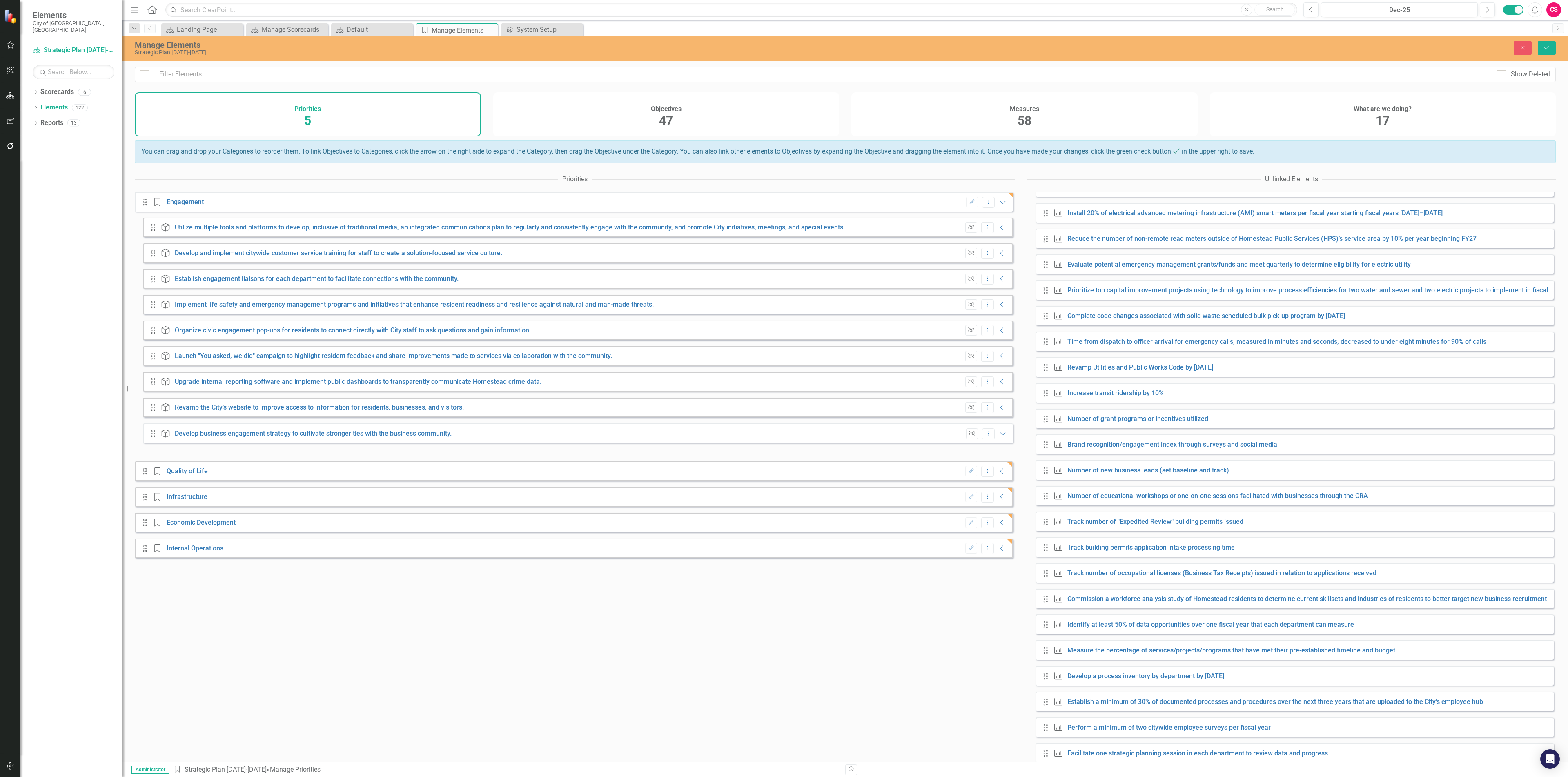
scroll to position [734, 0]
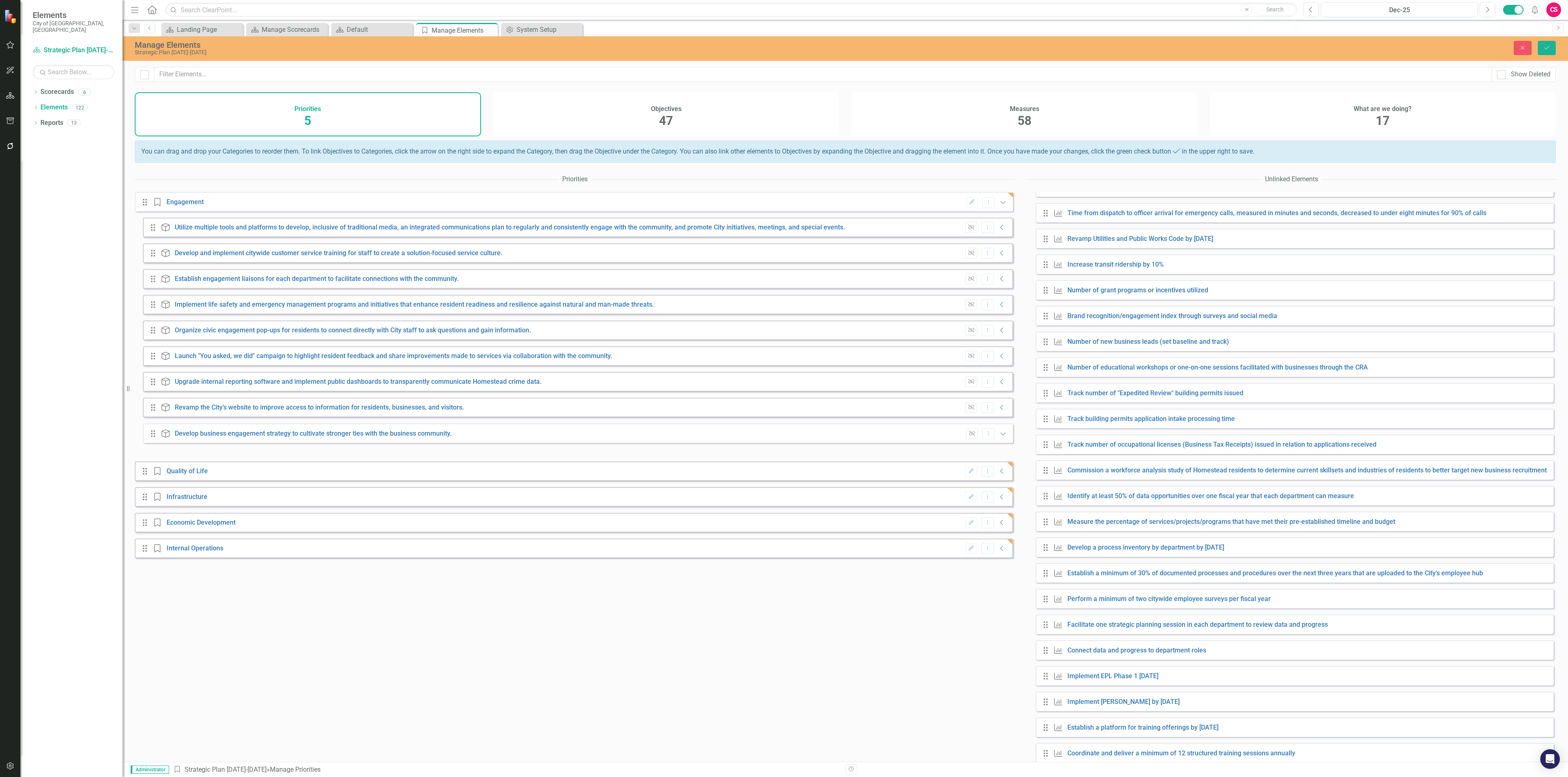
click at [797, 731] on div "Drag Priority Engagement Edit Dropdown Menu Expanded Drag Objective Utilize mul…" at bounding box center [575, 476] width 880 height 570
click at [1522, 43] on button "Close" at bounding box center [1523, 47] width 18 height 14
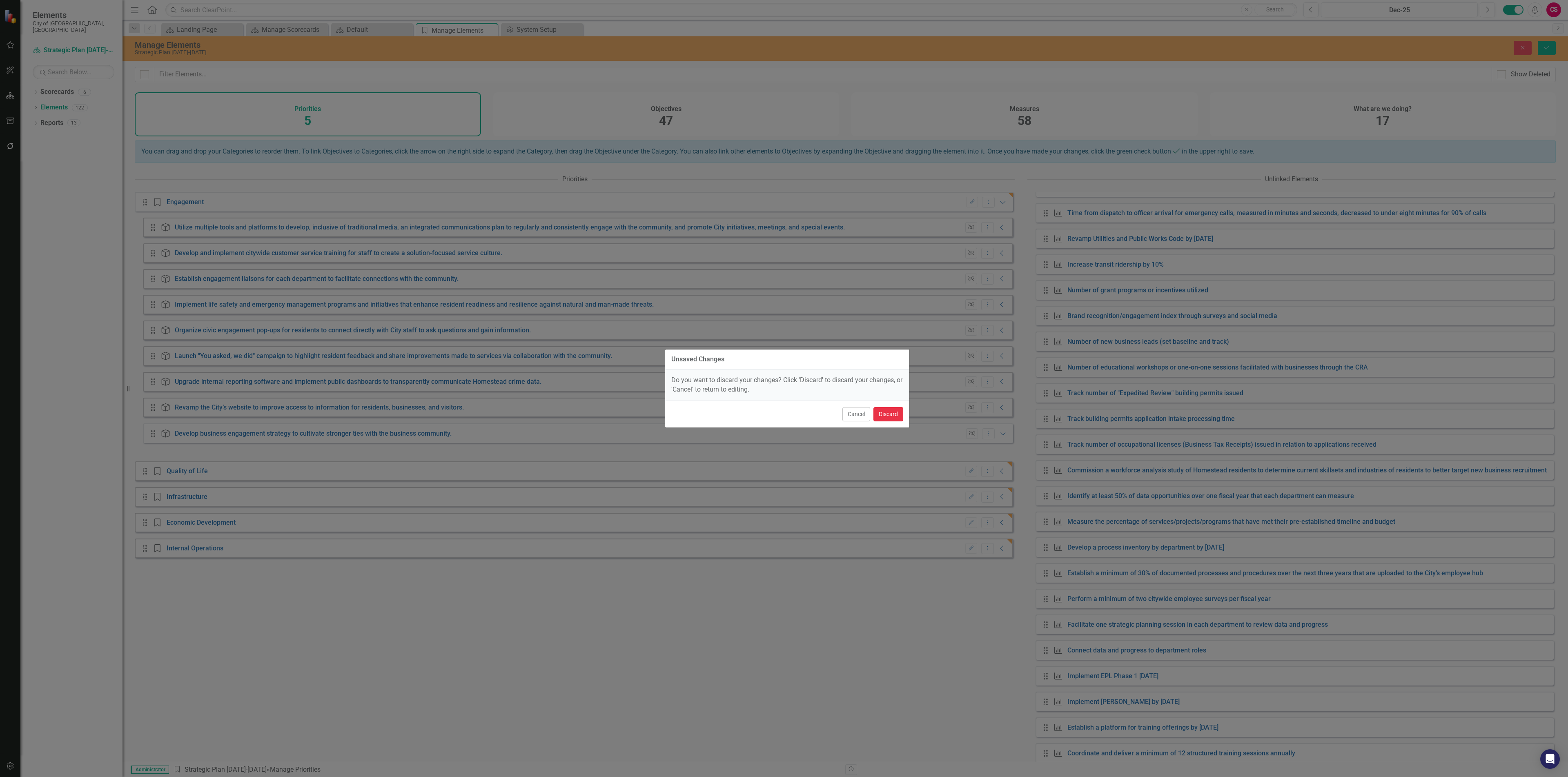
click at [889, 415] on button "Discard" at bounding box center [888, 414] width 30 height 14
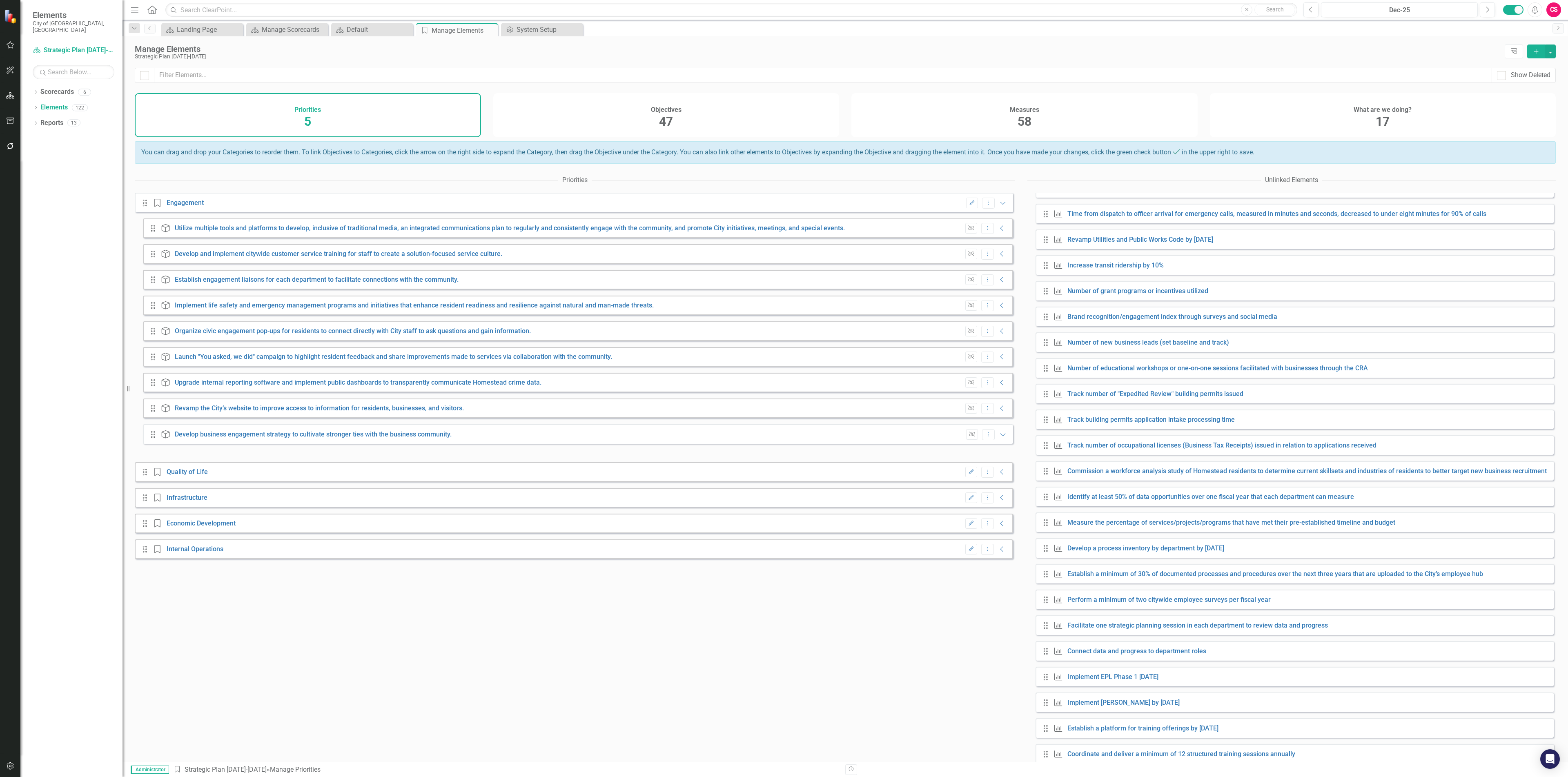
click at [962, 114] on div "Measures 58" at bounding box center [1025, 115] width 346 height 44
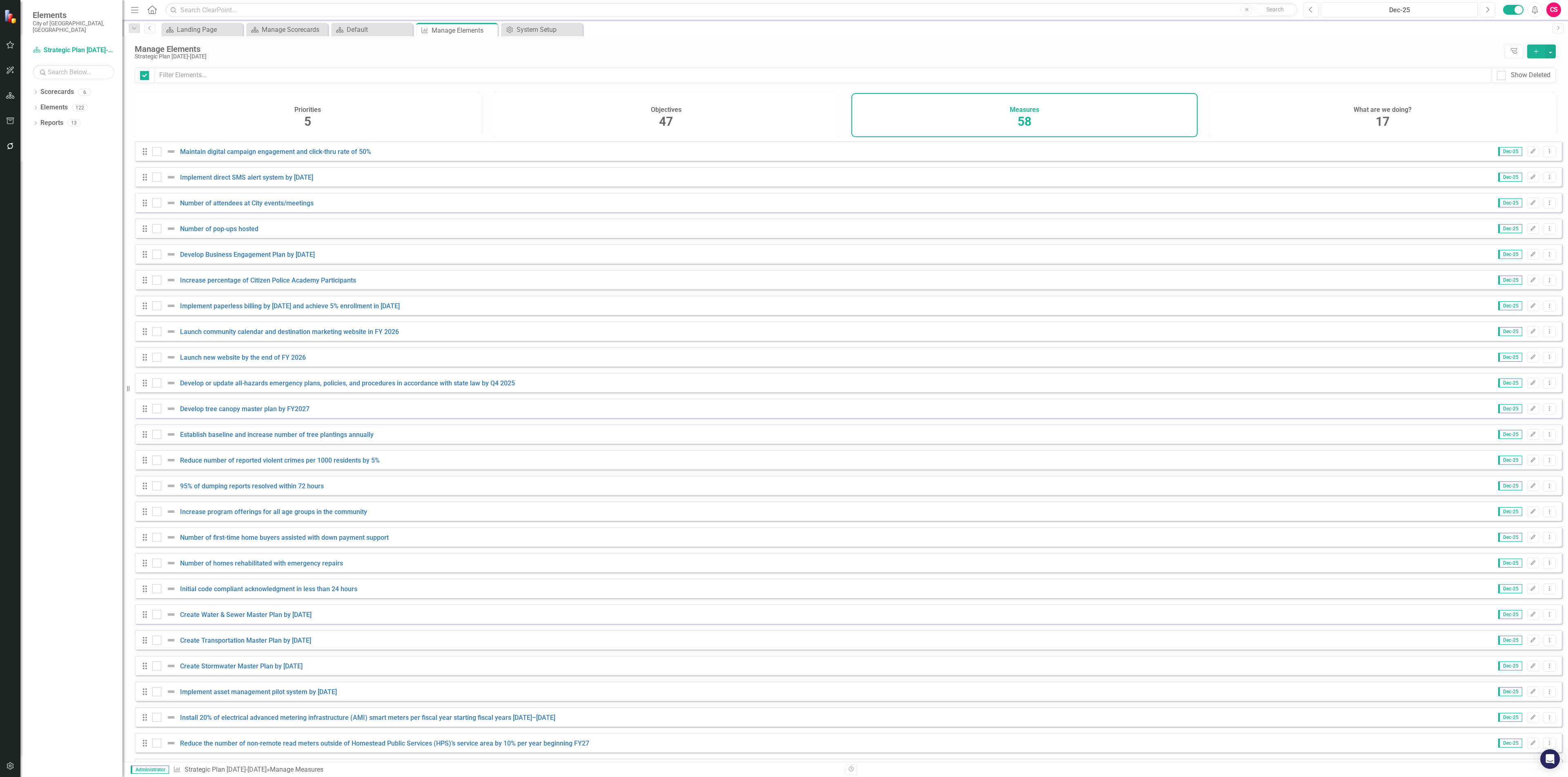
checkbox input "false"
click at [538, 27] on div "System Setup" at bounding box center [543, 30] width 54 height 10
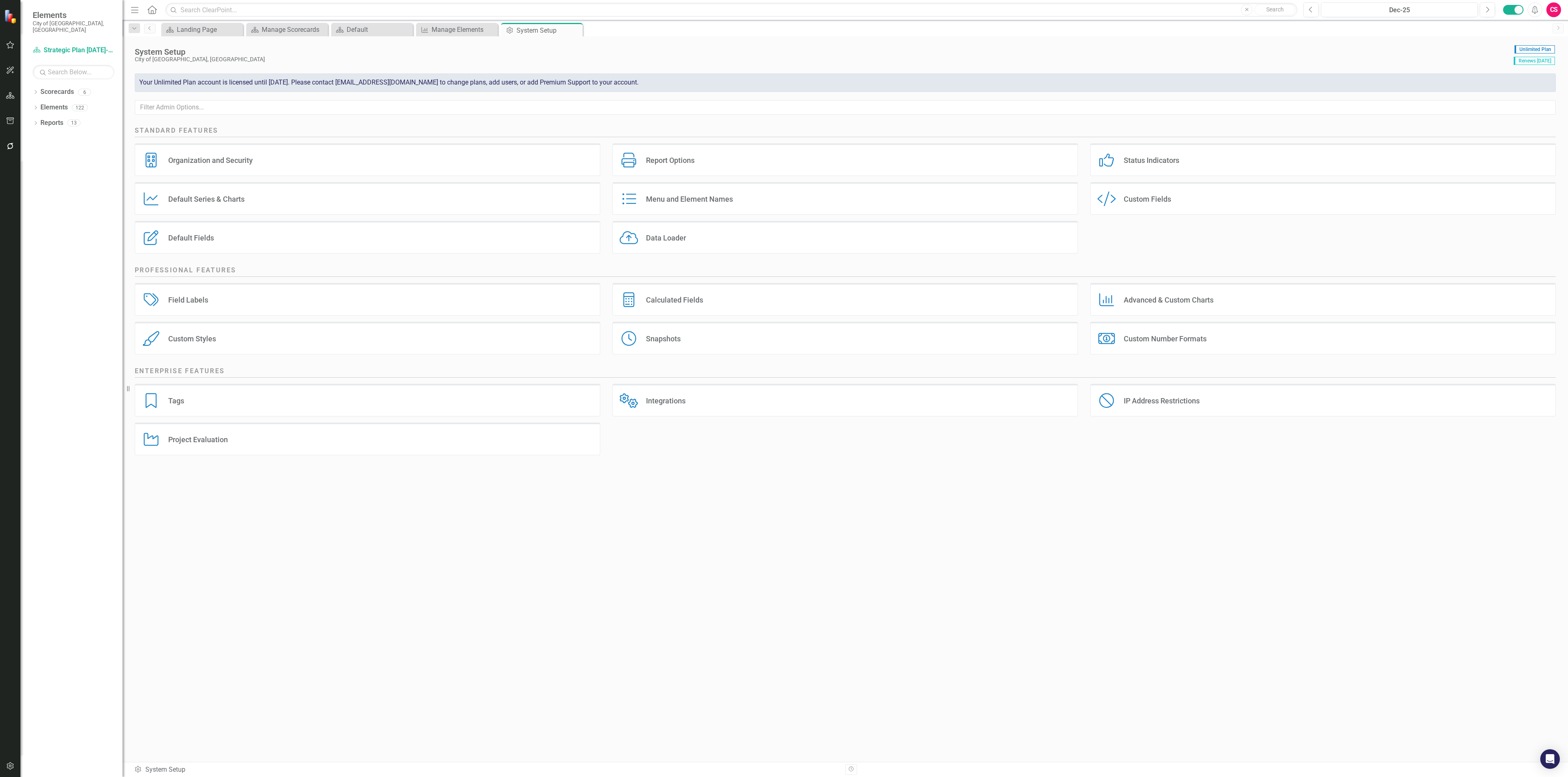
click at [689, 202] on div "Menu and Element Names" at bounding box center [690, 199] width 87 height 10
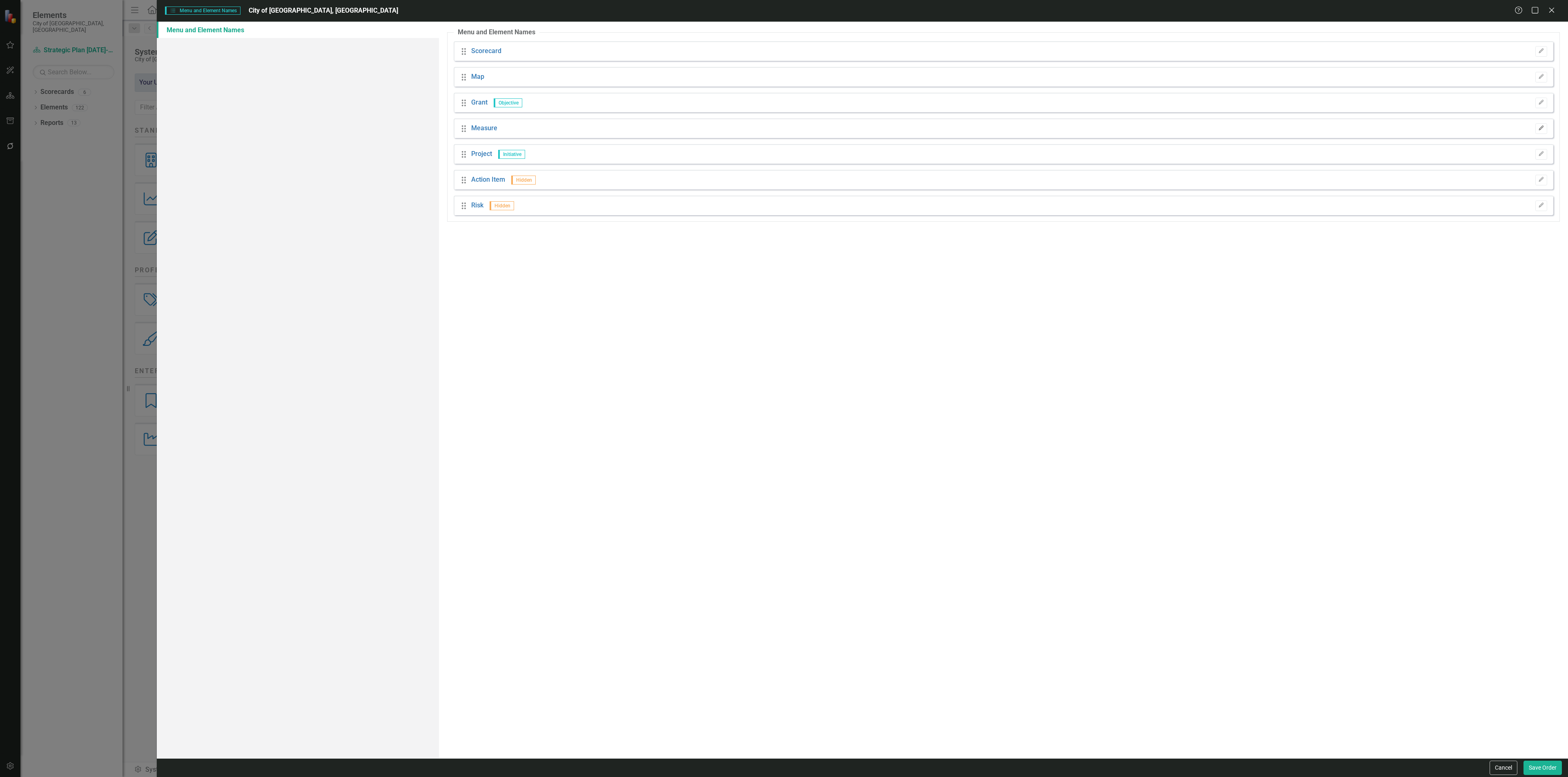
click at [1544, 128] on button "Edit" at bounding box center [1541, 128] width 12 height 10
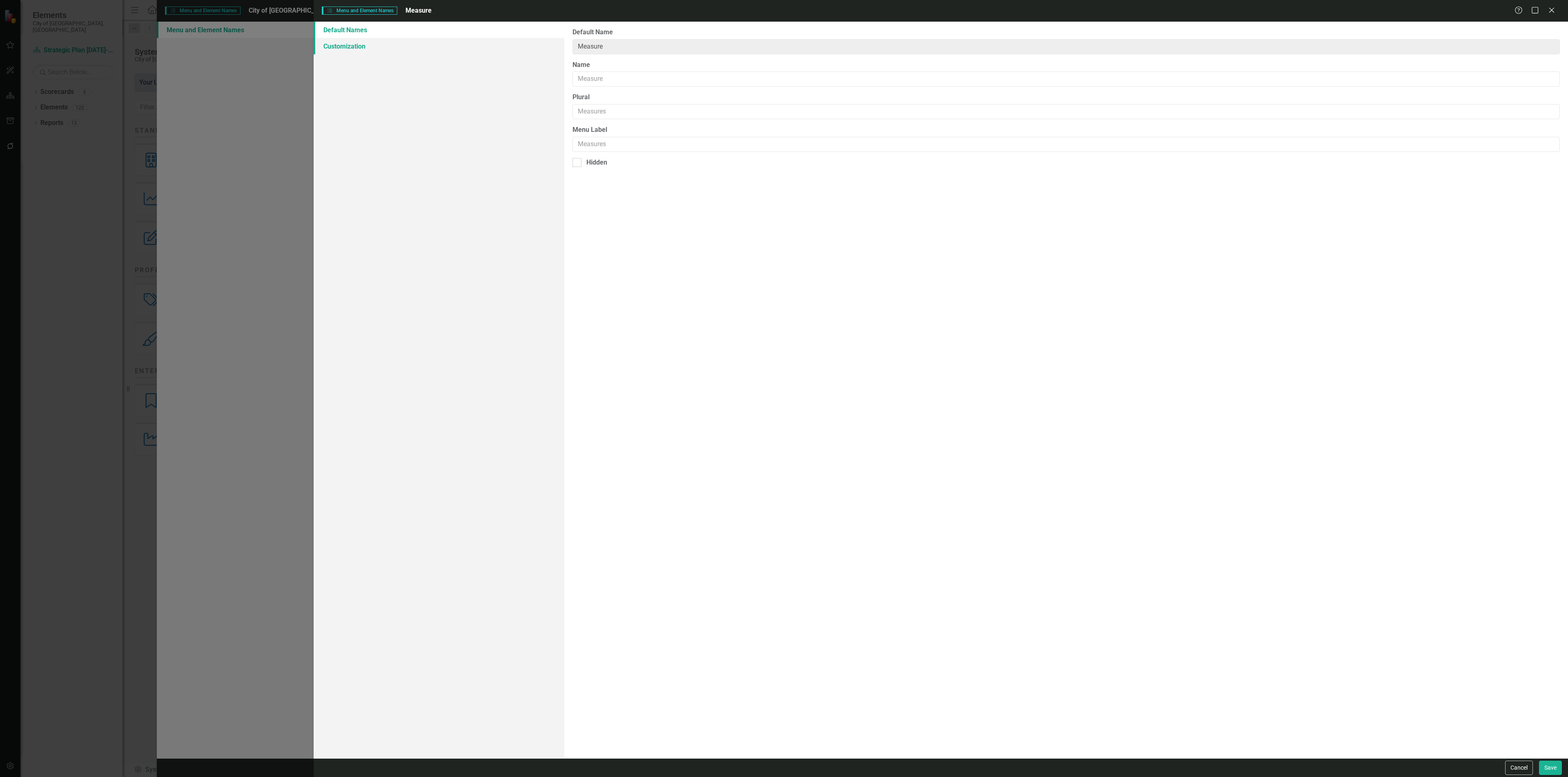
click at [411, 46] on link "Customization" at bounding box center [439, 46] width 251 height 16
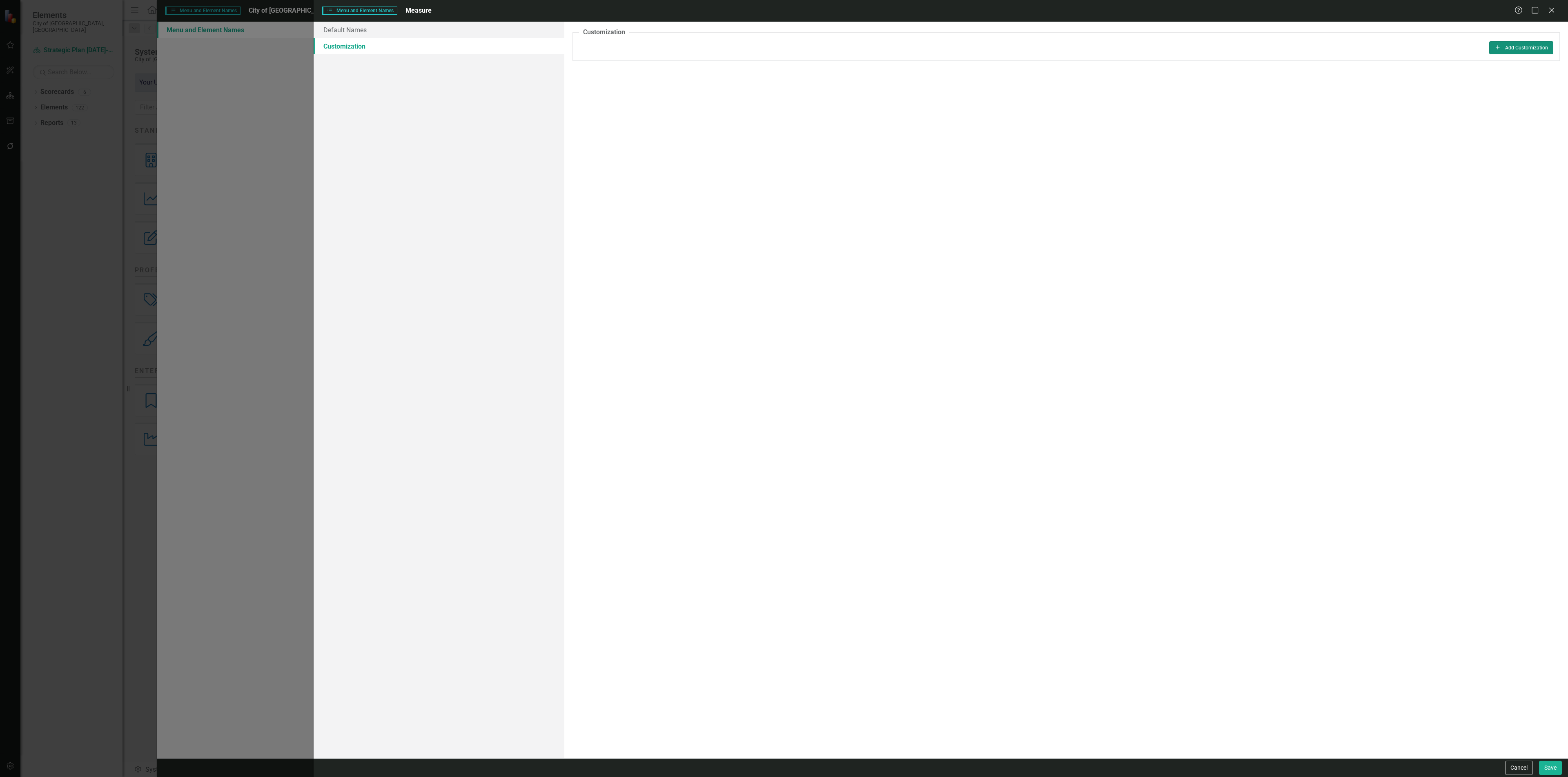
click at [1511, 54] on button "Add Add Customization" at bounding box center [1521, 47] width 64 height 13
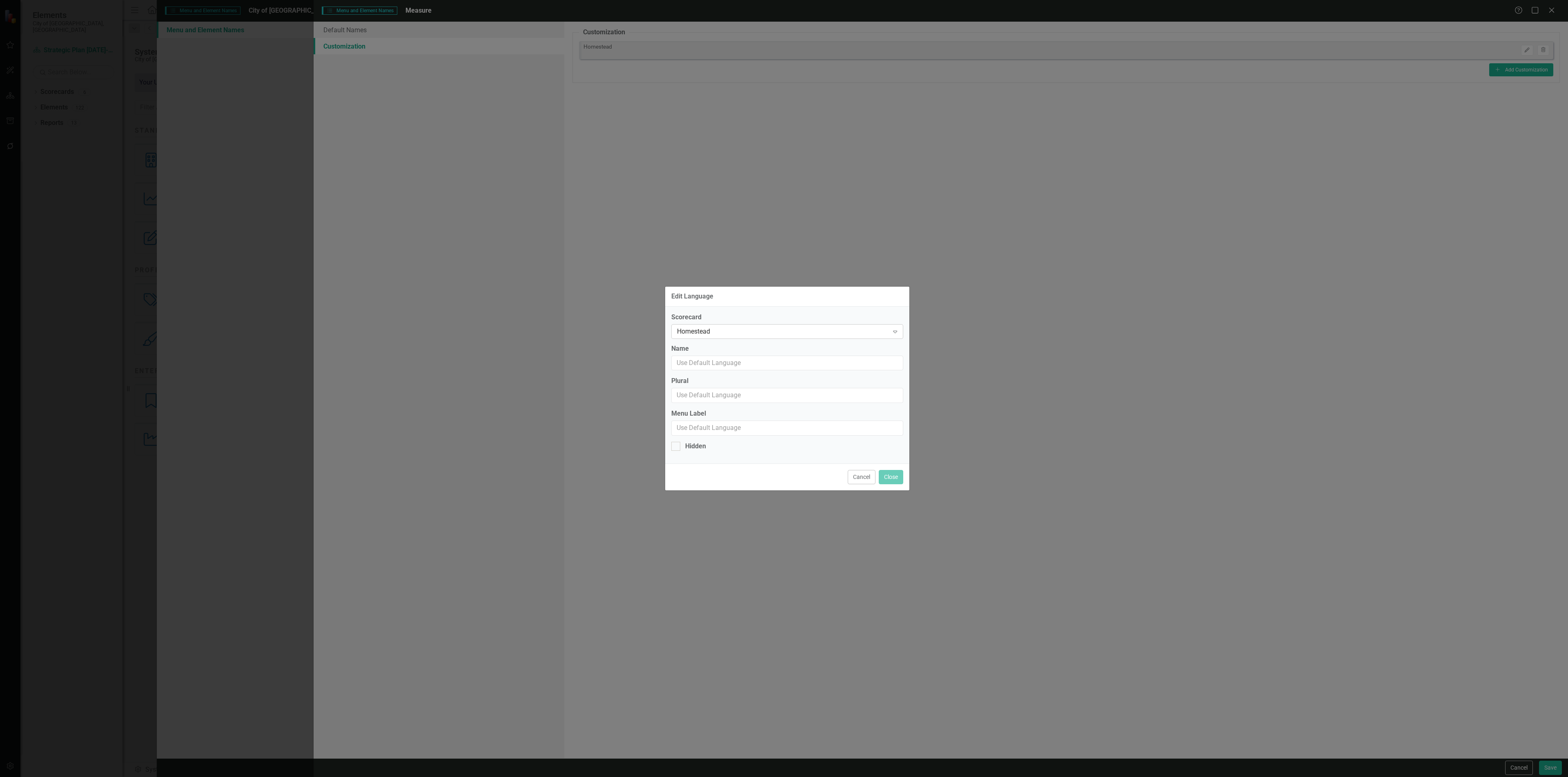
click at [815, 327] on div "Homestead" at bounding box center [783, 332] width 212 height 10
click at [772, 407] on div "Strategic Plan [DATE]-[DATE]" at bounding box center [788, 412] width 218 height 10
click at [749, 358] on input "Name" at bounding box center [788, 363] width 232 height 15
type input "Performance Measure"
type input "Performance Measures"
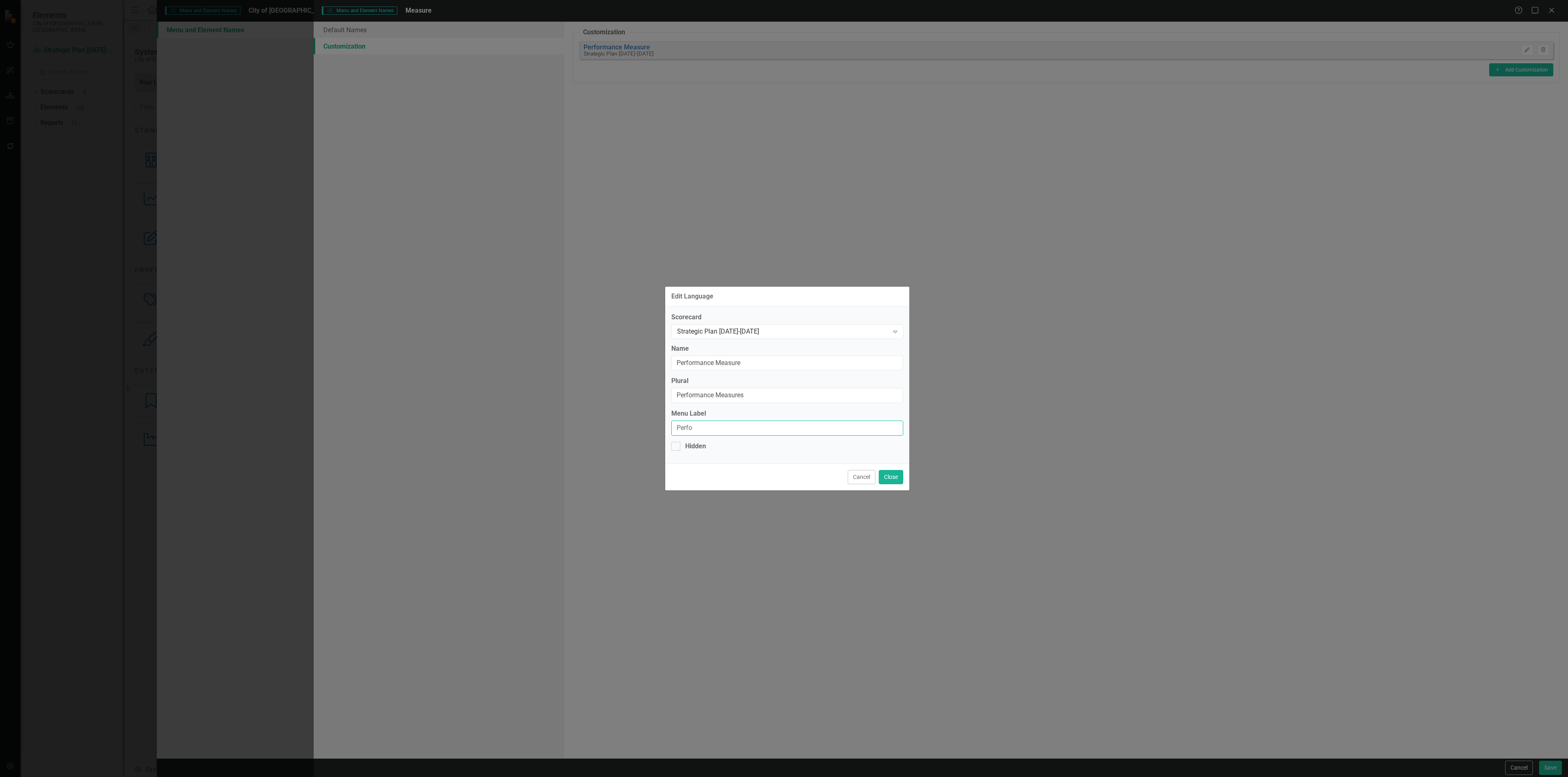
type input "Performance Measures"
click button "Close" at bounding box center [891, 476] width 25 height 14
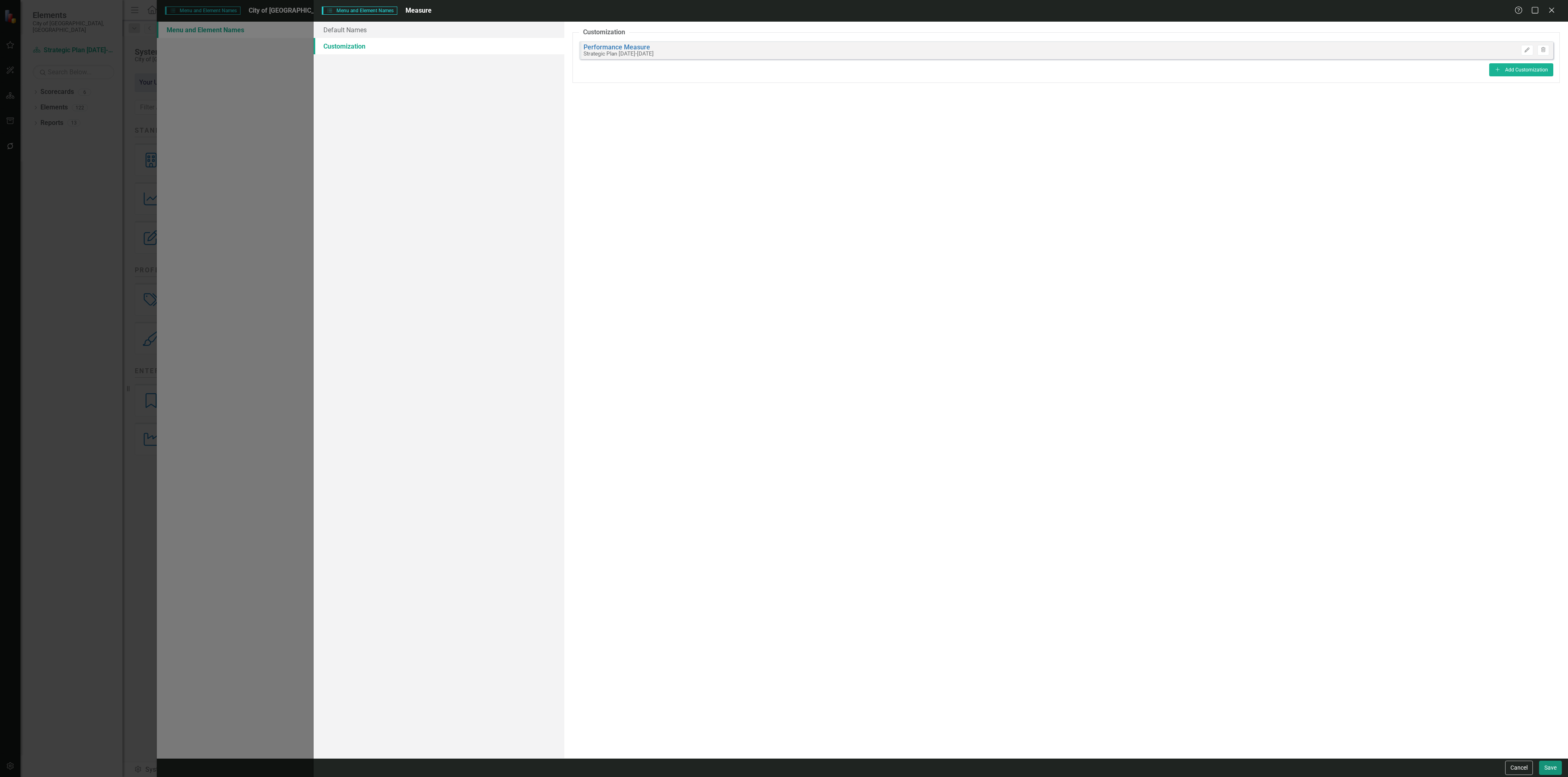
click at [1547, 768] on button "Save" at bounding box center [1550, 767] width 23 height 14
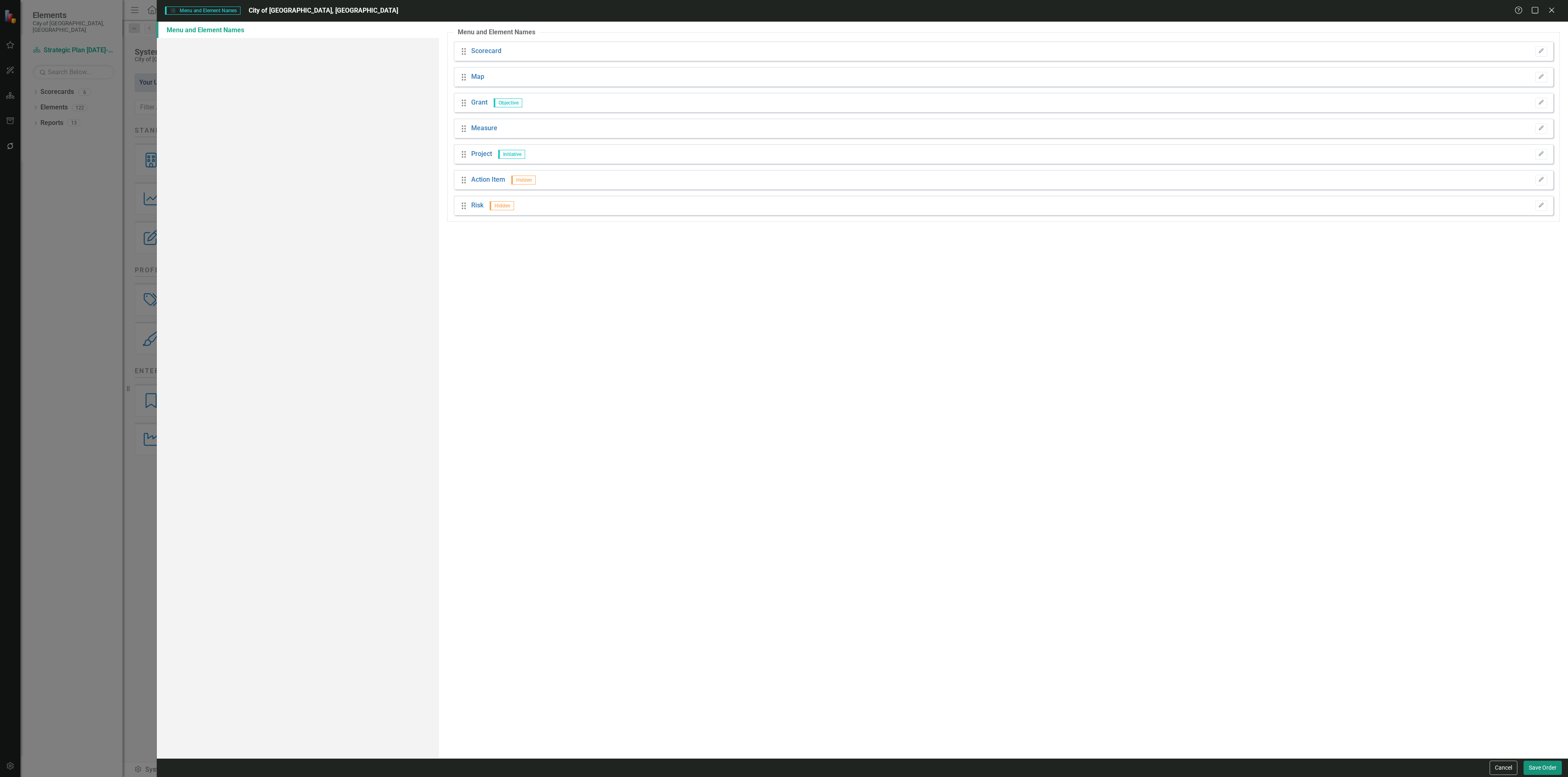
click at [1544, 769] on button "Save Order" at bounding box center [1543, 767] width 38 height 14
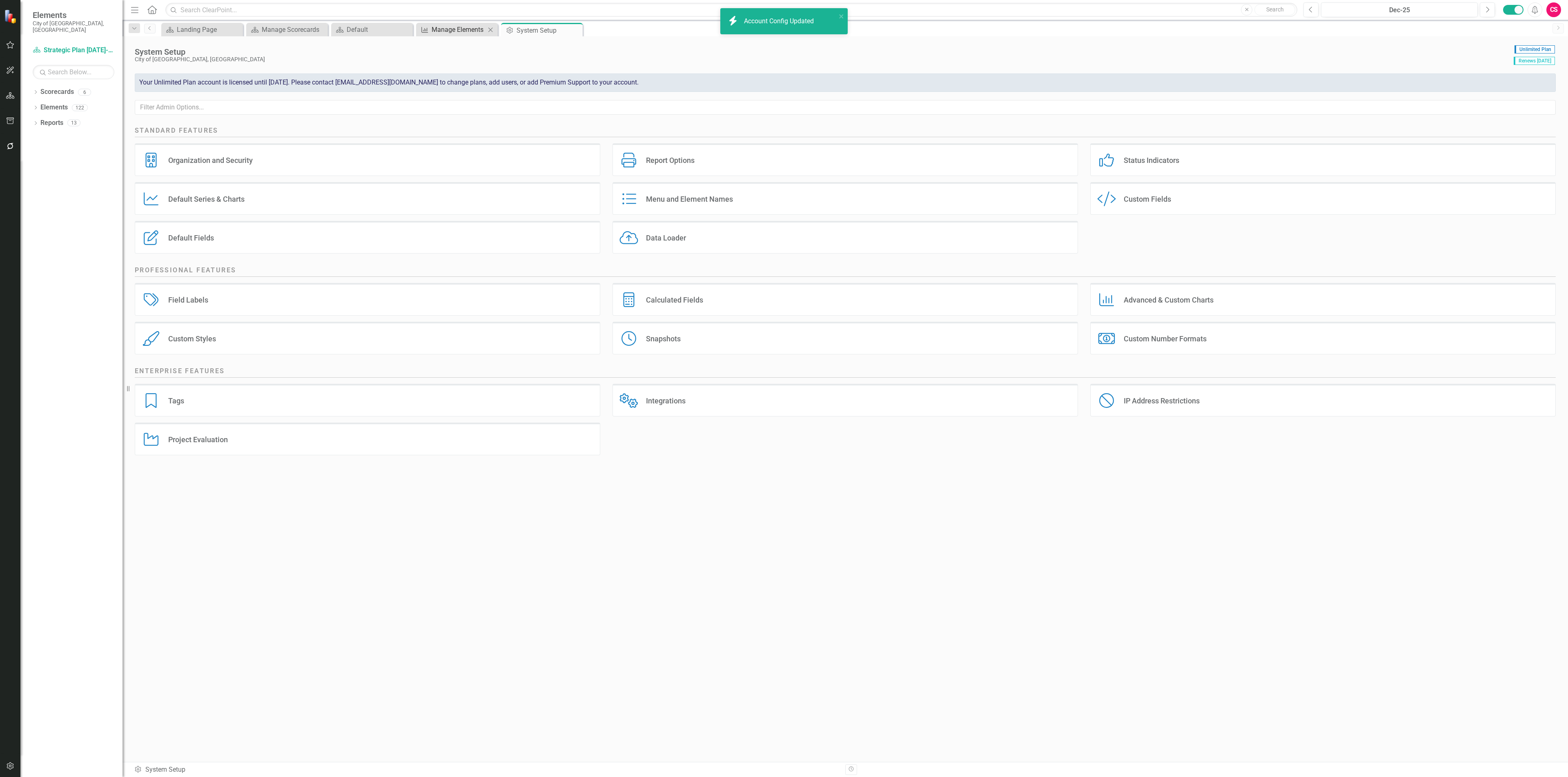
click at [439, 30] on div "Manage Elements" at bounding box center [459, 30] width 54 height 10
